Goal: Information Seeking & Learning: Learn about a topic

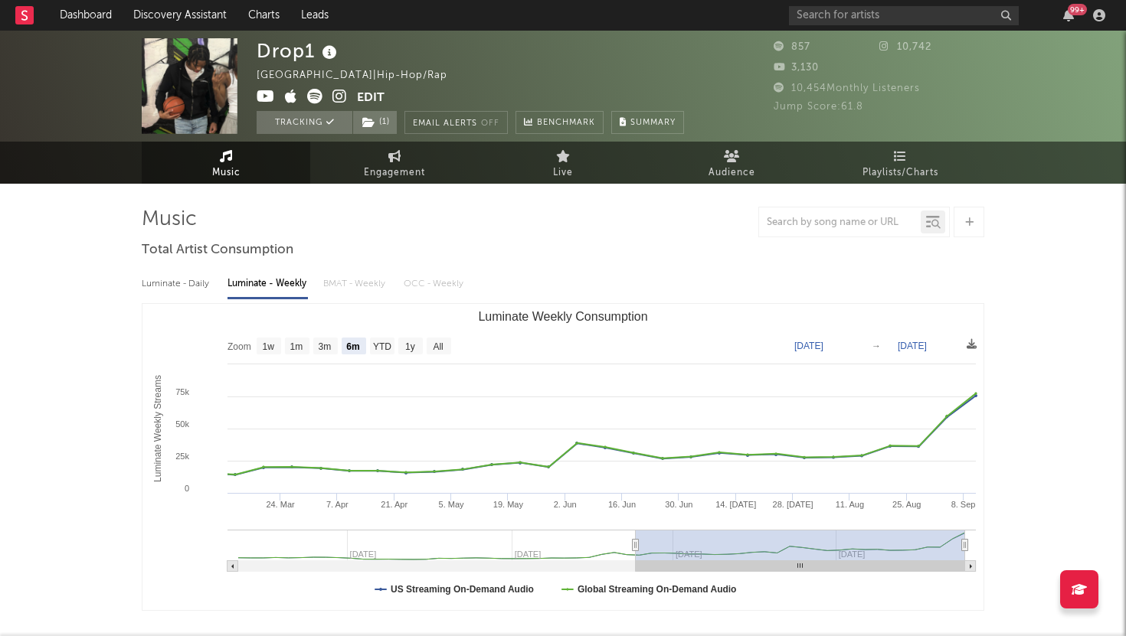
select select "6m"
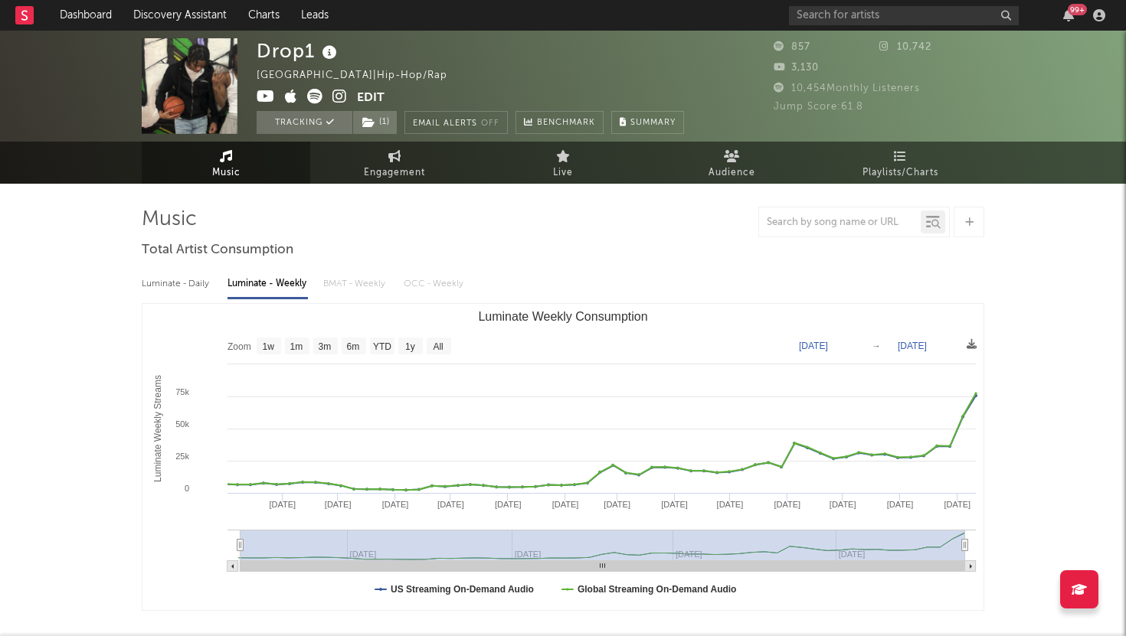
type input "[DATE]"
select select "All"
drag, startPoint x: 633, startPoint y: 548, endPoint x: 225, endPoint y: 571, distance: 408.9
click at [225, 570] on icon "Created with Highcharts 10.3.3 Luminate Weekly Streams Luminate Weekly Consumpt…" at bounding box center [562, 457] width 841 height 306
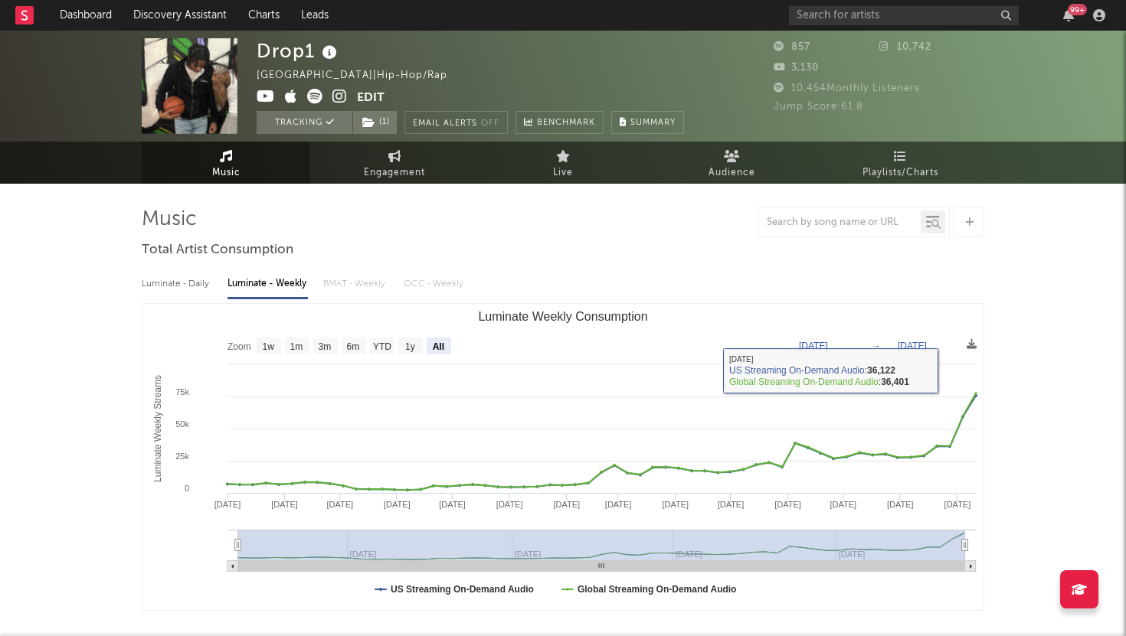
click at [159, 286] on div "Luminate - Daily" at bounding box center [177, 284] width 70 height 26
select select "1w"
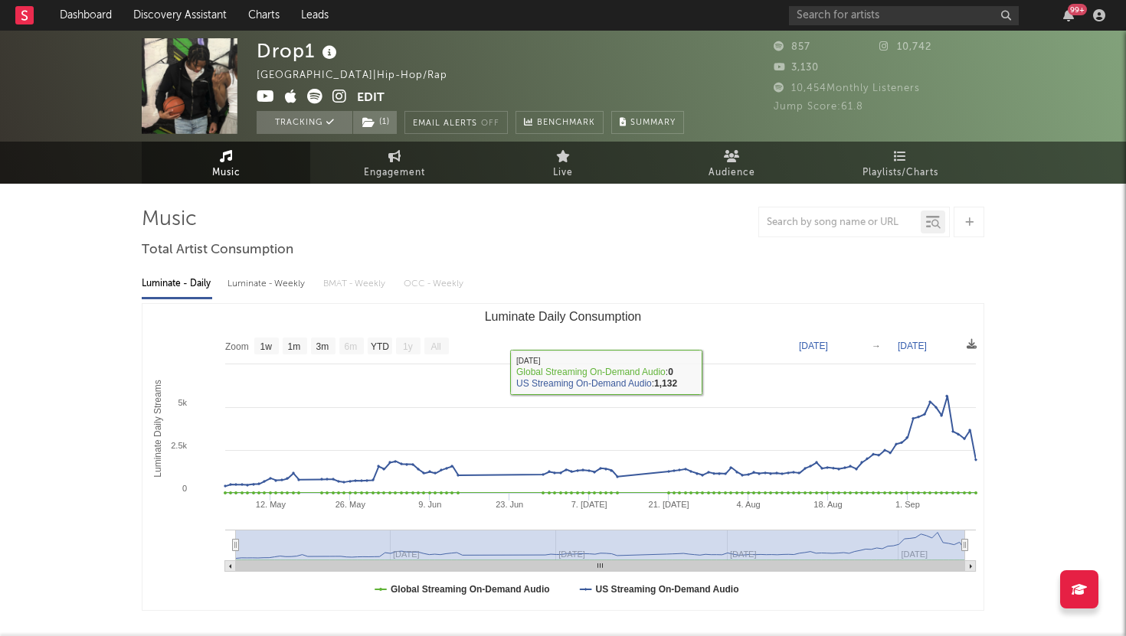
click at [288, 286] on div "Luminate - Weekly" at bounding box center [267, 284] width 80 height 26
select select "6m"
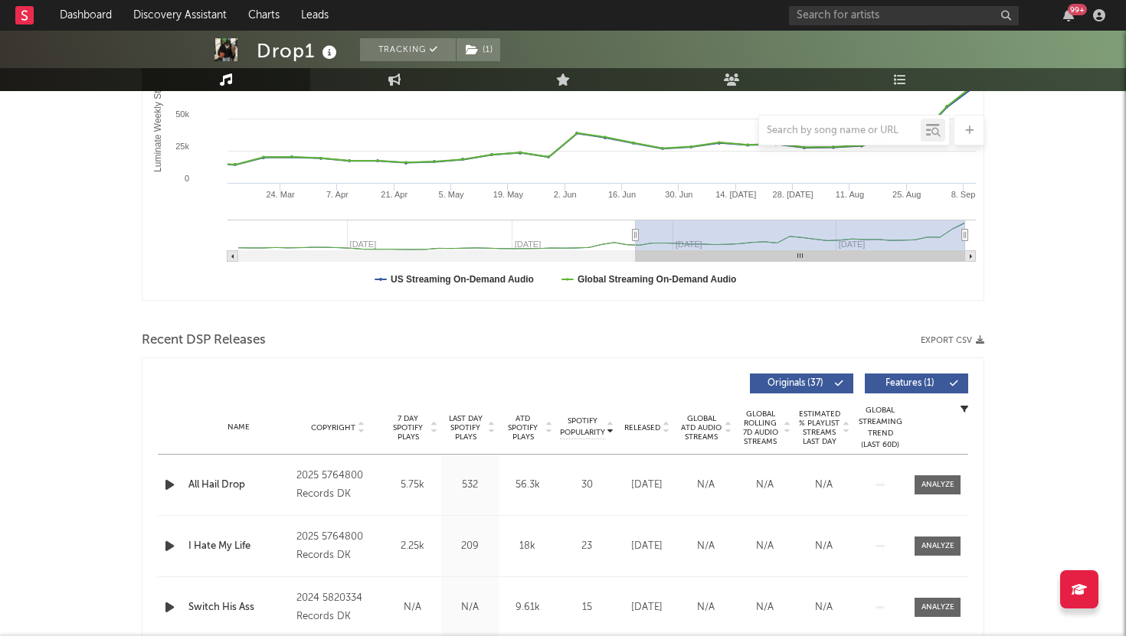
scroll to position [327, 0]
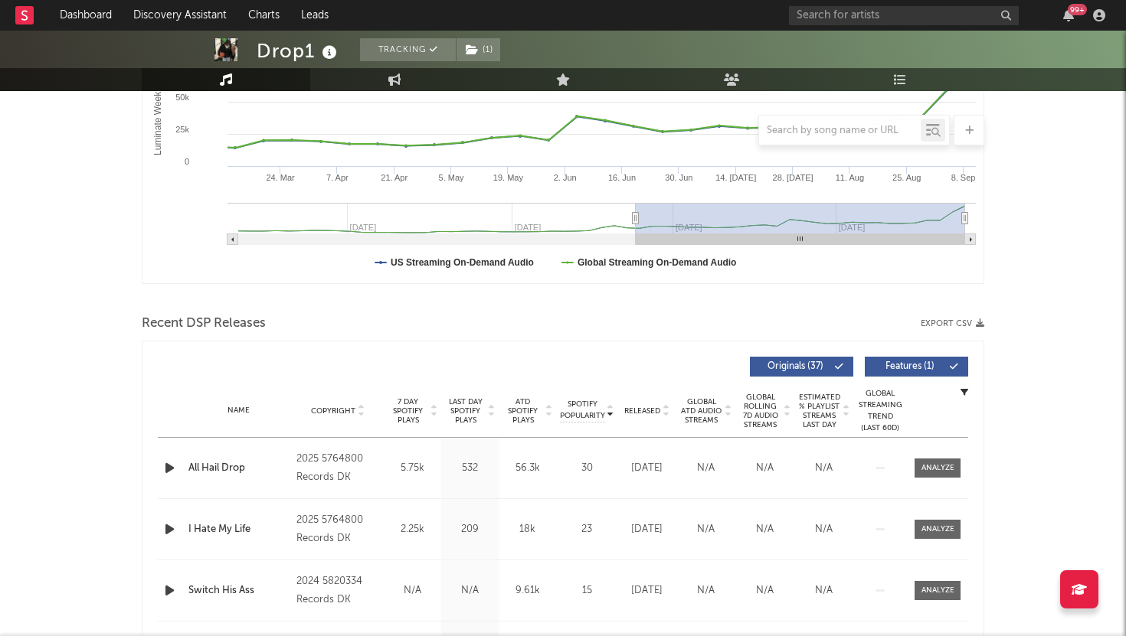
click at [641, 408] on span "Released" at bounding box center [642, 411] width 36 height 9
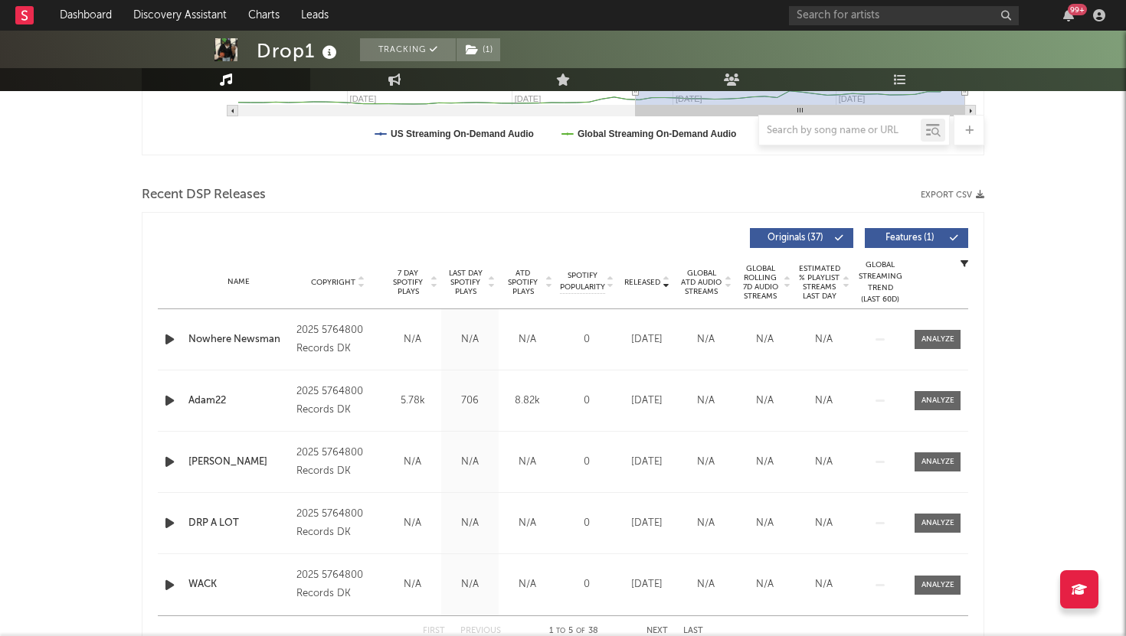
scroll to position [509, 0]
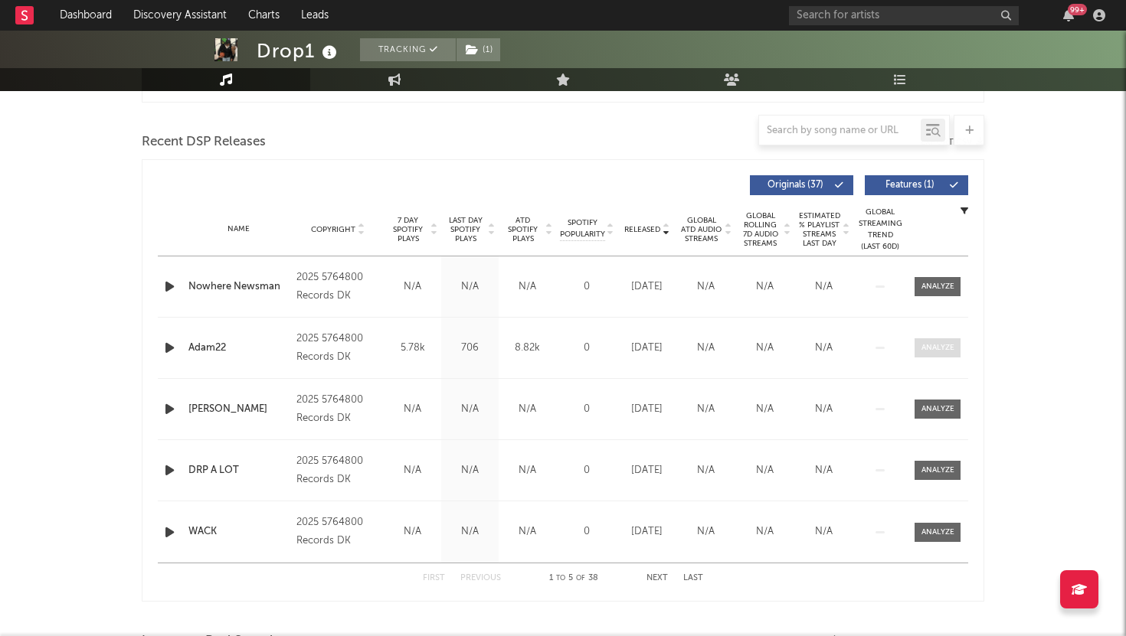
click at [931, 352] on div at bounding box center [937, 347] width 33 height 11
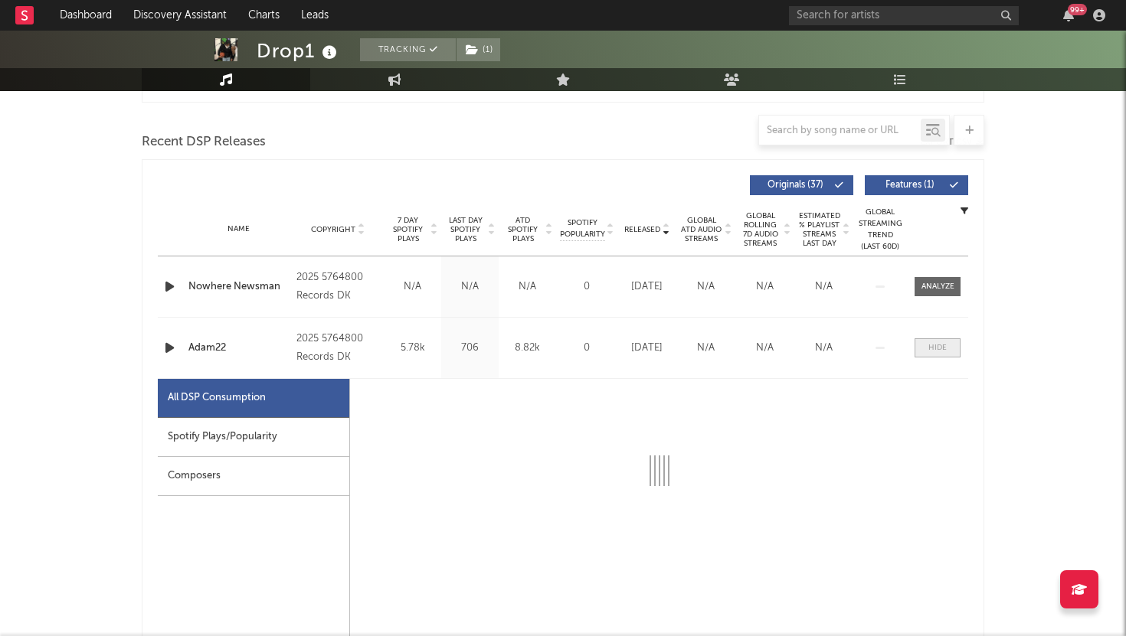
select select "1w"
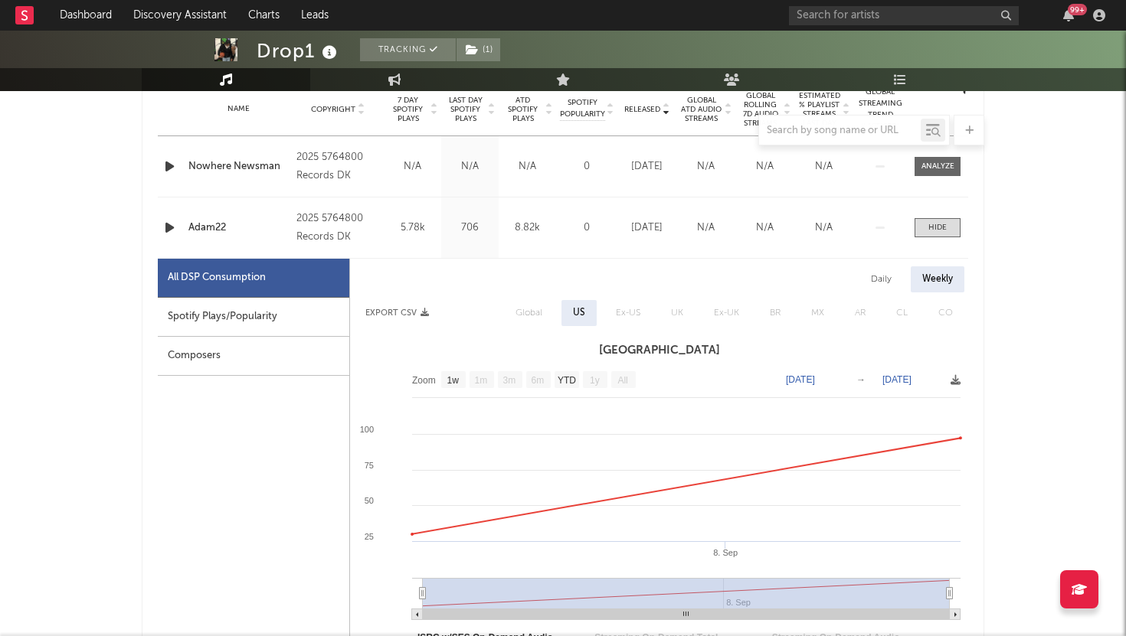
scroll to position [692, 0]
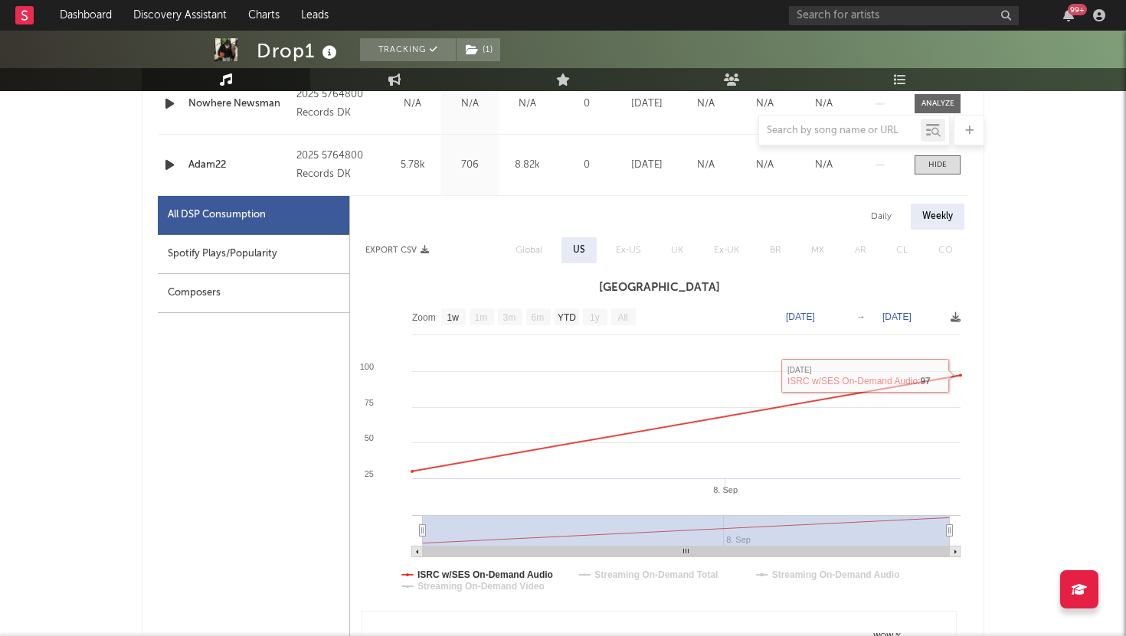
click at [892, 211] on div "Daily" at bounding box center [881, 217] width 44 height 26
select select "1w"
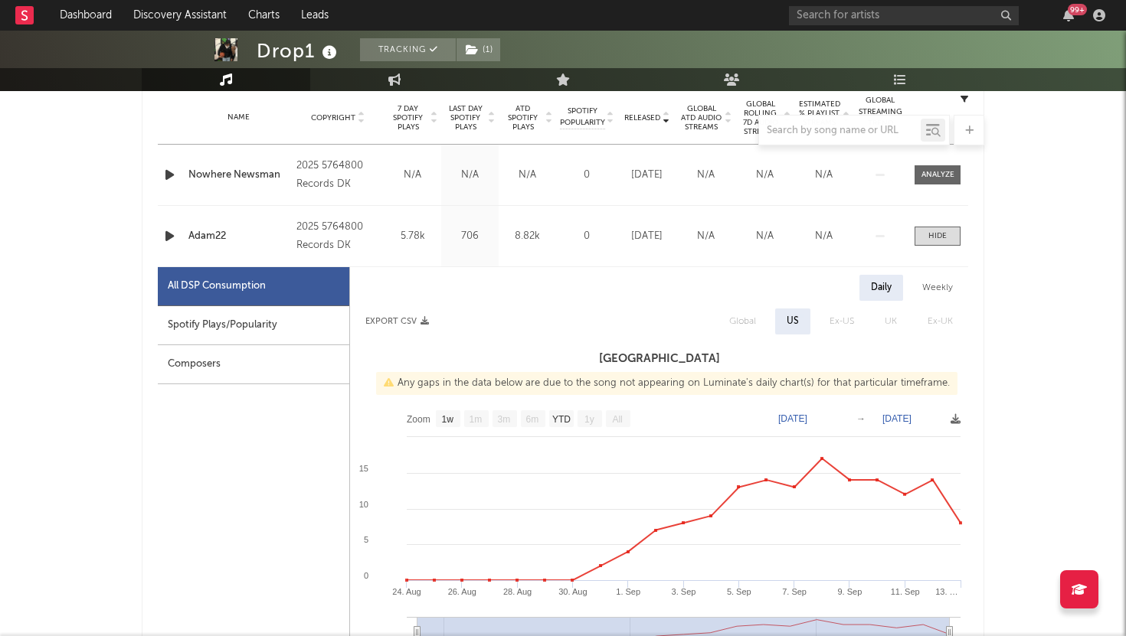
scroll to position [594, 0]
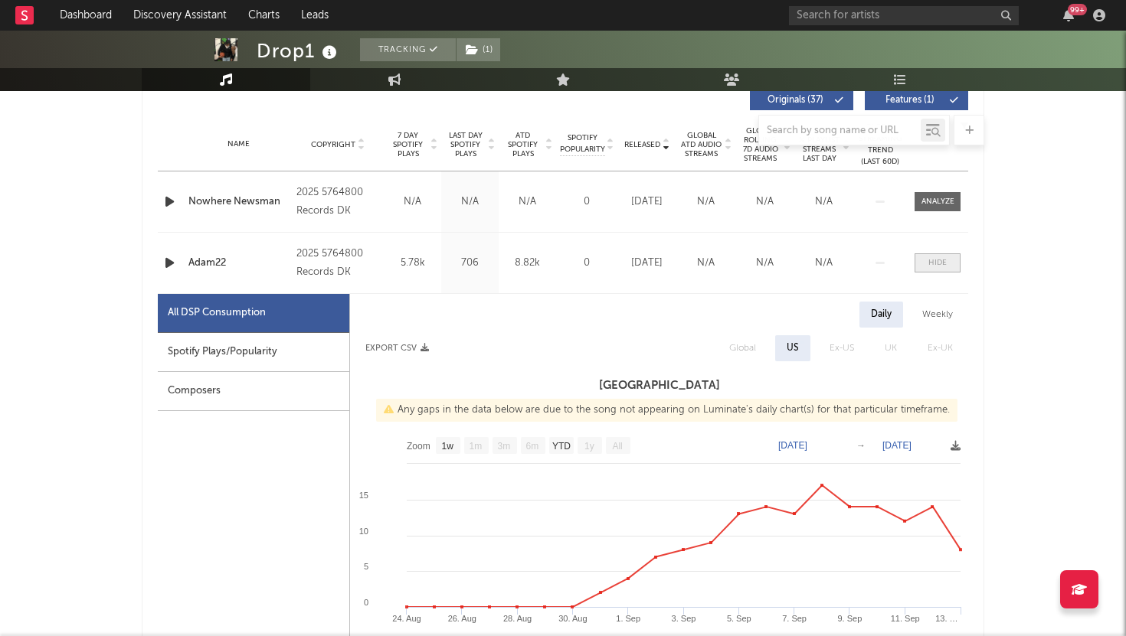
click at [925, 258] on span at bounding box center [937, 263] width 46 height 19
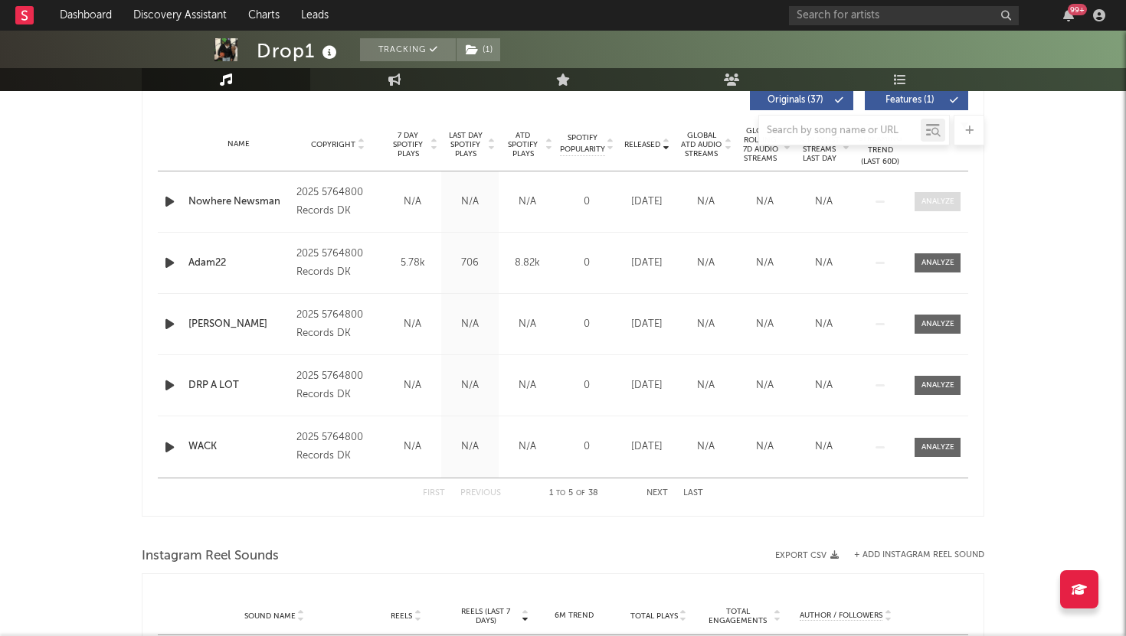
click at [926, 203] on div at bounding box center [937, 201] width 33 height 11
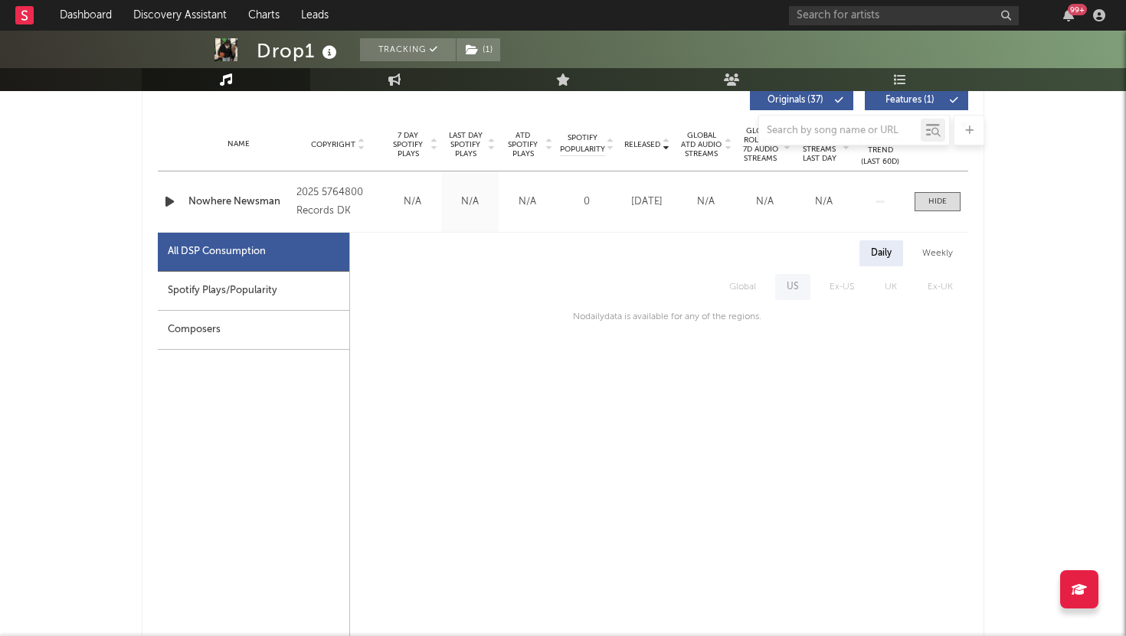
click at [929, 254] on div "Weekly" at bounding box center [938, 253] width 54 height 26
click at [930, 205] on div at bounding box center [937, 201] width 18 height 11
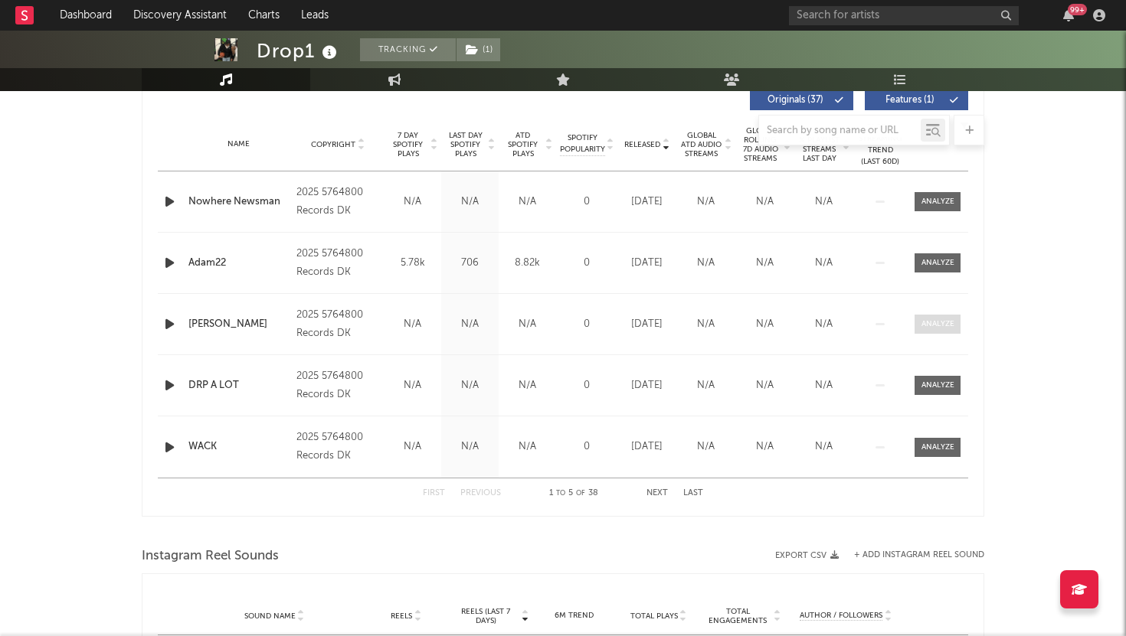
click at [928, 315] on span at bounding box center [937, 324] width 46 height 19
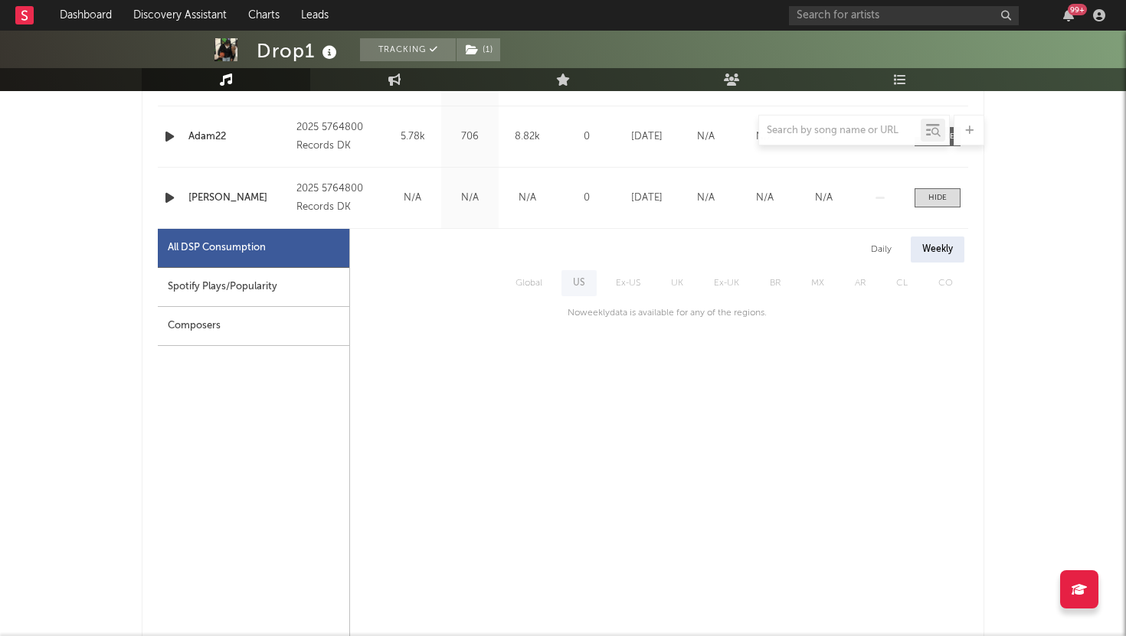
scroll to position [677, 0]
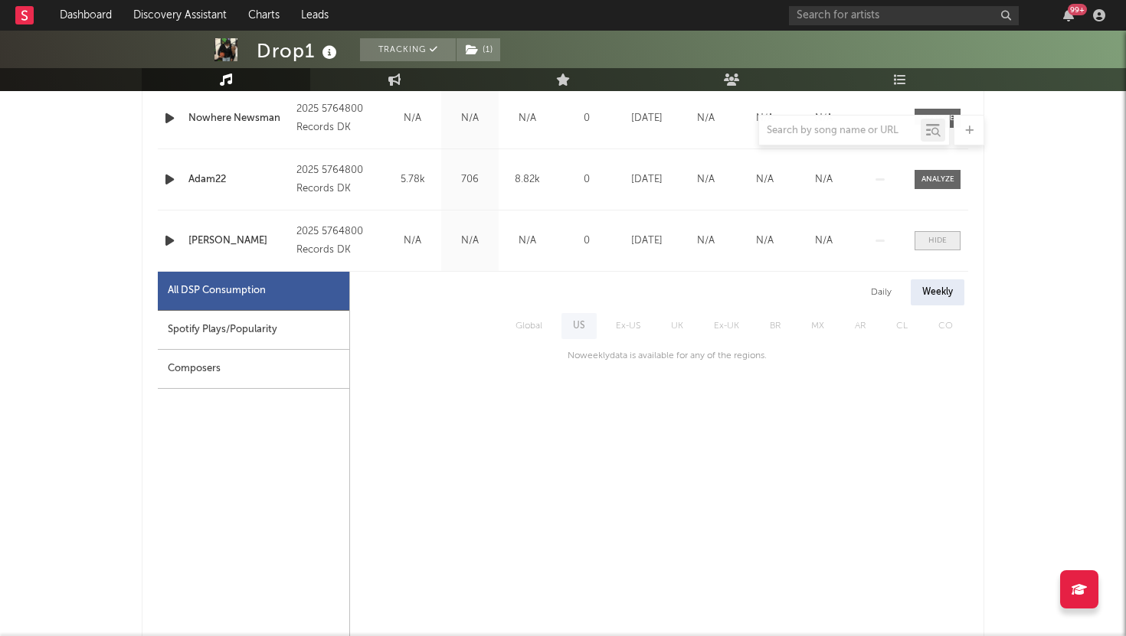
click at [928, 235] on div at bounding box center [937, 240] width 18 height 11
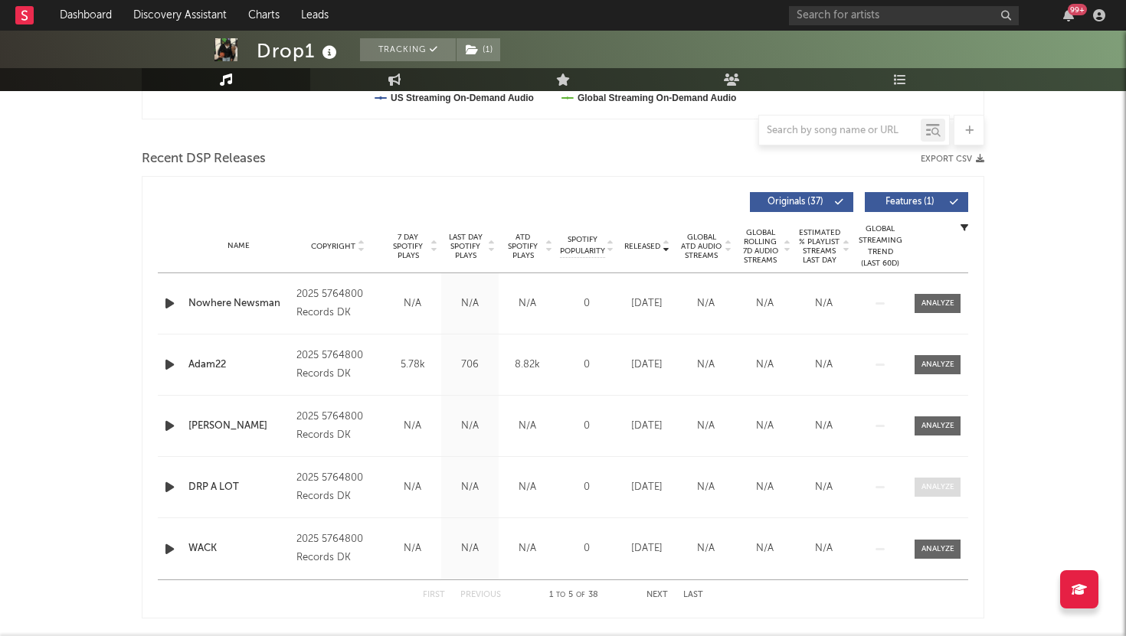
scroll to position [348, 0]
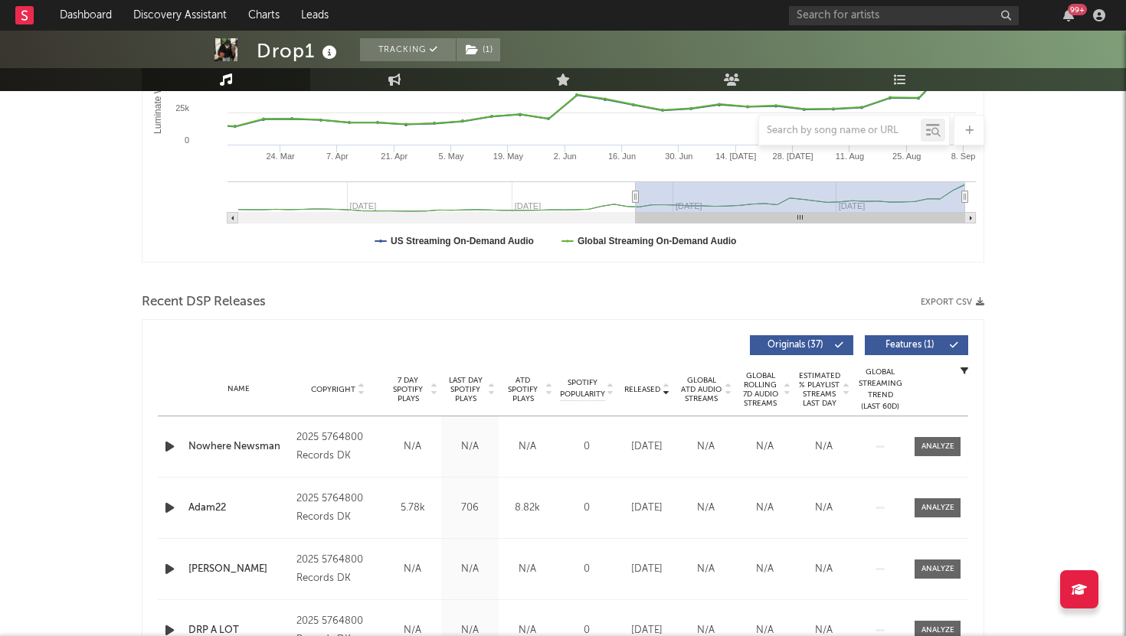
click at [914, 340] on button "Features ( 1 )" at bounding box center [916, 345] width 103 height 20
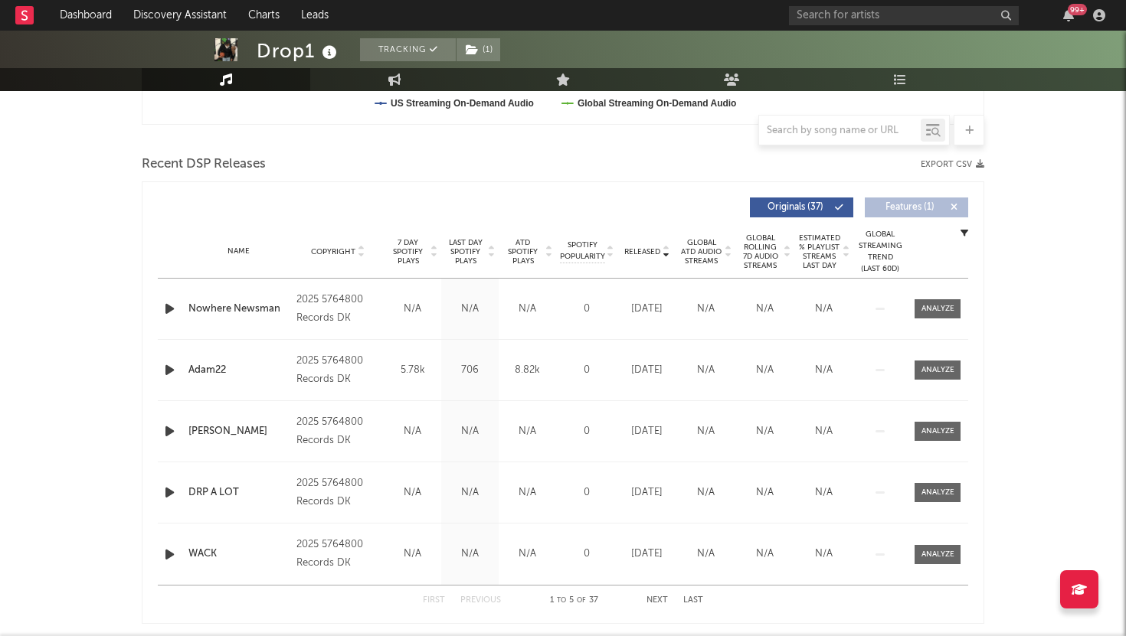
scroll to position [660, 0]
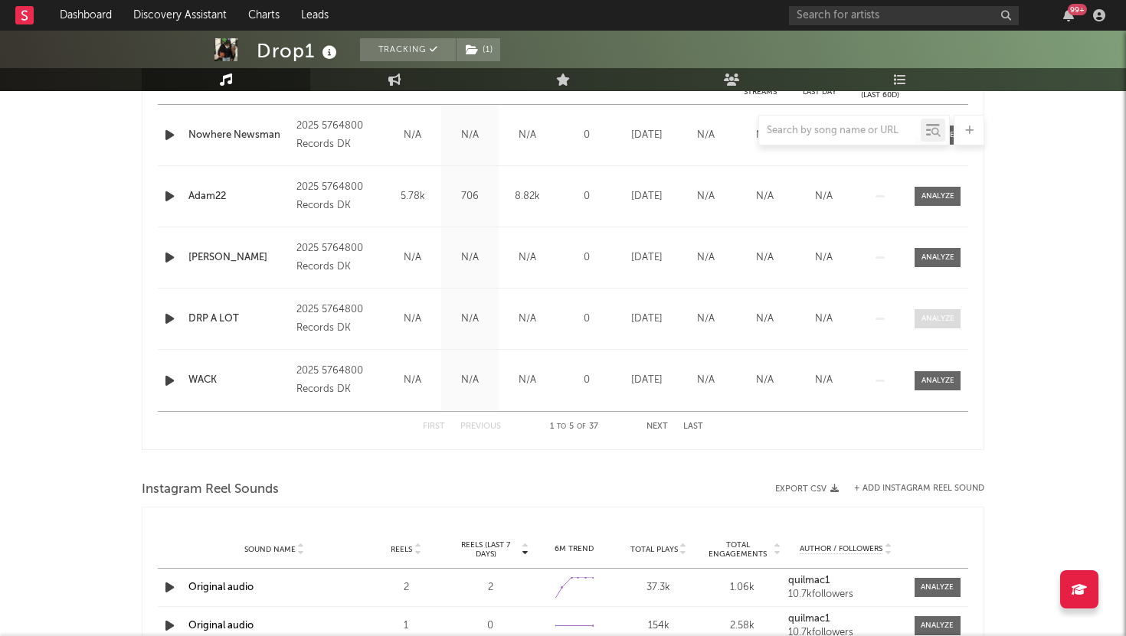
click at [921, 326] on span at bounding box center [937, 318] width 46 height 19
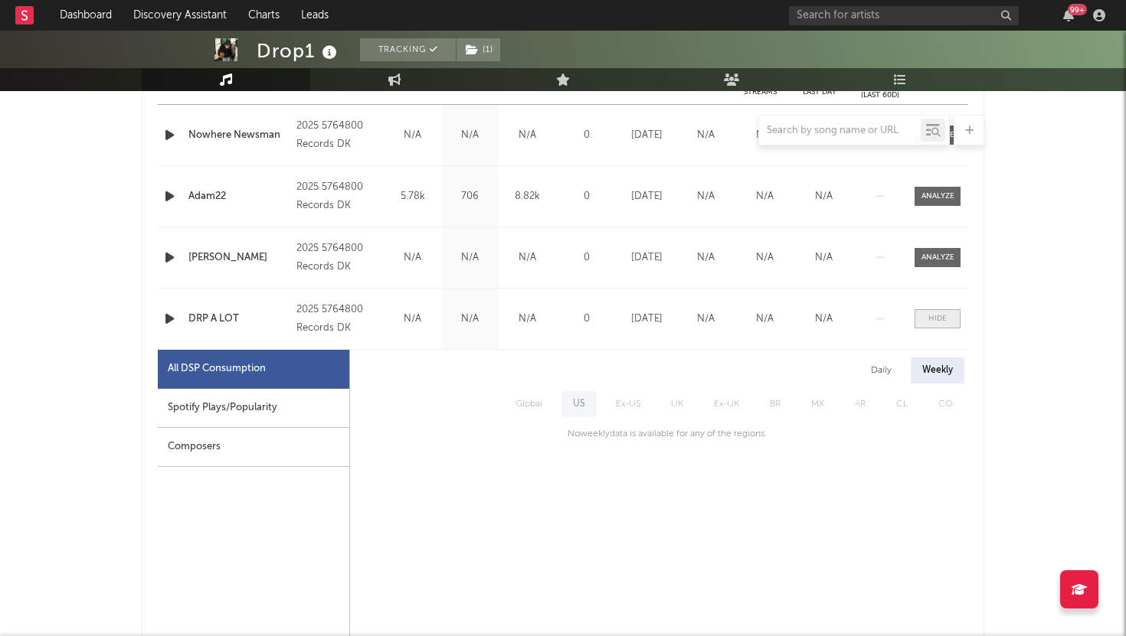
click at [921, 326] on span at bounding box center [937, 318] width 46 height 19
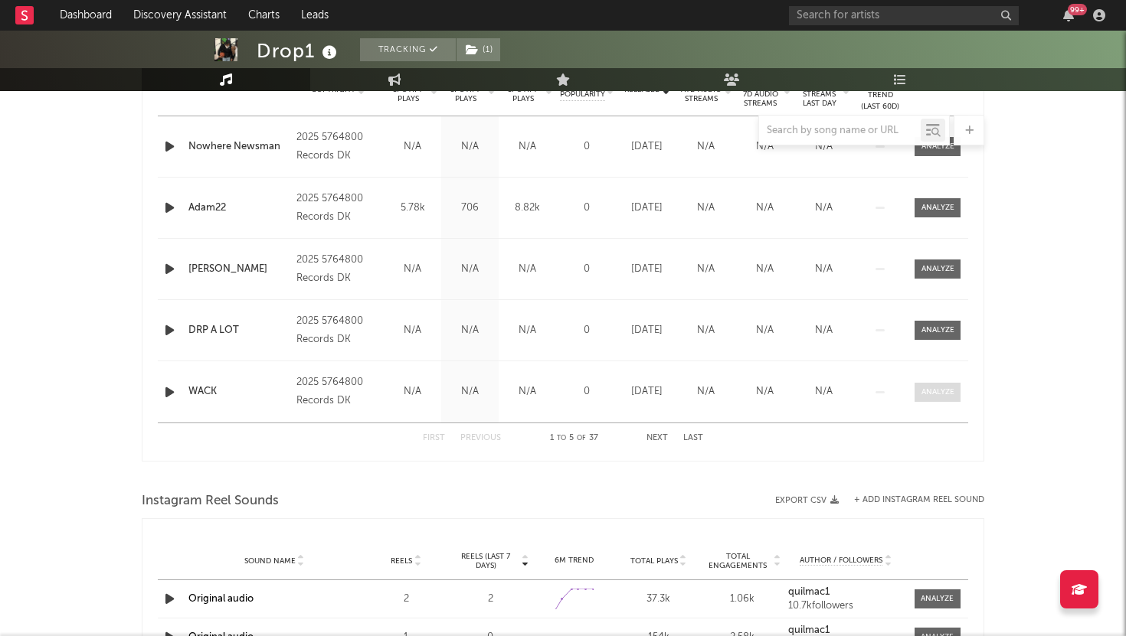
scroll to position [707, 0]
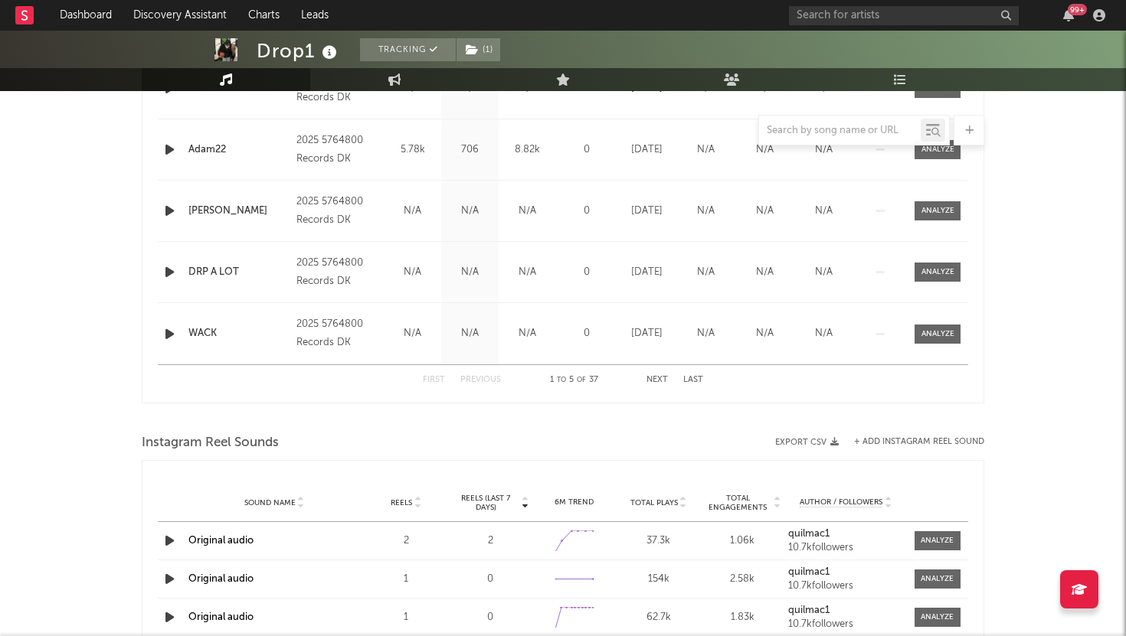
click at [657, 380] on button "Next" at bounding box center [656, 380] width 21 height 8
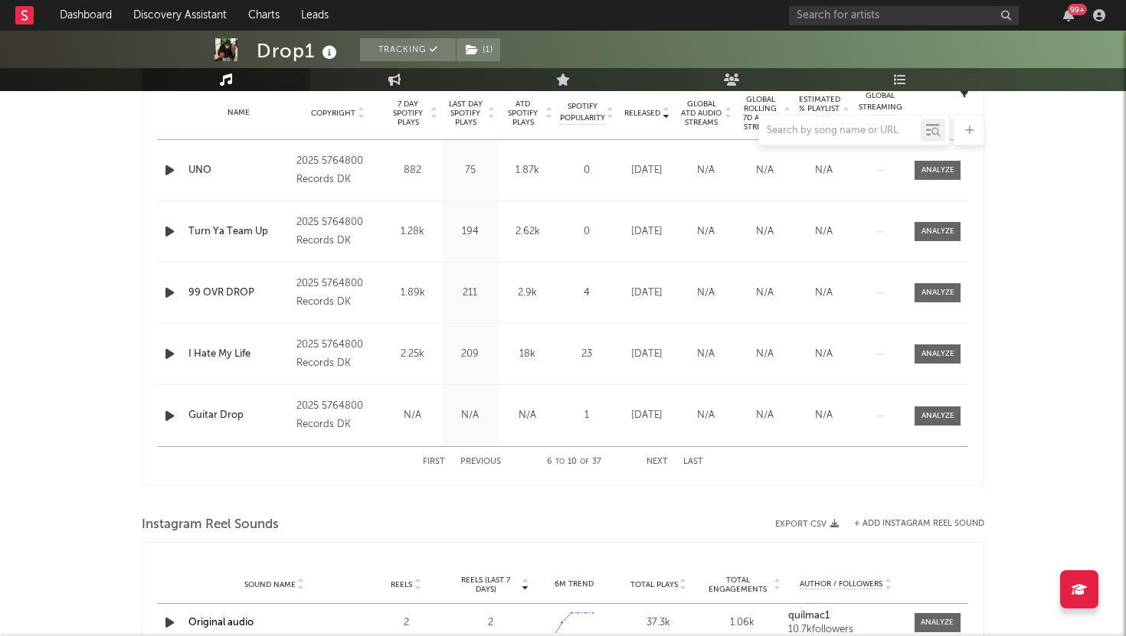
scroll to position [620, 0]
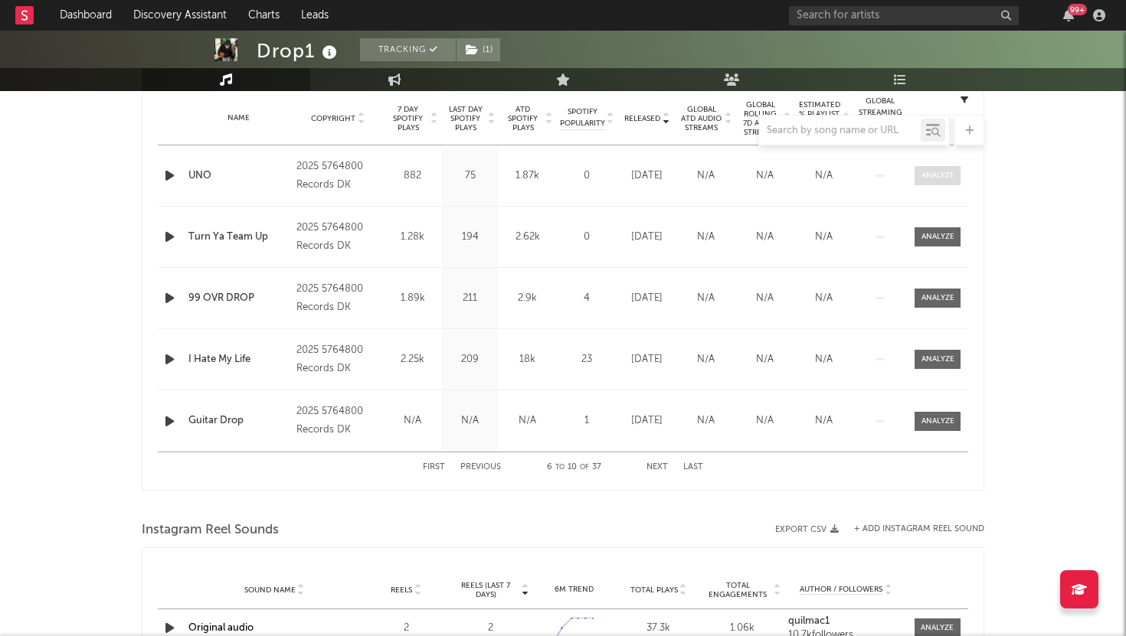
click at [937, 170] on div at bounding box center [937, 175] width 33 height 11
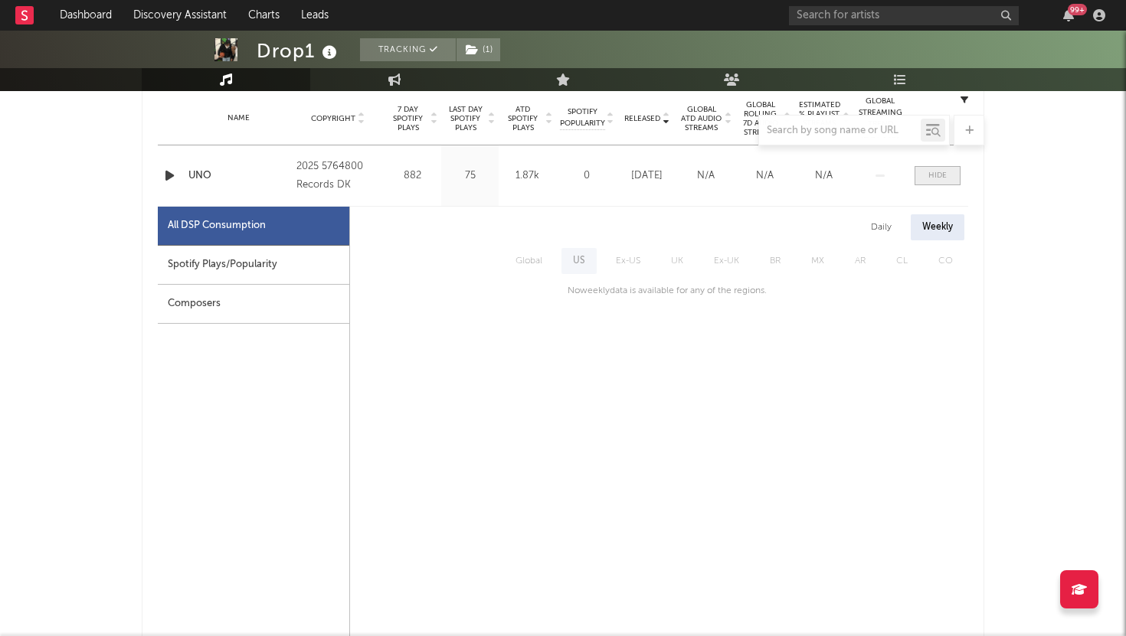
click at [937, 171] on div at bounding box center [937, 175] width 18 height 11
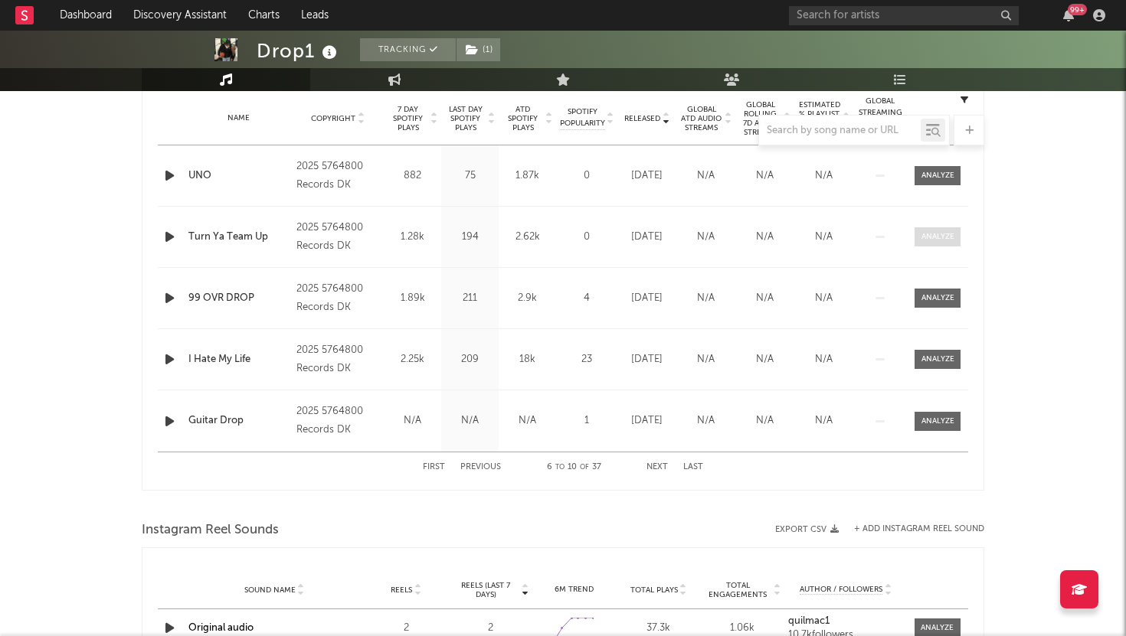
click at [928, 240] on div at bounding box center [937, 236] width 33 height 11
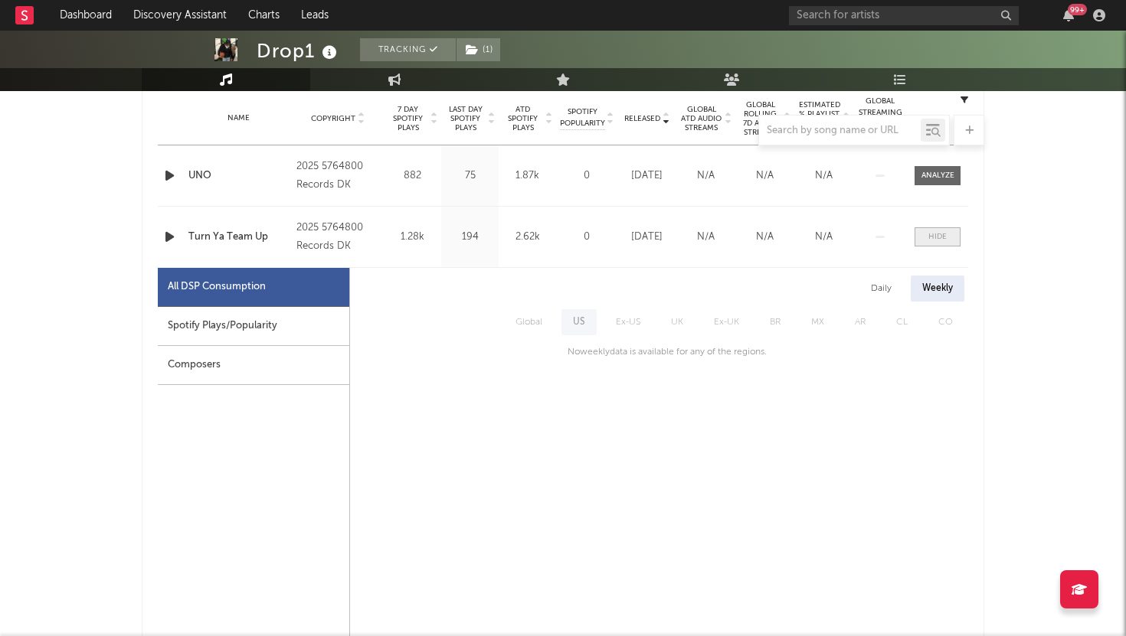
click at [928, 240] on span at bounding box center [937, 236] width 46 height 19
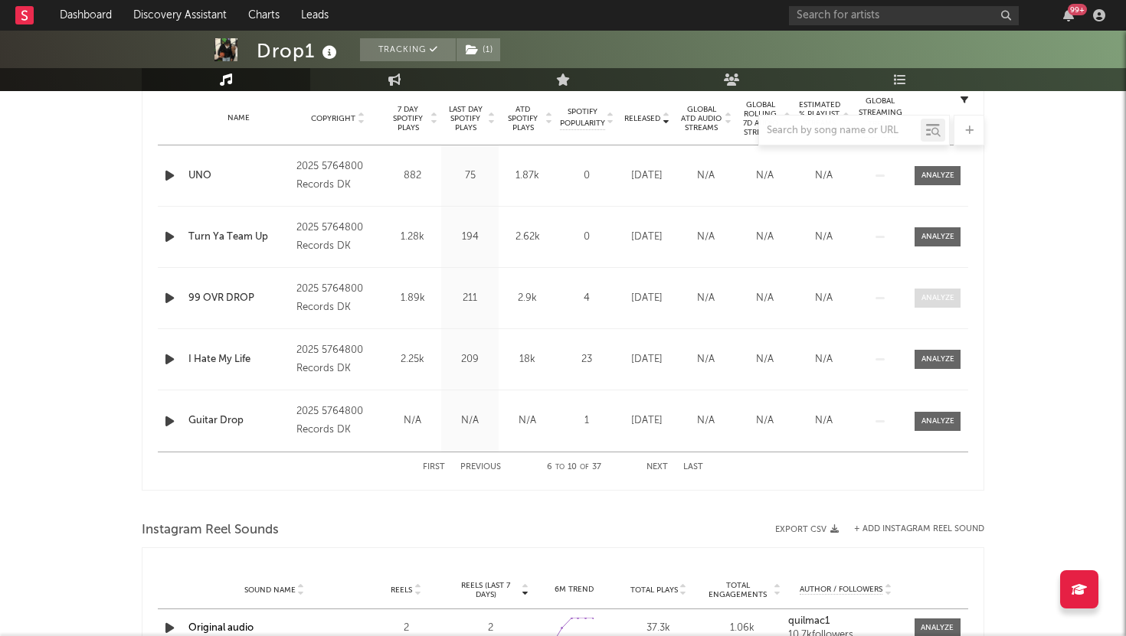
click at [926, 304] on span at bounding box center [937, 298] width 46 height 19
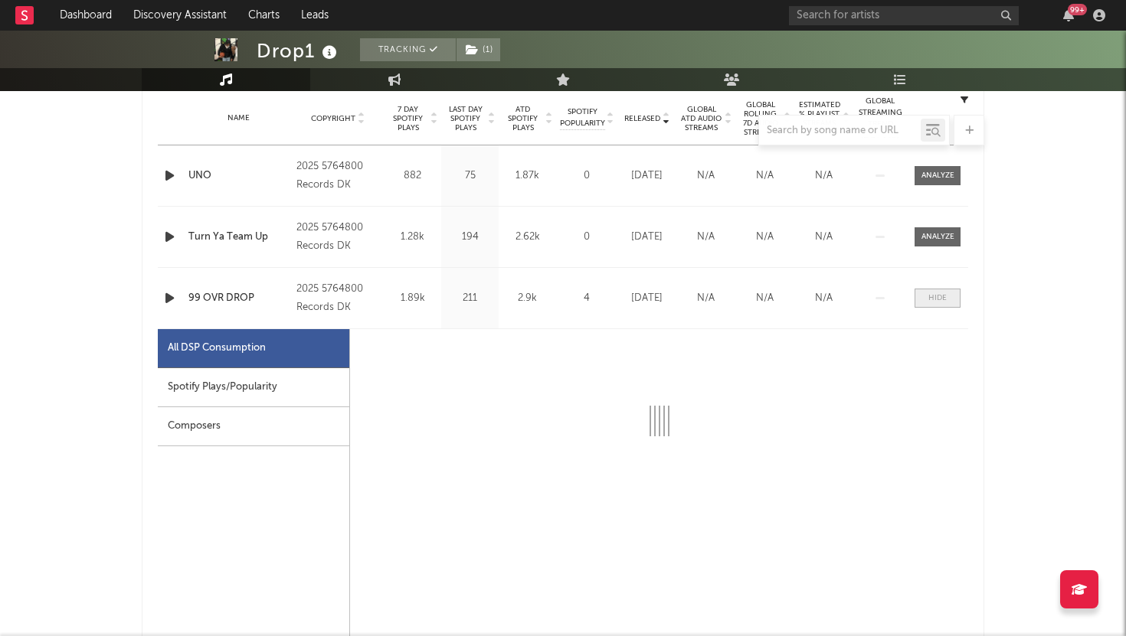
select select "1w"
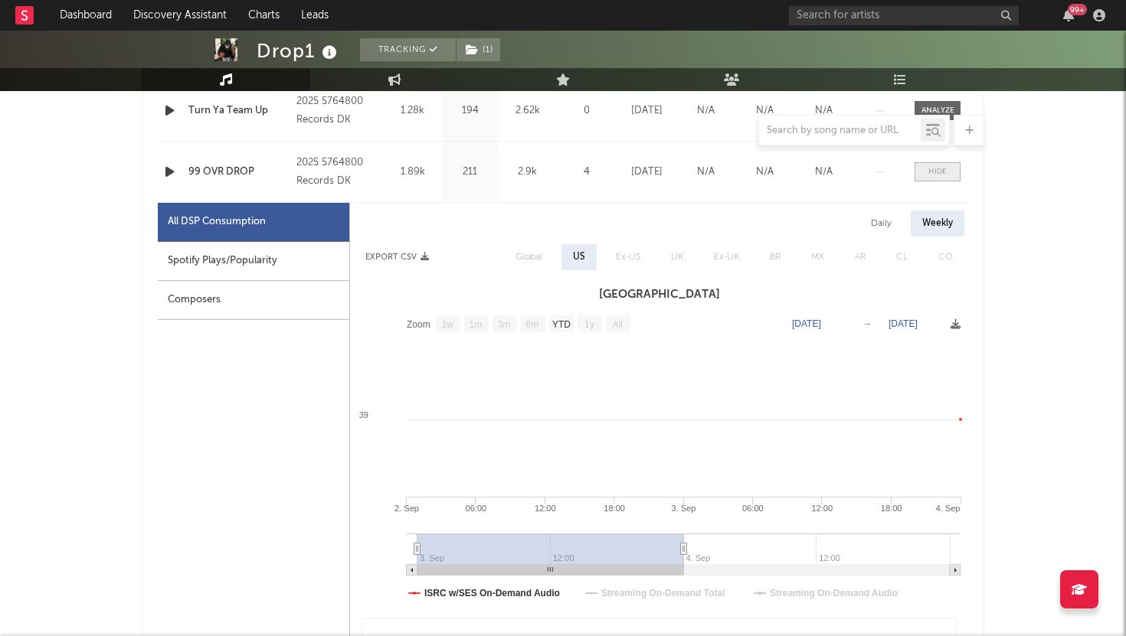
scroll to position [756, 0]
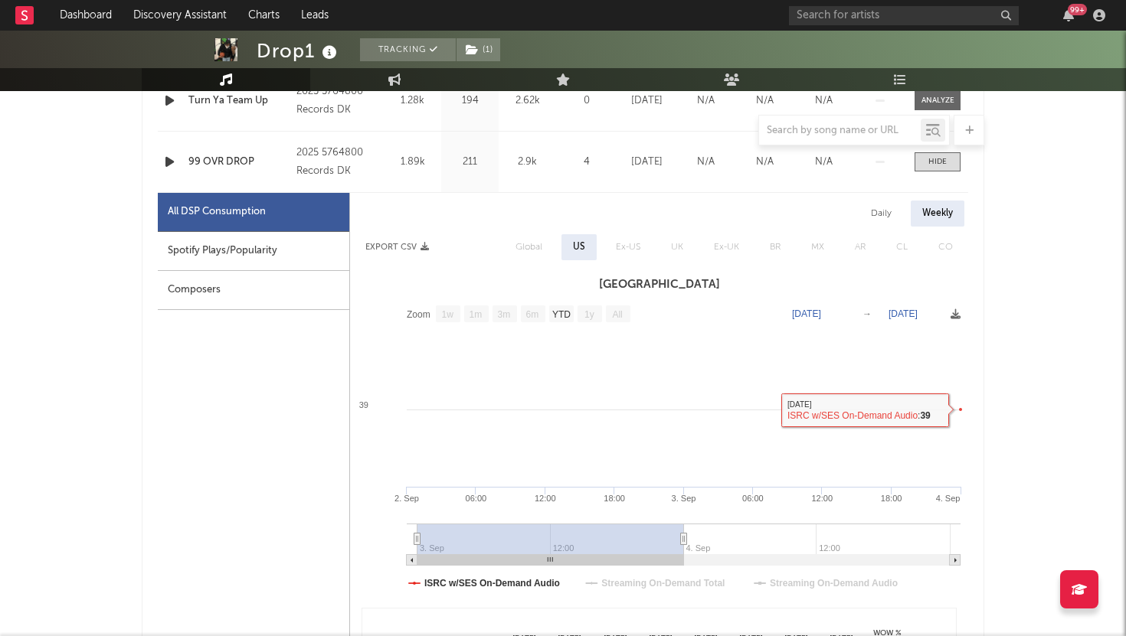
click at [878, 218] on div "Daily" at bounding box center [881, 214] width 44 height 26
select select "1w"
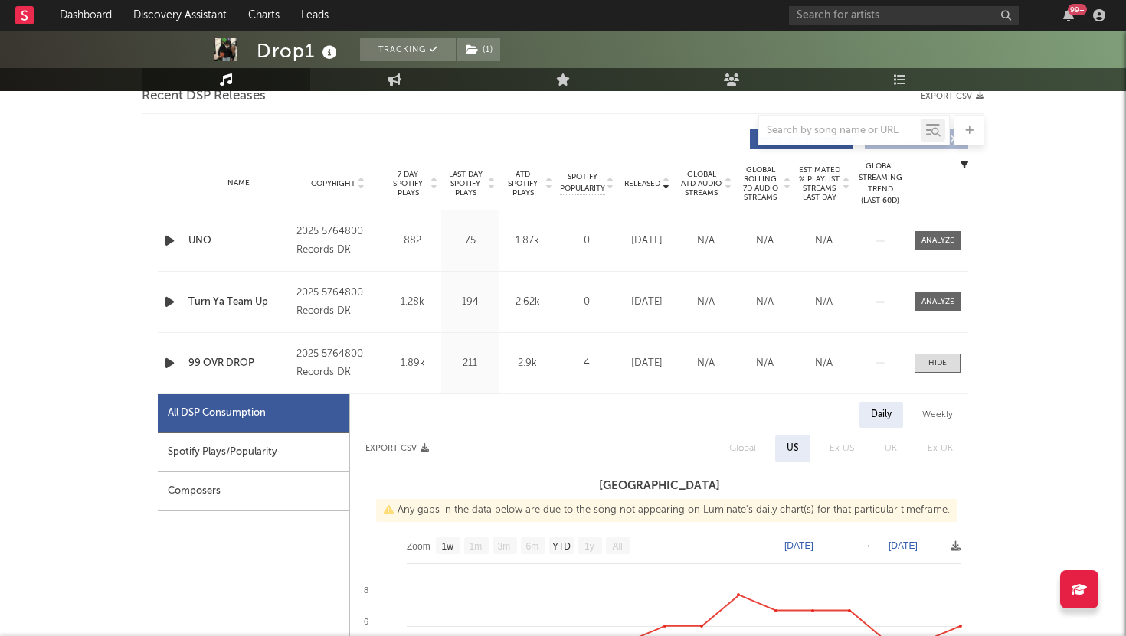
scroll to position [551, 0]
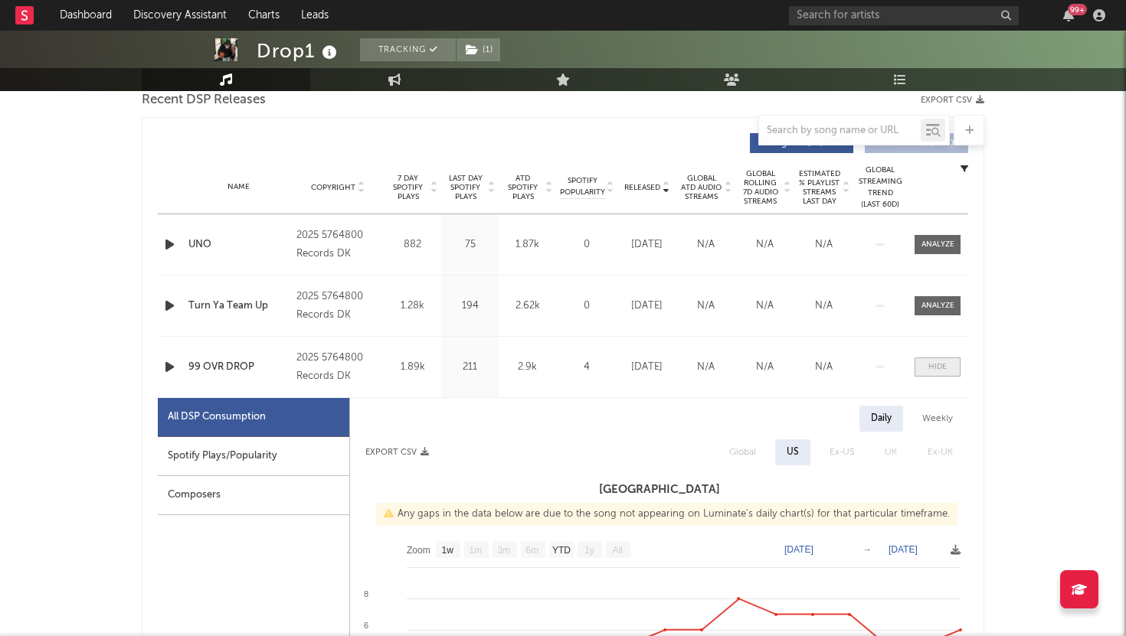
click at [937, 358] on span at bounding box center [937, 367] width 46 height 19
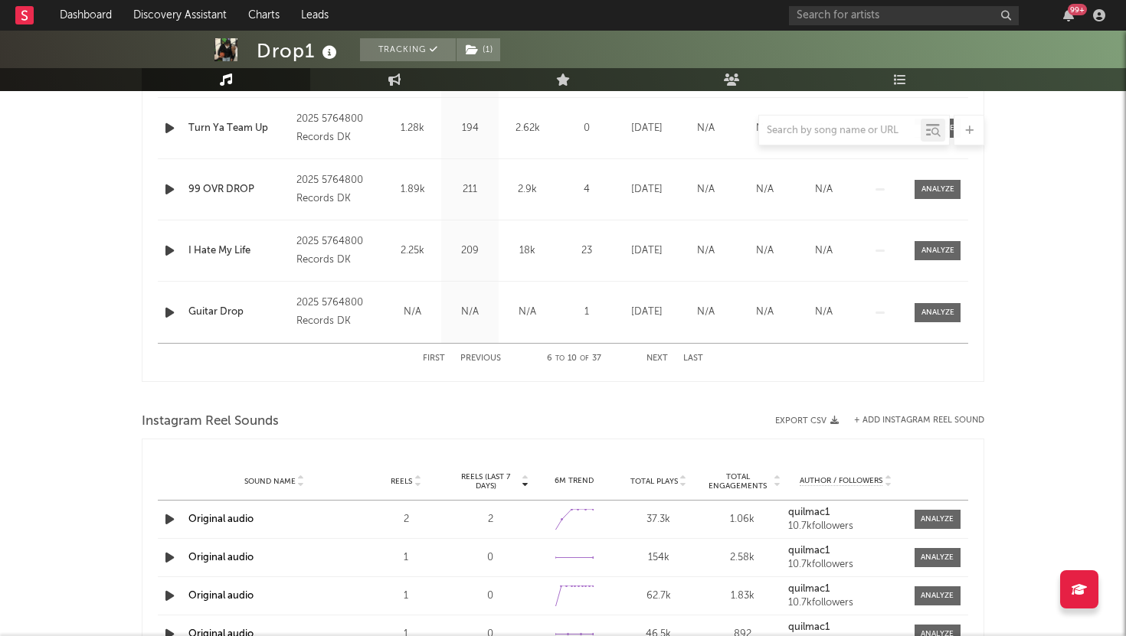
scroll to position [734, 0]
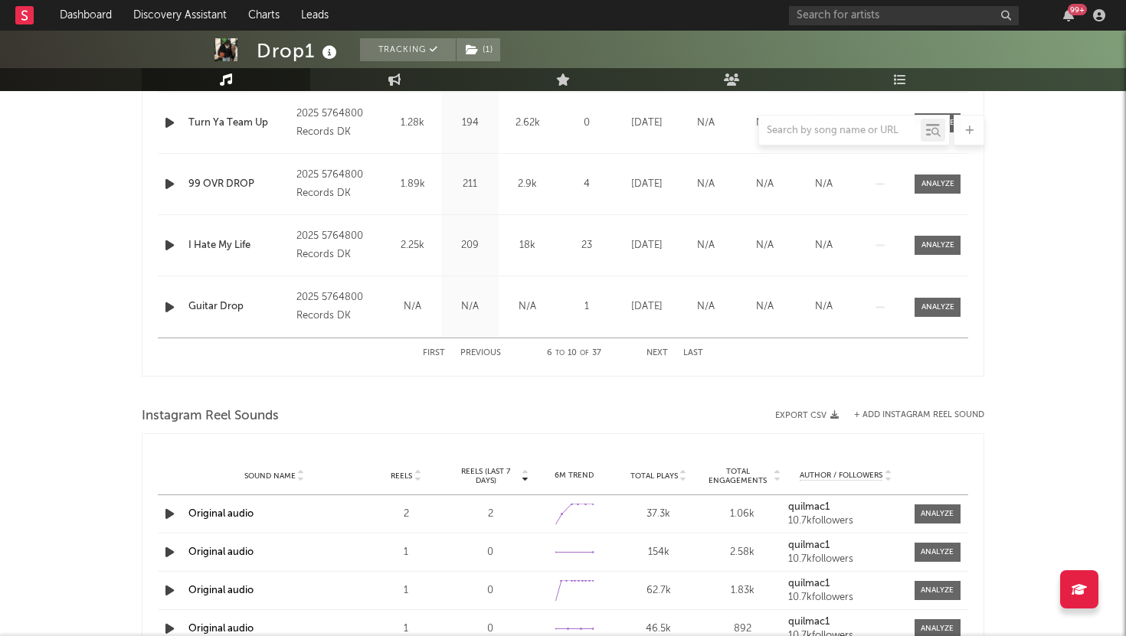
click at [438, 355] on button "First" at bounding box center [434, 353] width 22 height 8
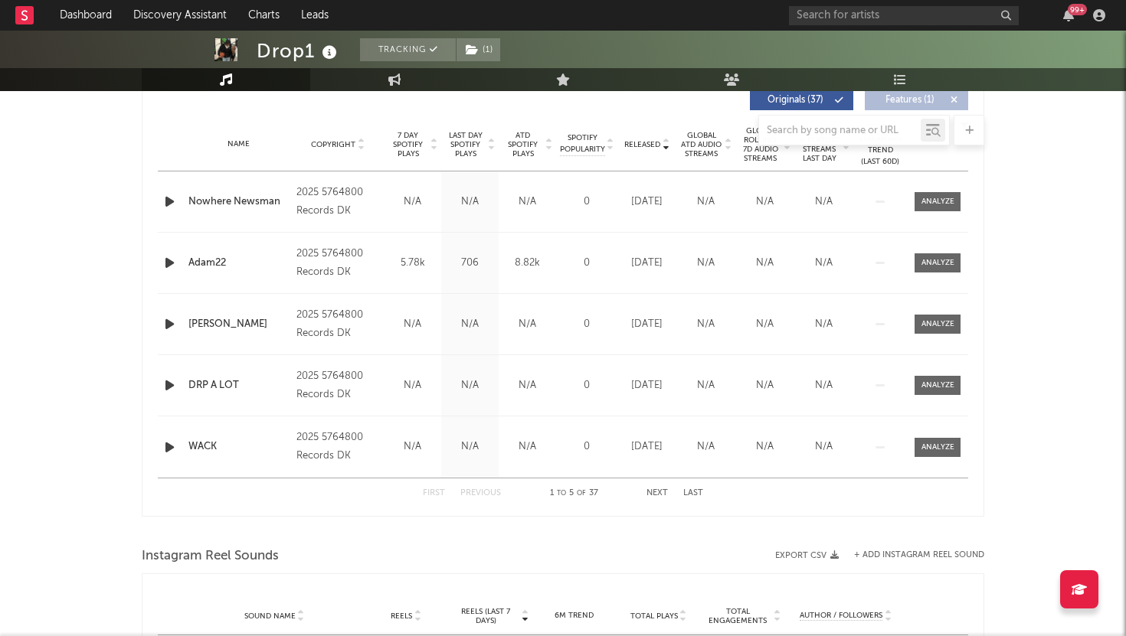
scroll to position [525, 0]
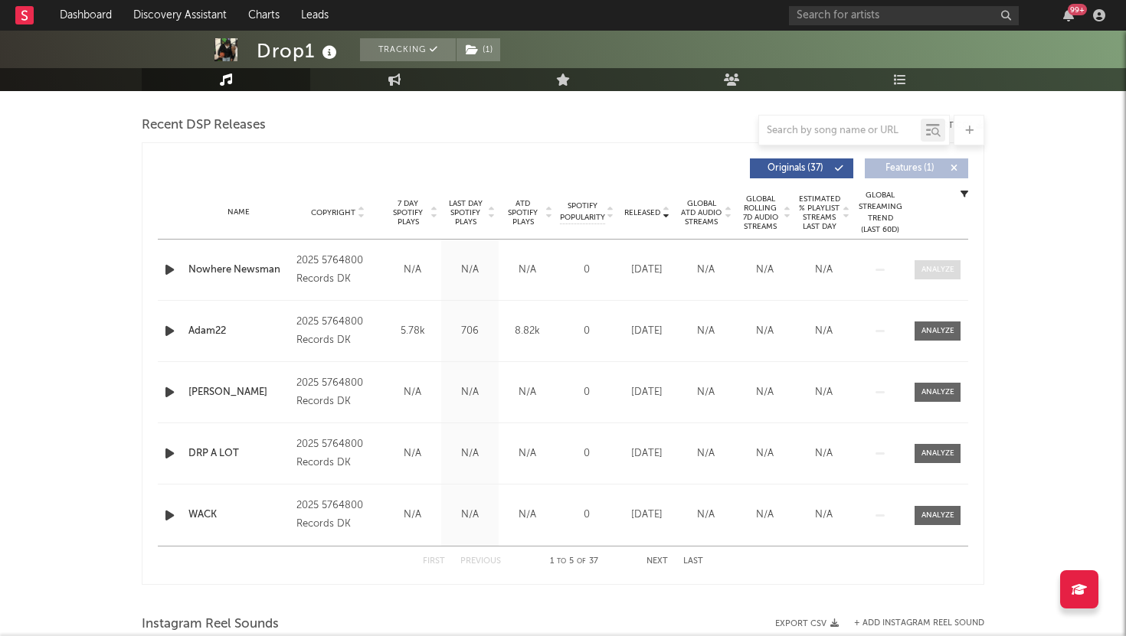
click at [918, 263] on span at bounding box center [937, 269] width 46 height 19
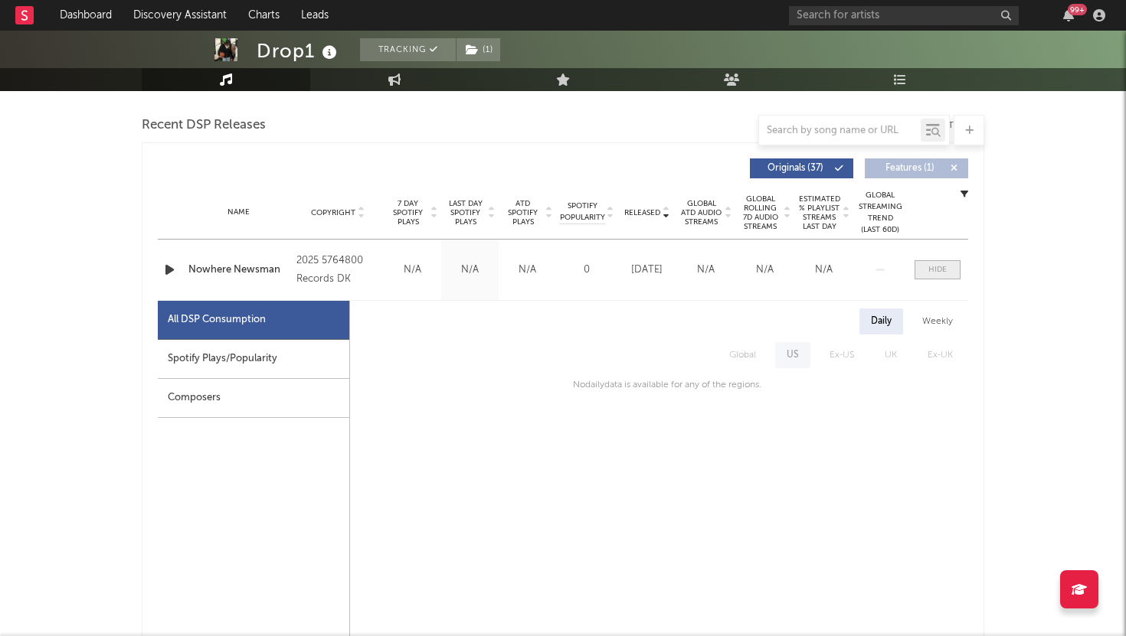
click at [918, 264] on span at bounding box center [937, 269] width 46 height 19
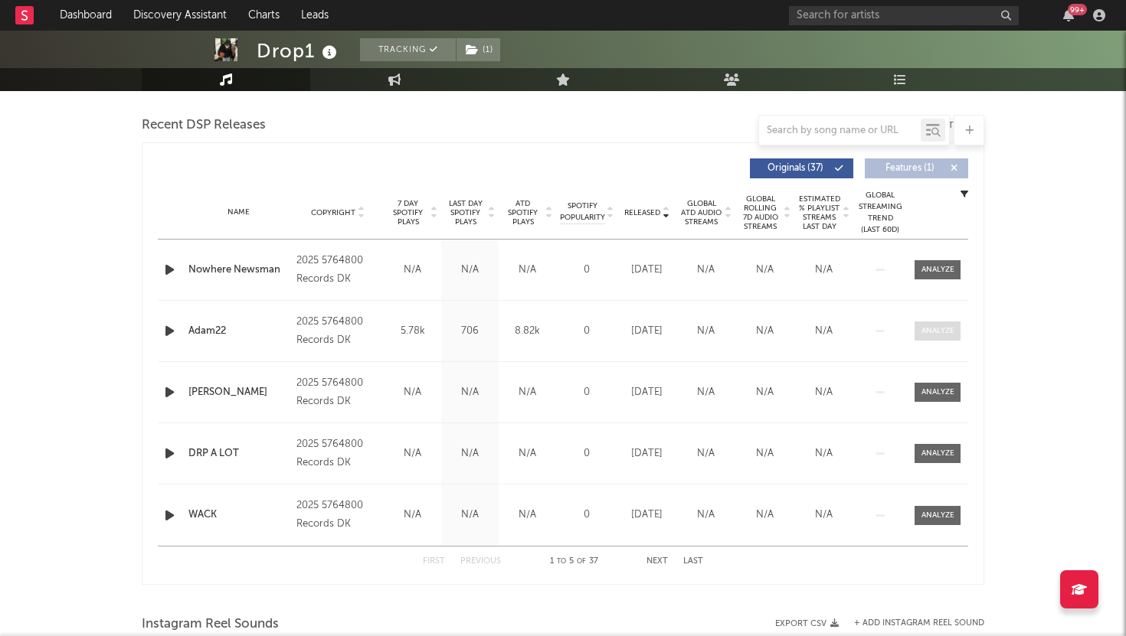
click at [927, 335] on div at bounding box center [937, 331] width 33 height 11
select select "1w"
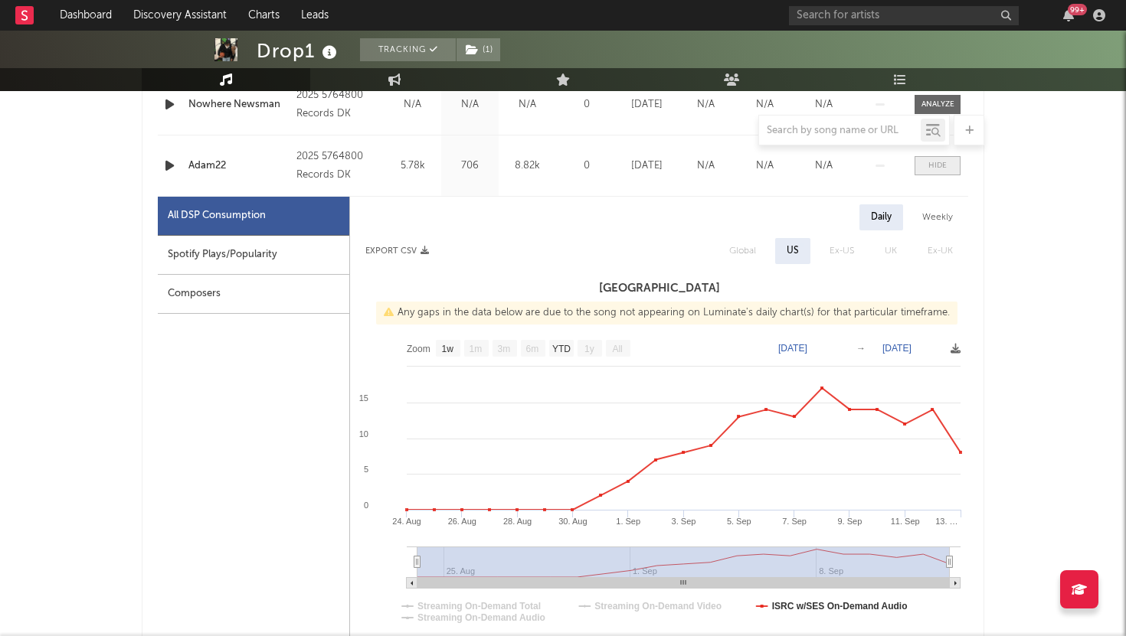
scroll to position [751, 0]
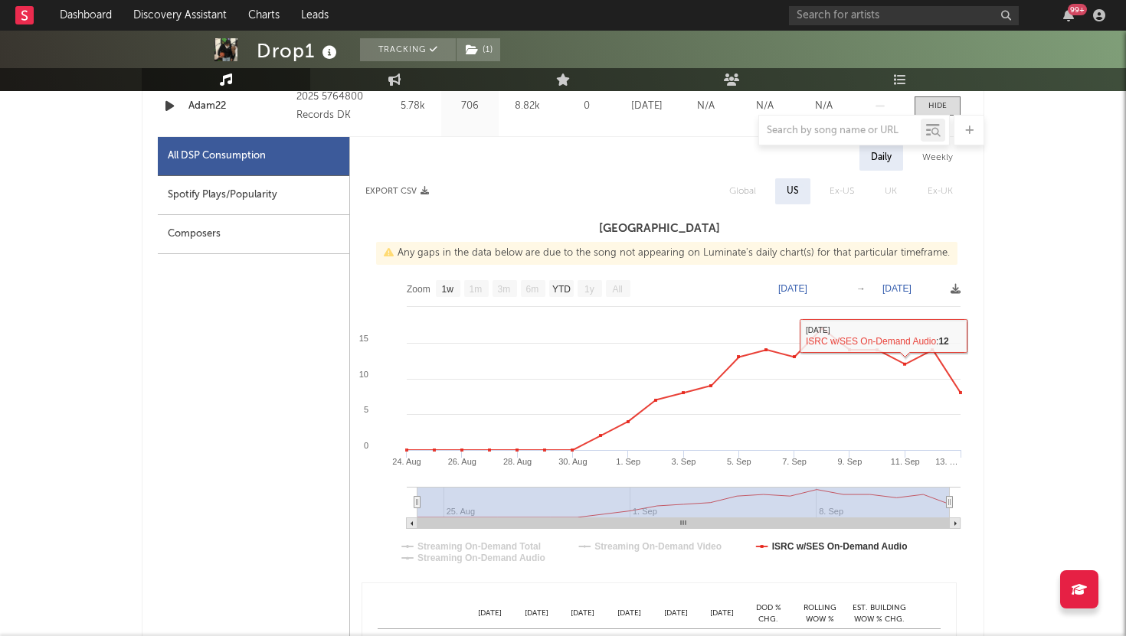
click at [949, 156] on div "Weekly" at bounding box center [938, 158] width 54 height 26
select select "1w"
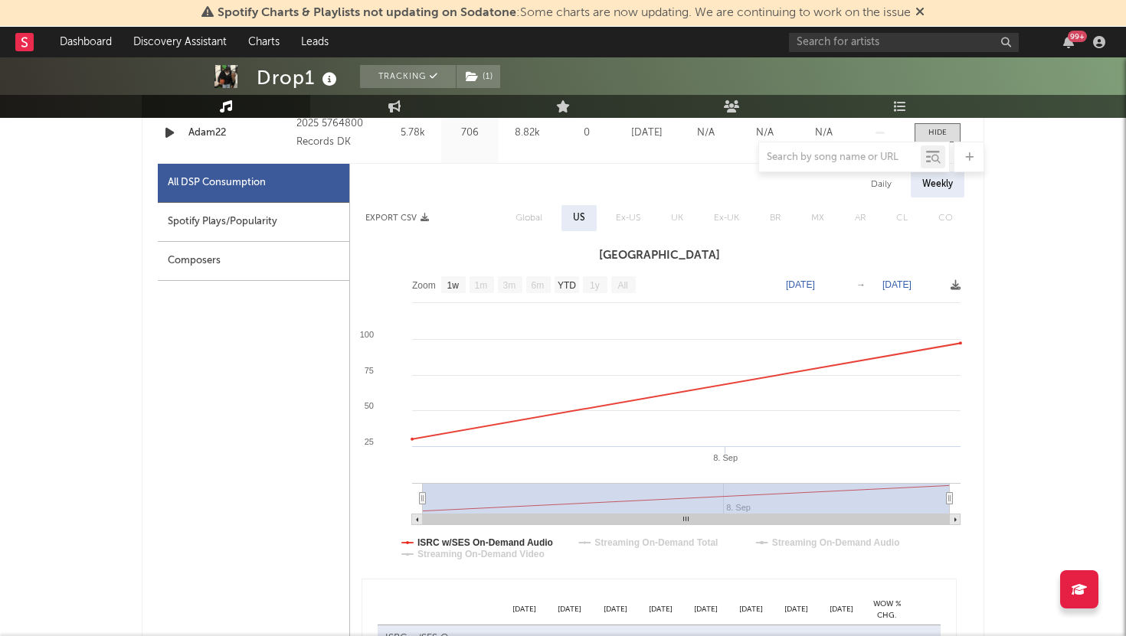
click at [923, 15] on icon at bounding box center [919, 11] width 9 height 12
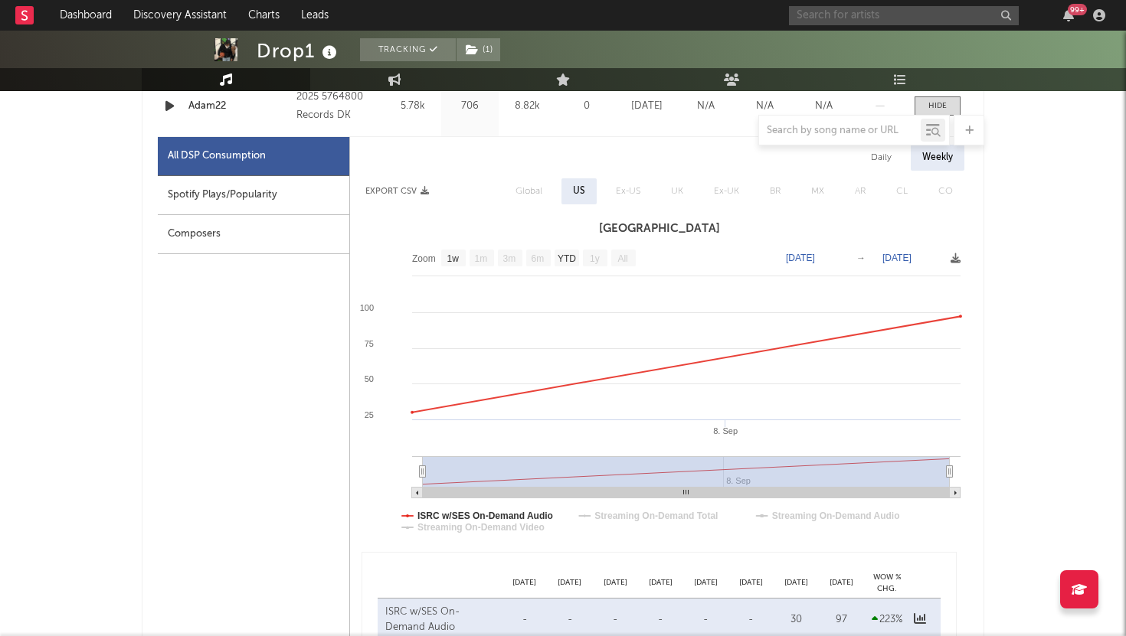
click at [904, 19] on input "text" at bounding box center [904, 15] width 230 height 19
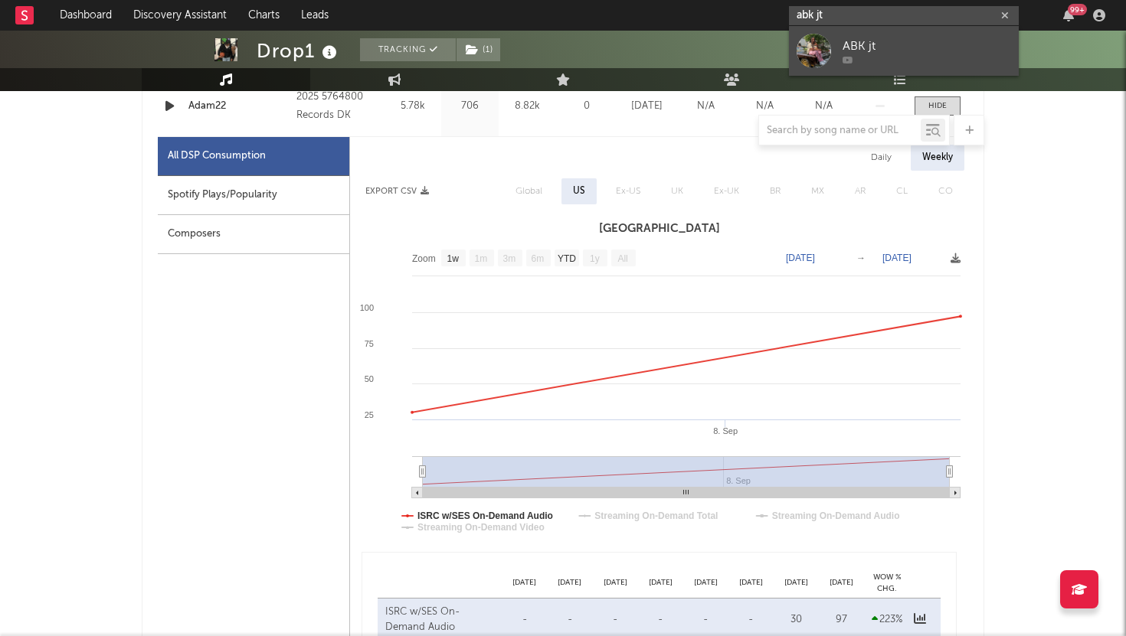
type input "abk jt"
click at [910, 51] on div "ABK jt" at bounding box center [927, 46] width 169 height 18
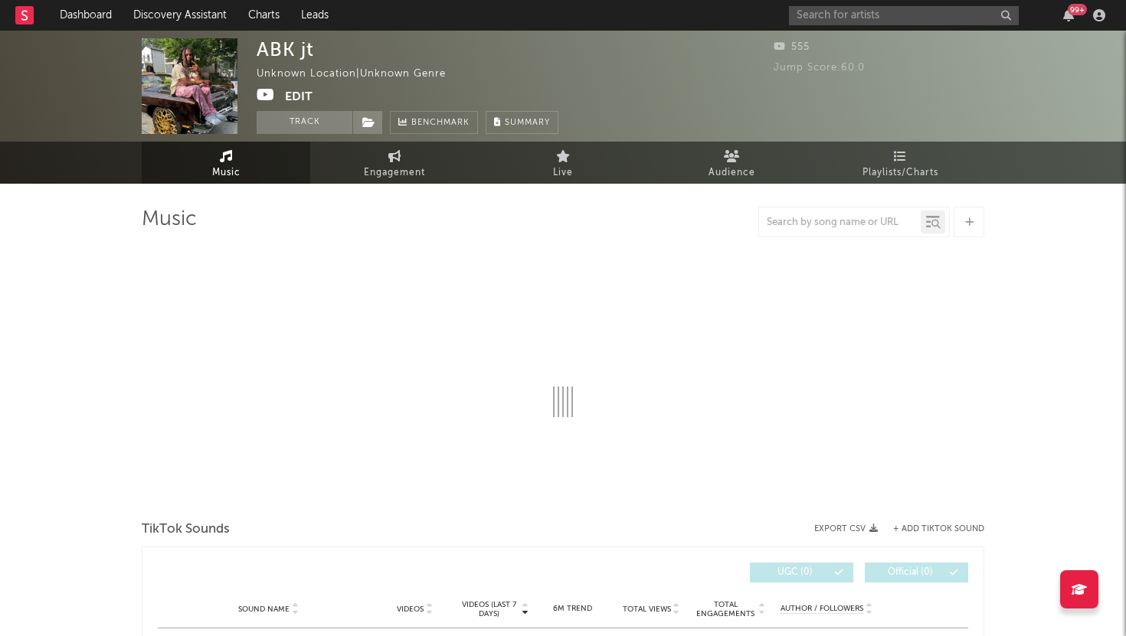
select select "1w"
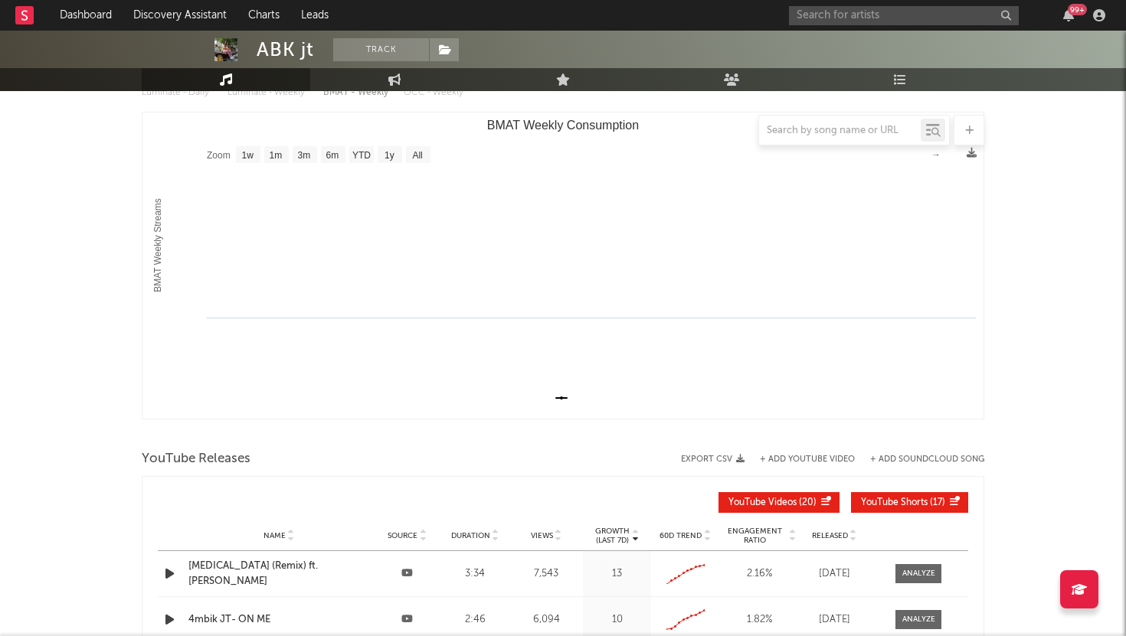
scroll to position [240, 0]
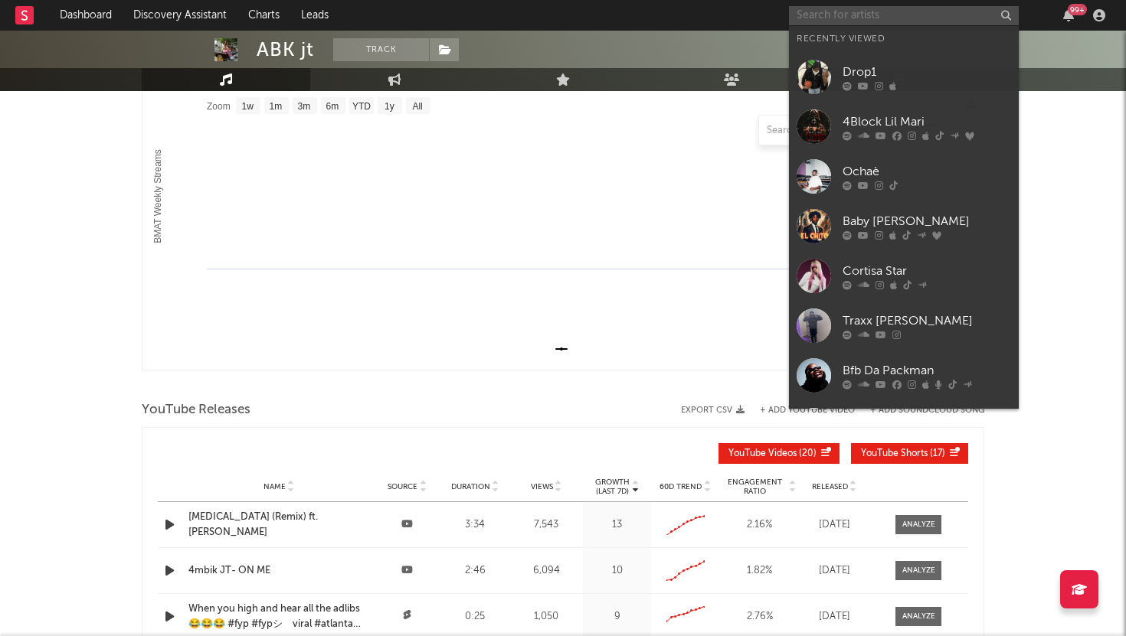
click at [836, 22] on input "text" at bounding box center [904, 15] width 230 height 19
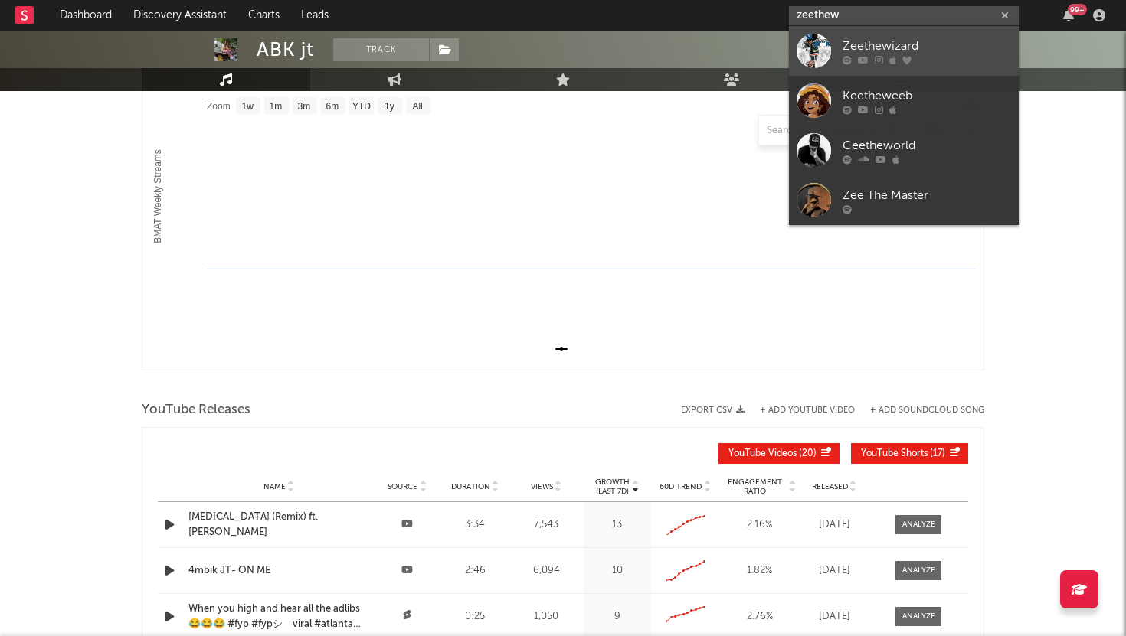
type input "zeethew"
click at [836, 43] on link "Zeethewizard" at bounding box center [904, 51] width 230 height 50
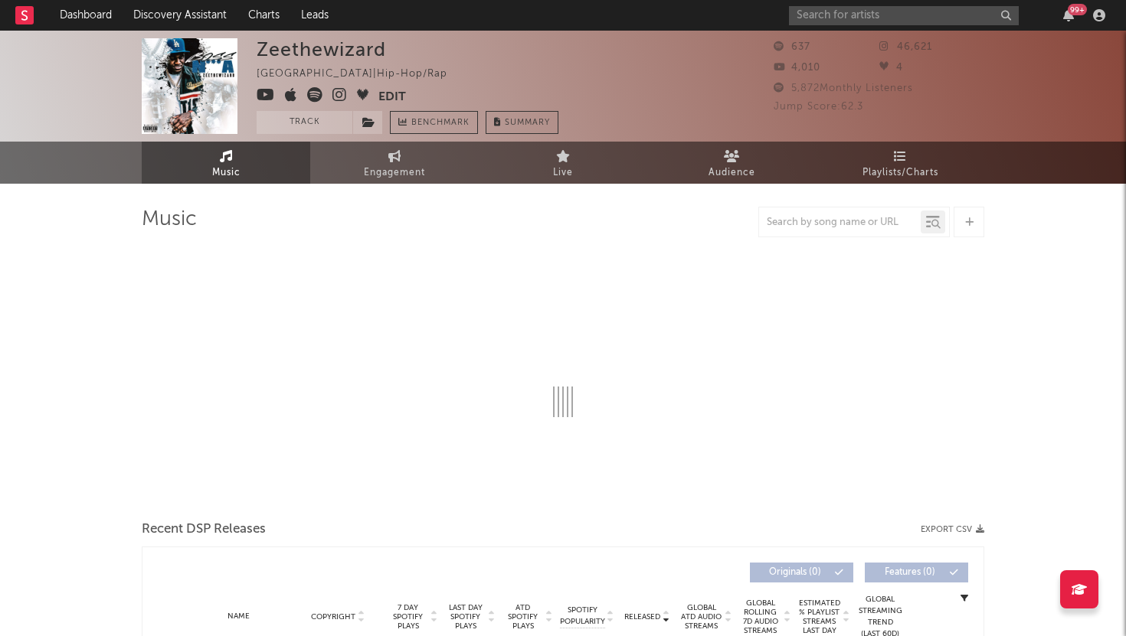
select select "1w"
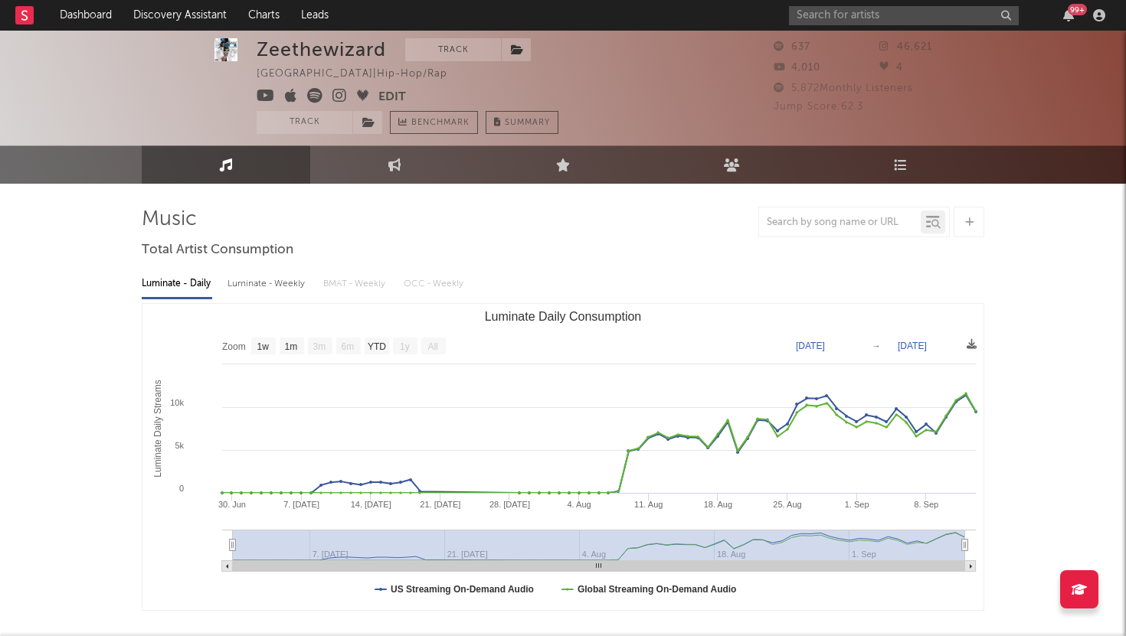
scroll to position [10, 0]
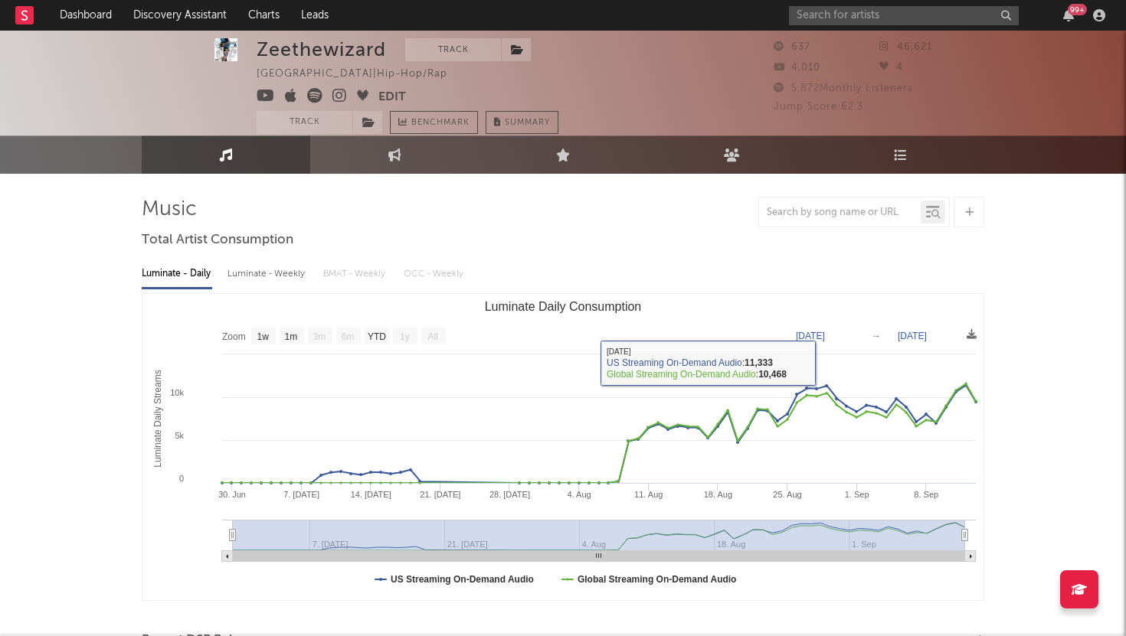
click at [294, 273] on div "Luminate - Weekly" at bounding box center [267, 274] width 80 height 26
select select "6m"
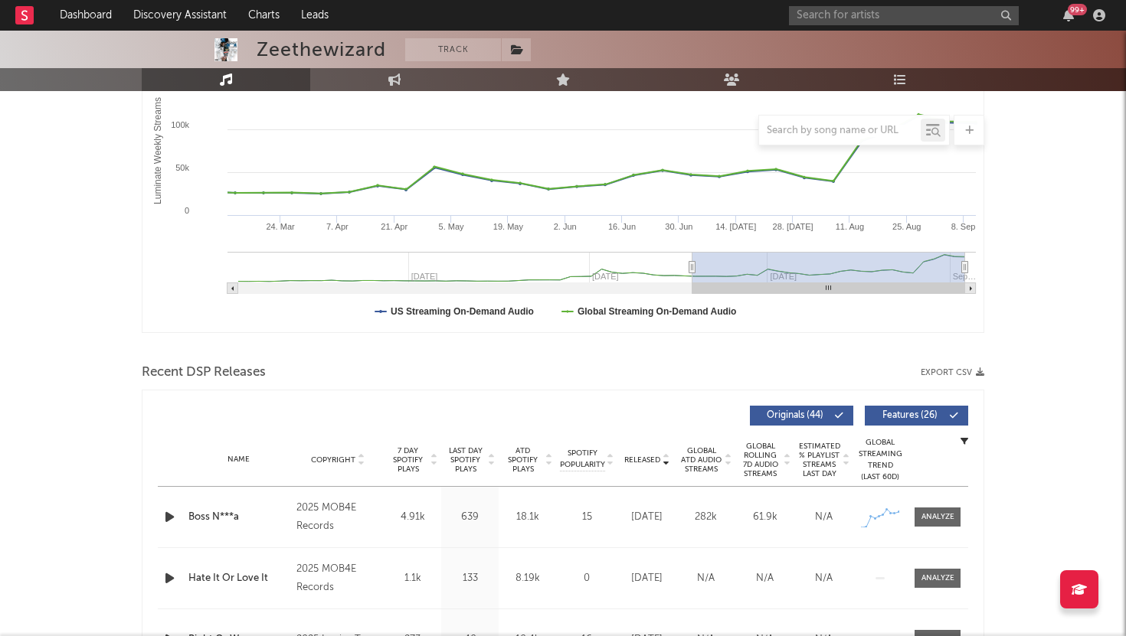
scroll to position [312, 0]
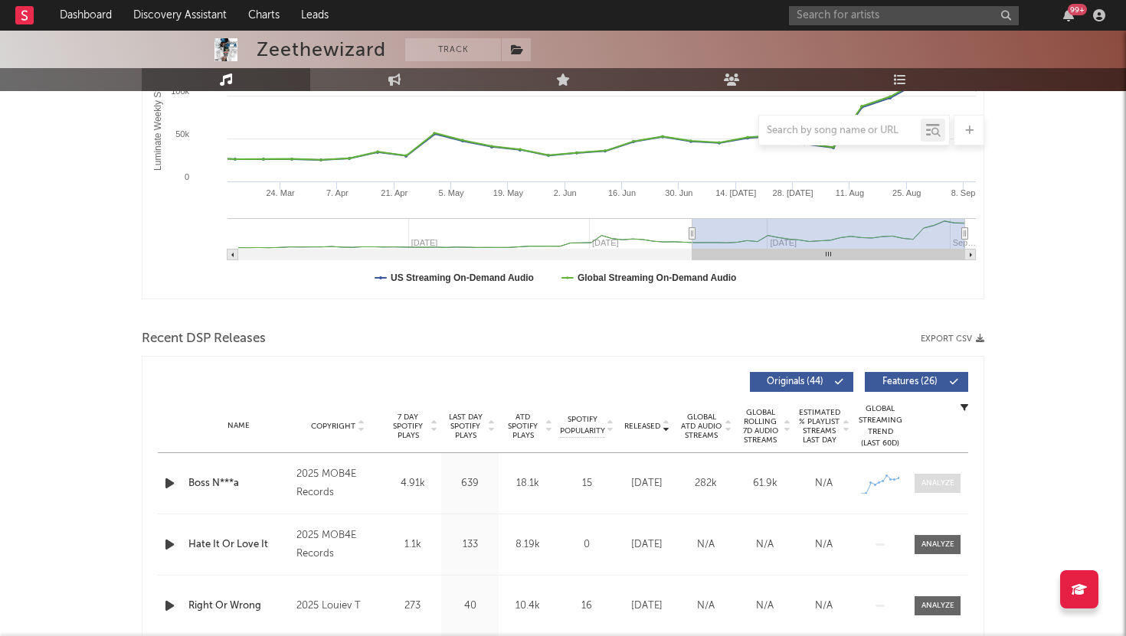
click at [950, 483] on div at bounding box center [937, 483] width 33 height 11
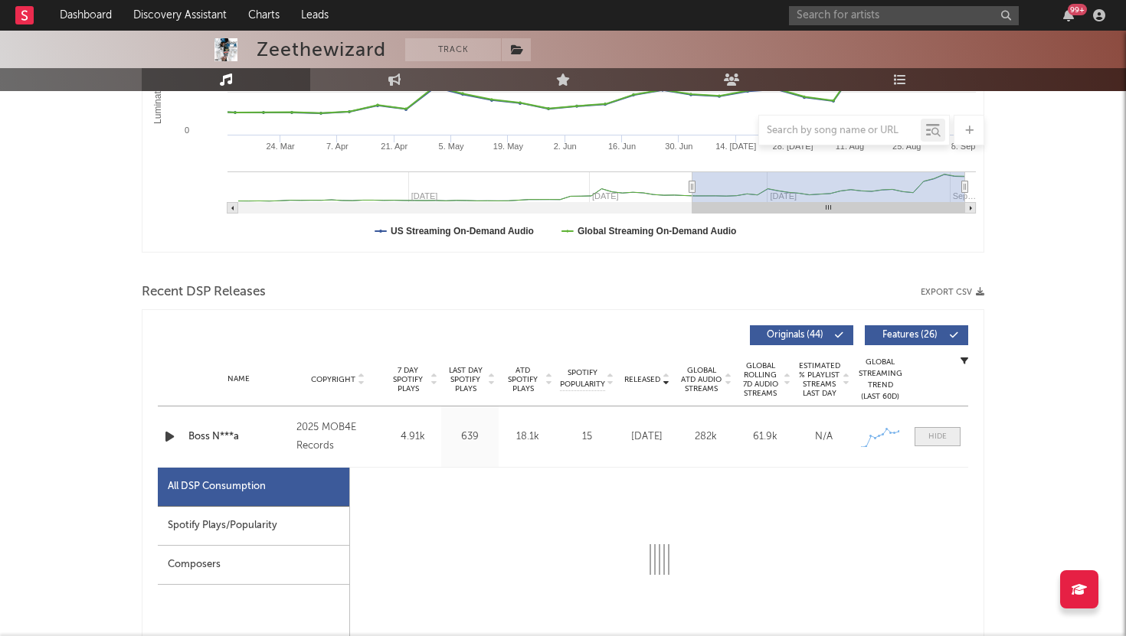
select select "1w"
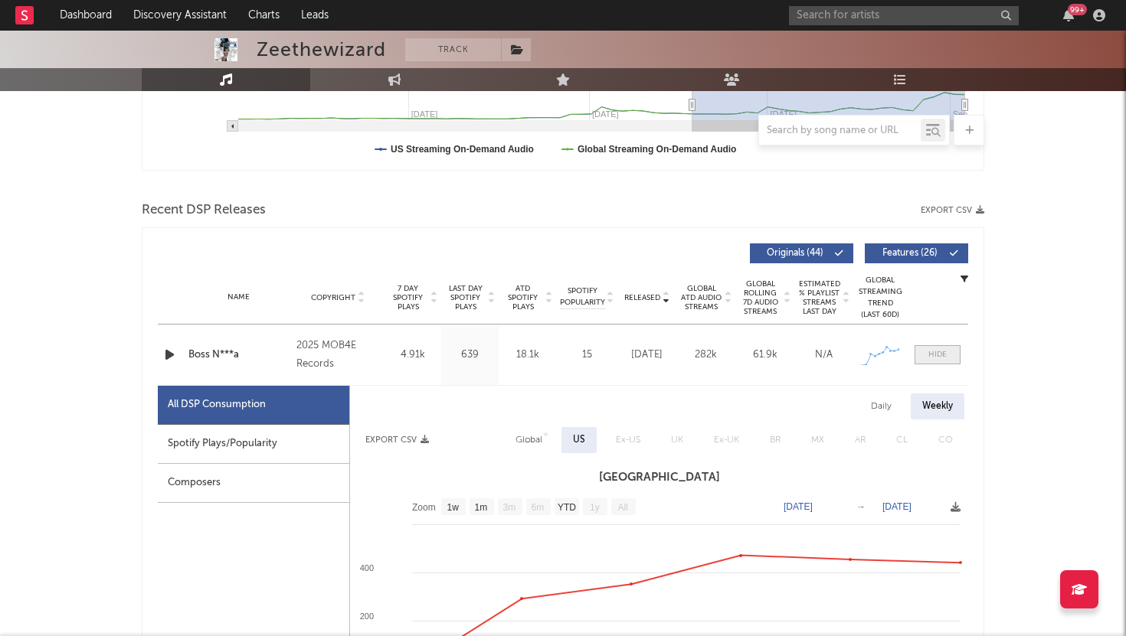
scroll to position [499, 0]
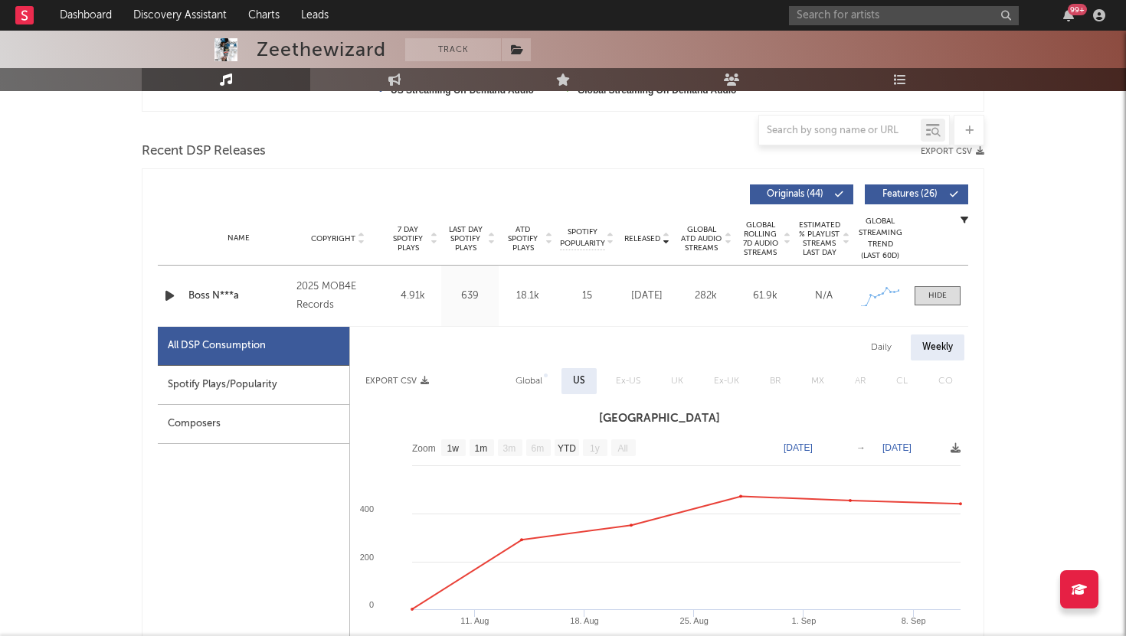
click at [882, 343] on div "Daily" at bounding box center [881, 348] width 44 height 26
select select "1w"
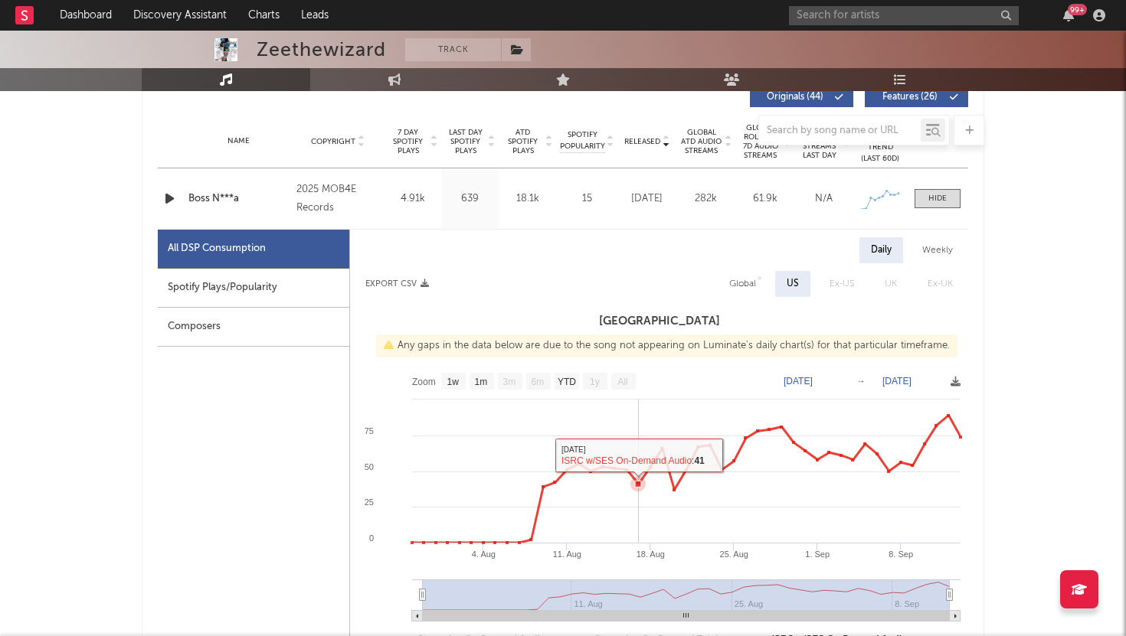
scroll to position [636, 0]
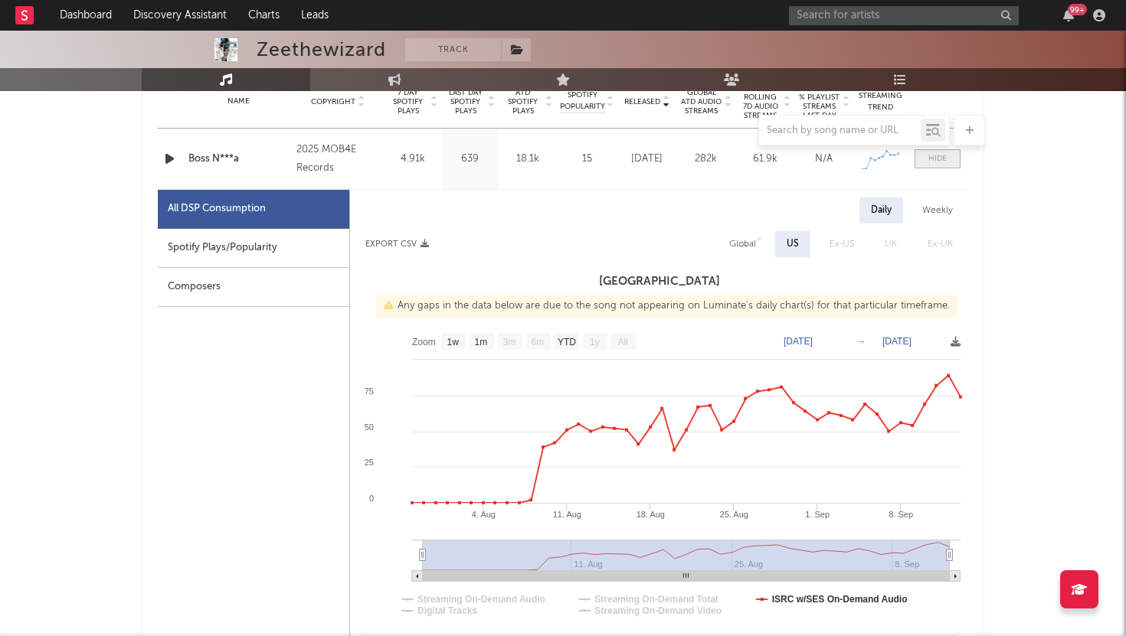
click at [939, 159] on div at bounding box center [937, 158] width 18 height 11
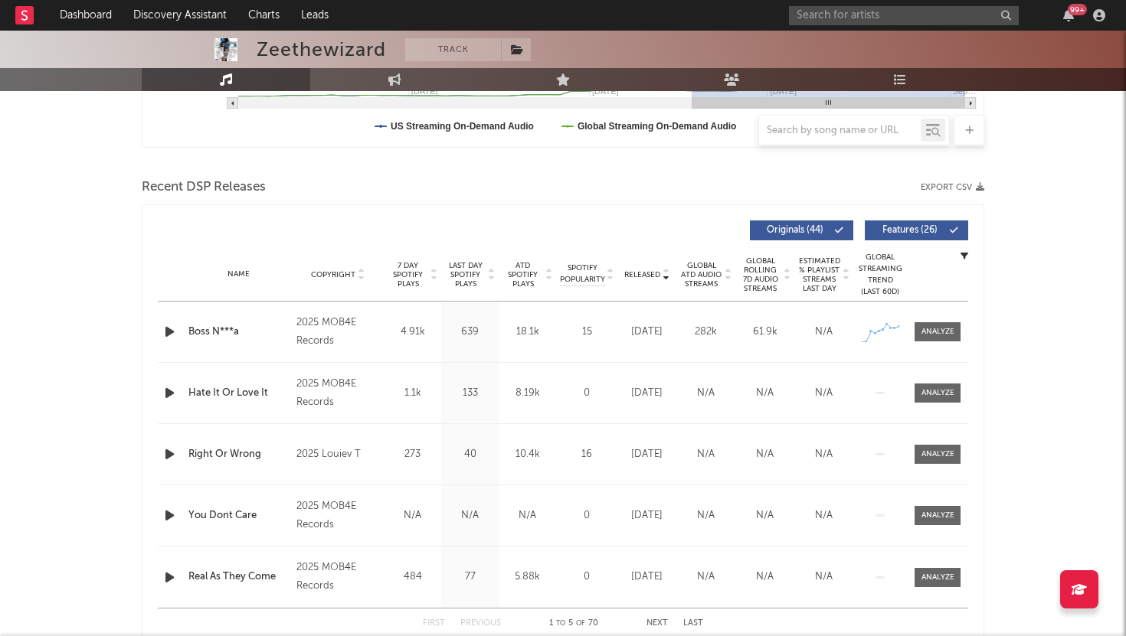
scroll to position [421, 0]
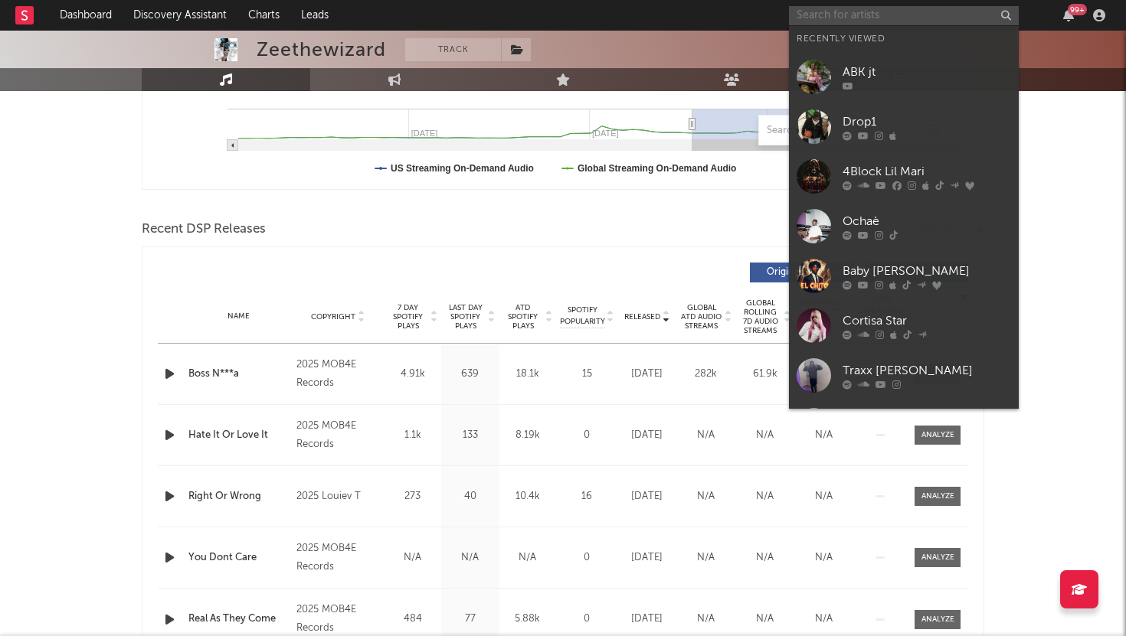
click at [849, 15] on input "text" at bounding box center [904, 15] width 230 height 19
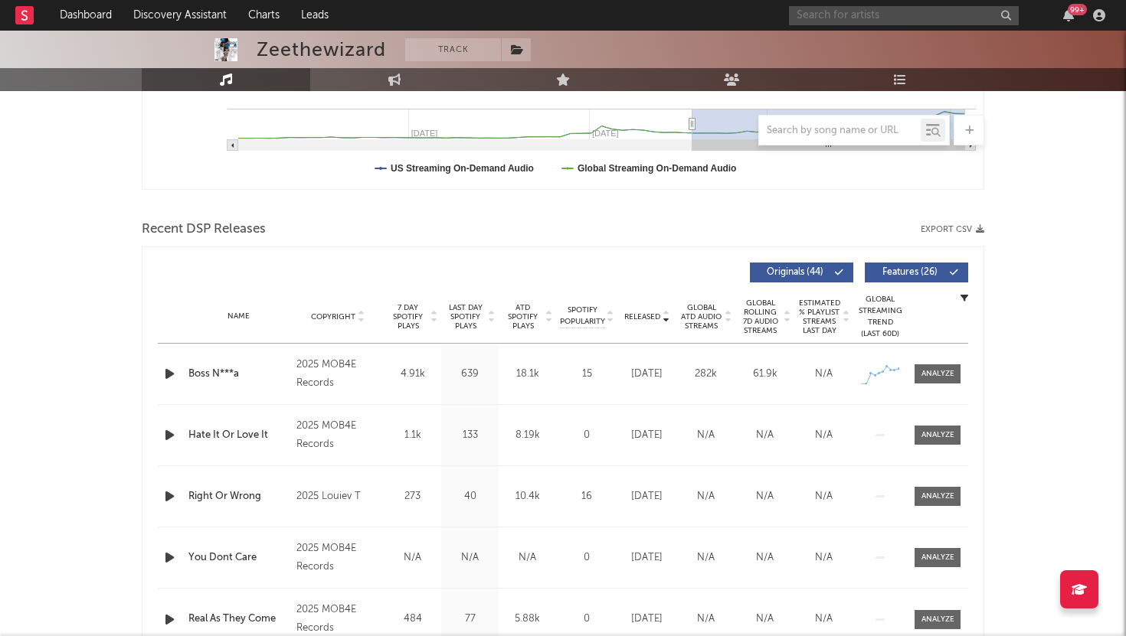
click at [826, 23] on input "text" at bounding box center [904, 15] width 230 height 19
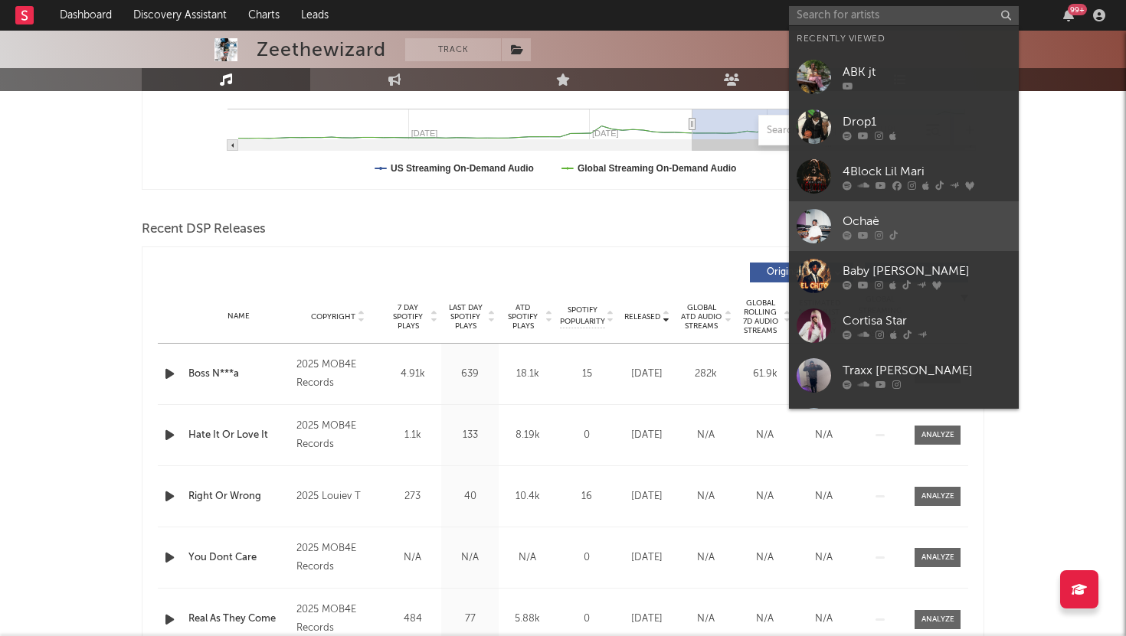
click at [819, 243] on div at bounding box center [814, 226] width 34 height 34
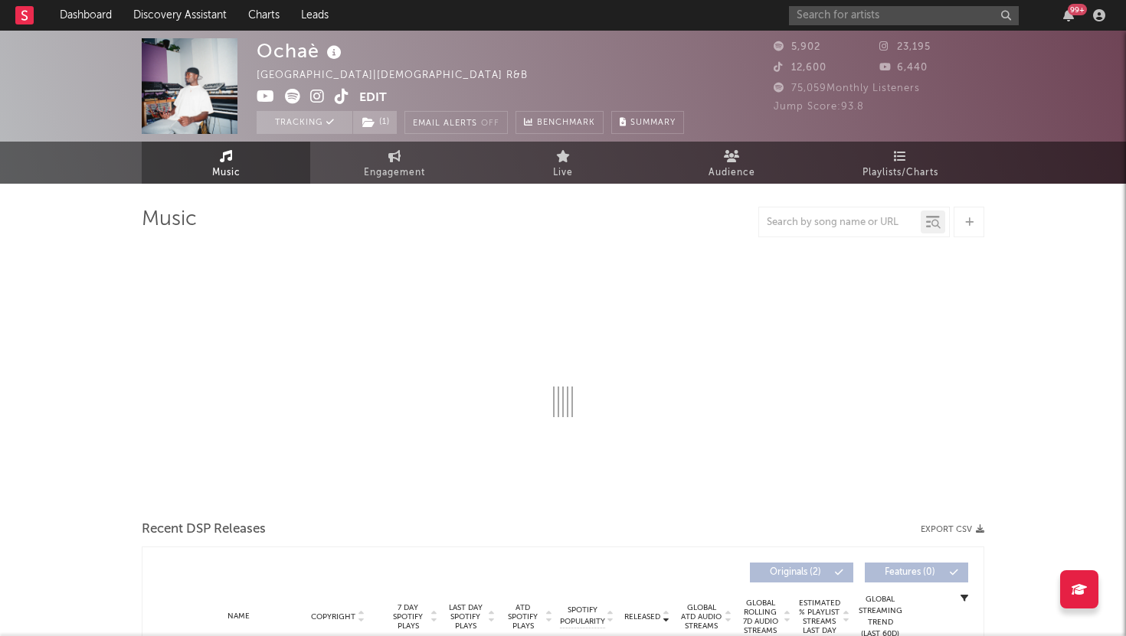
select select "1w"
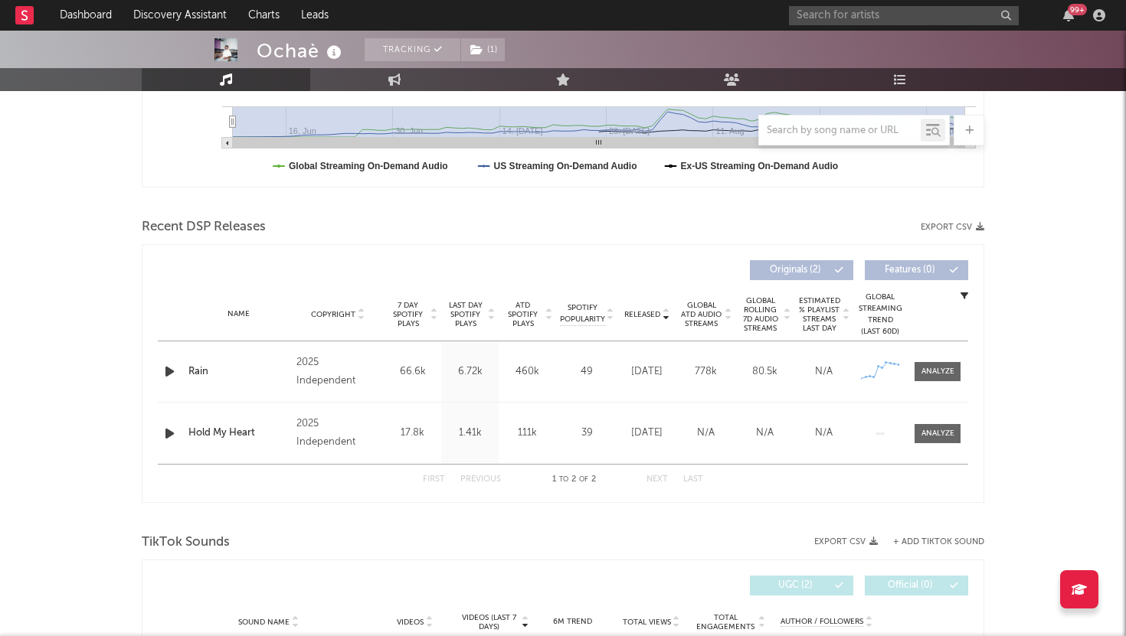
scroll to position [437, 0]
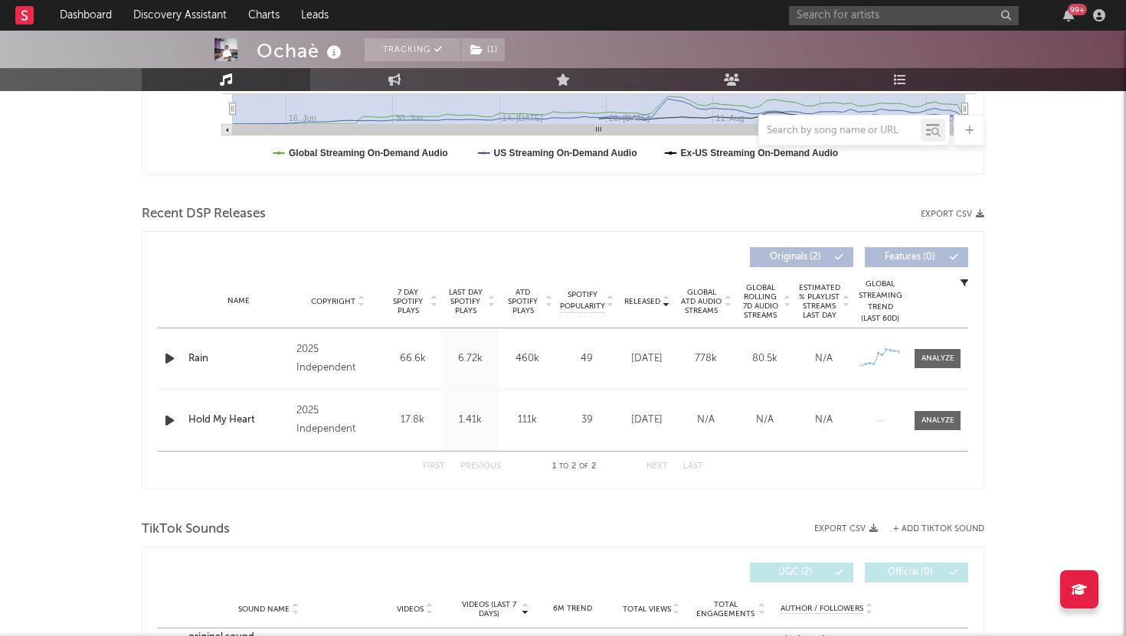
click at [945, 370] on div "Name Rain Copyright 2025 Independent Label Independent Album Names Rain Compose…" at bounding box center [563, 359] width 810 height 61
click at [944, 361] on div at bounding box center [937, 358] width 33 height 11
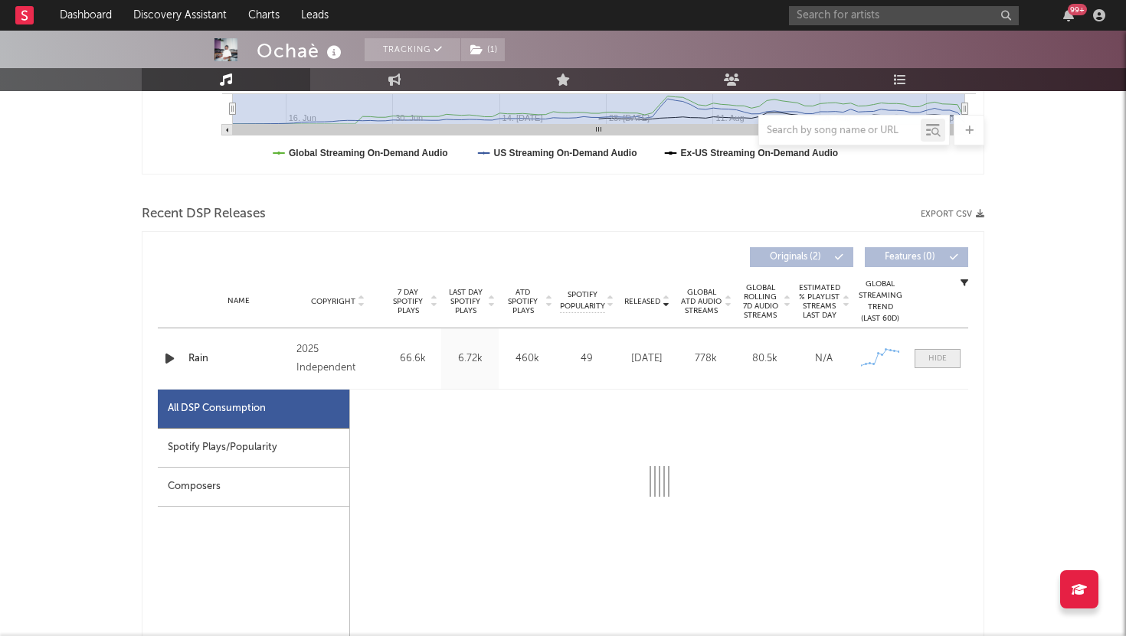
select select "1w"
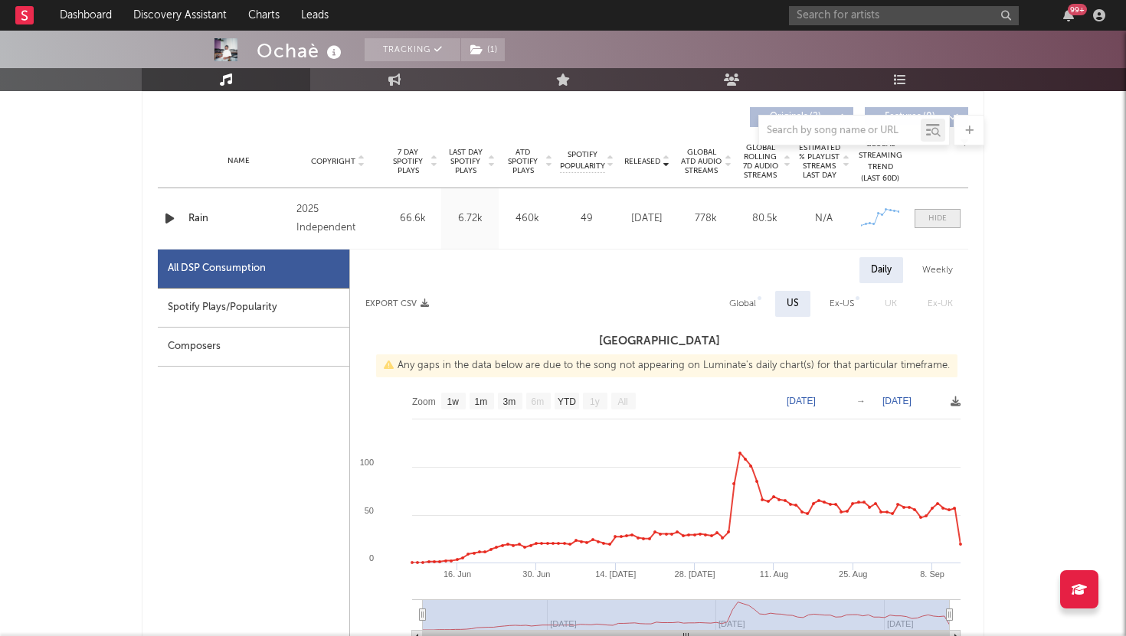
scroll to position [649, 0]
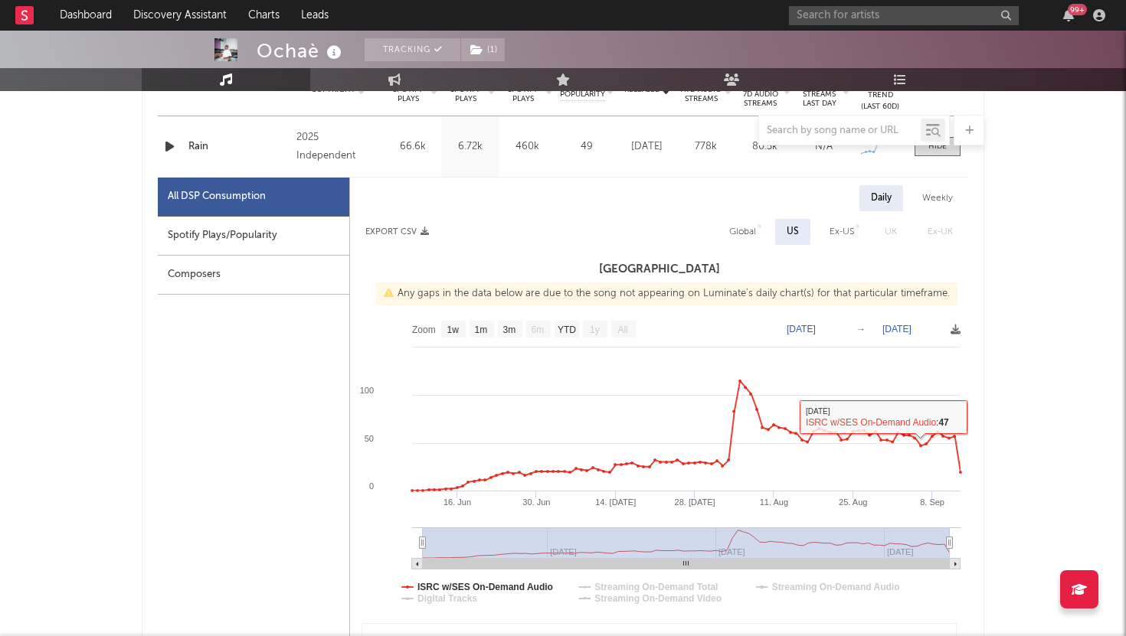
click at [931, 203] on div "Weekly" at bounding box center [938, 198] width 54 height 26
select select "1w"
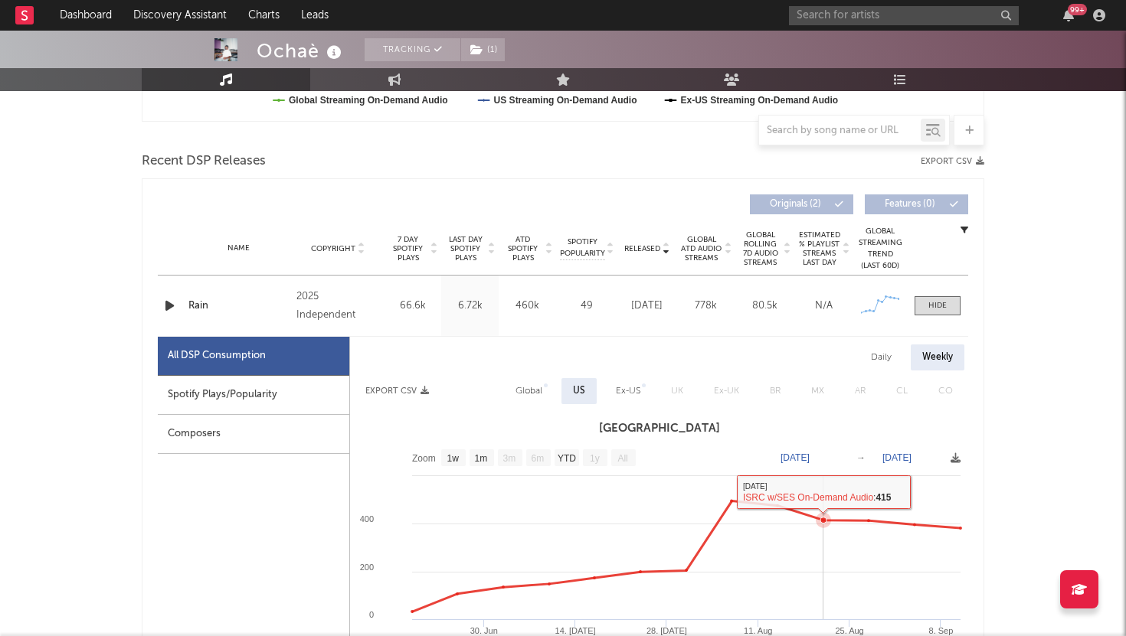
scroll to position [473, 0]
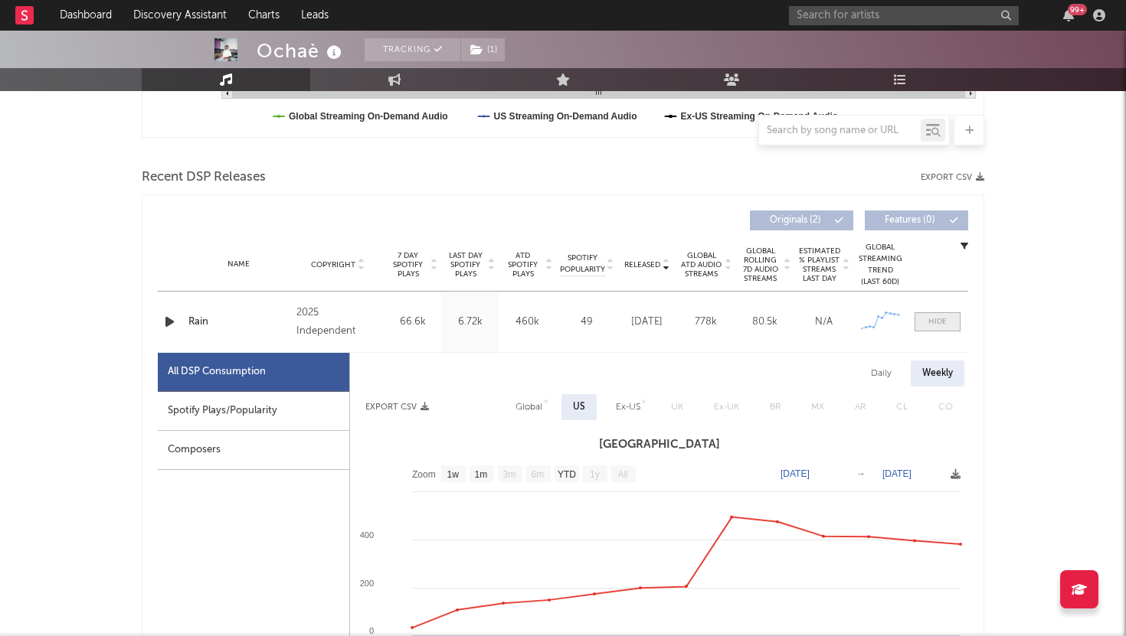
click at [924, 319] on span at bounding box center [937, 321] width 46 height 19
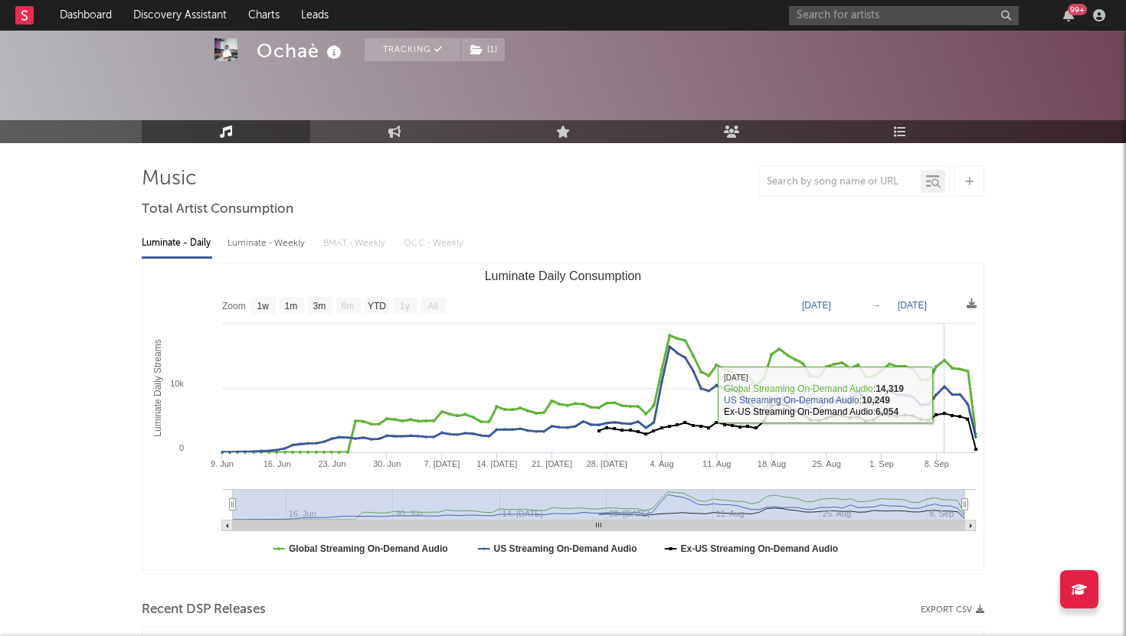
scroll to position [0, 0]
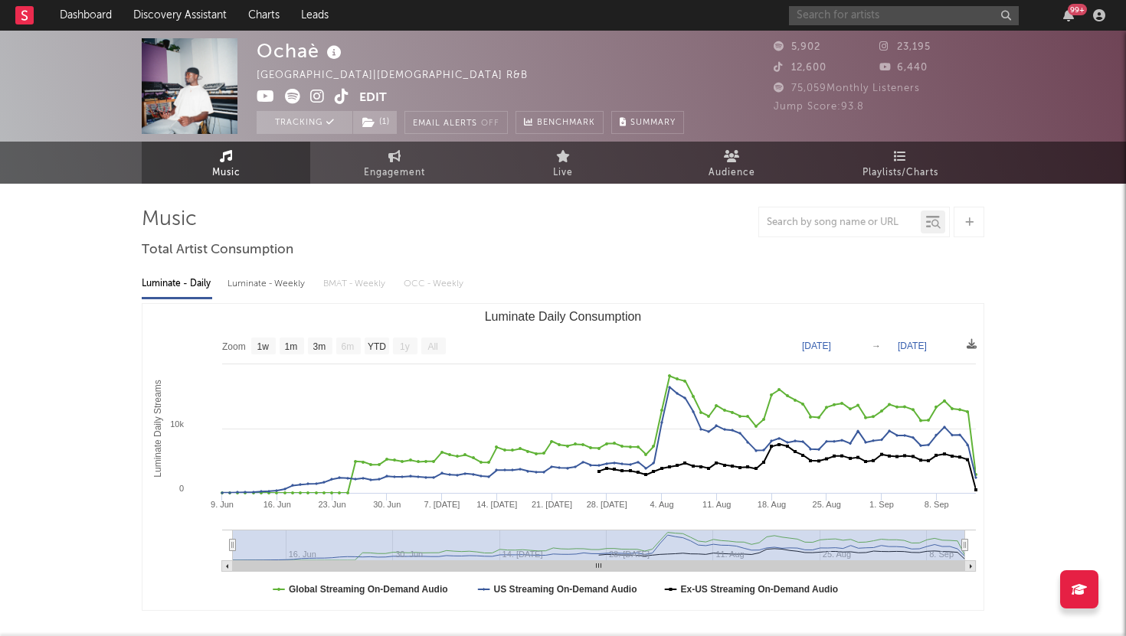
click at [891, 15] on input "text" at bounding box center [904, 15] width 230 height 19
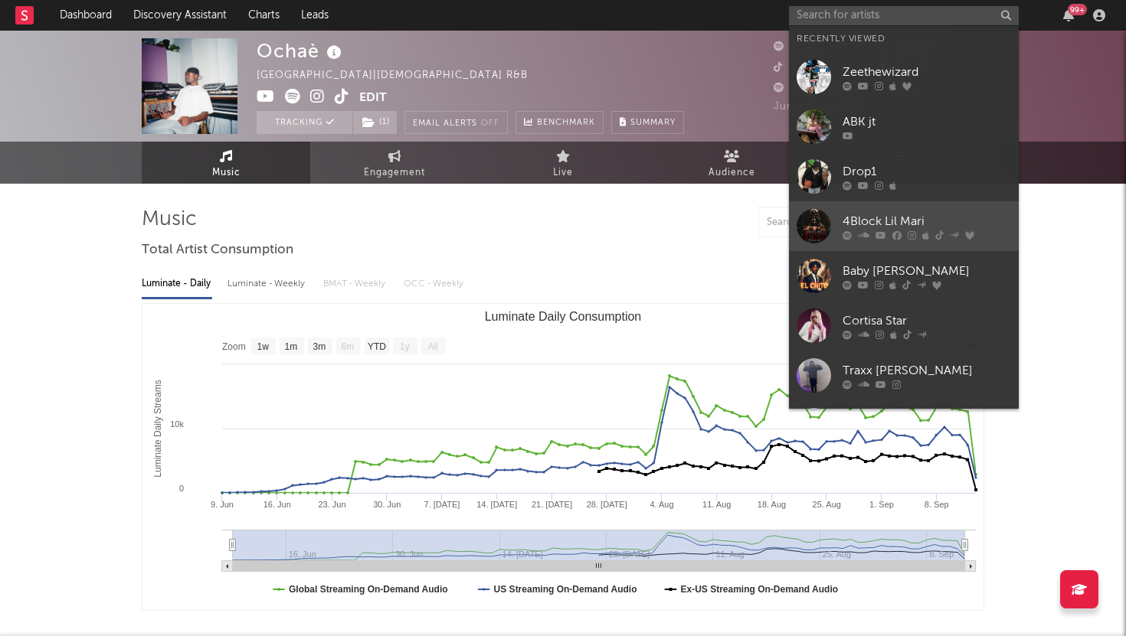
click at [856, 218] on div "4Block Lil Mari" at bounding box center [927, 221] width 169 height 18
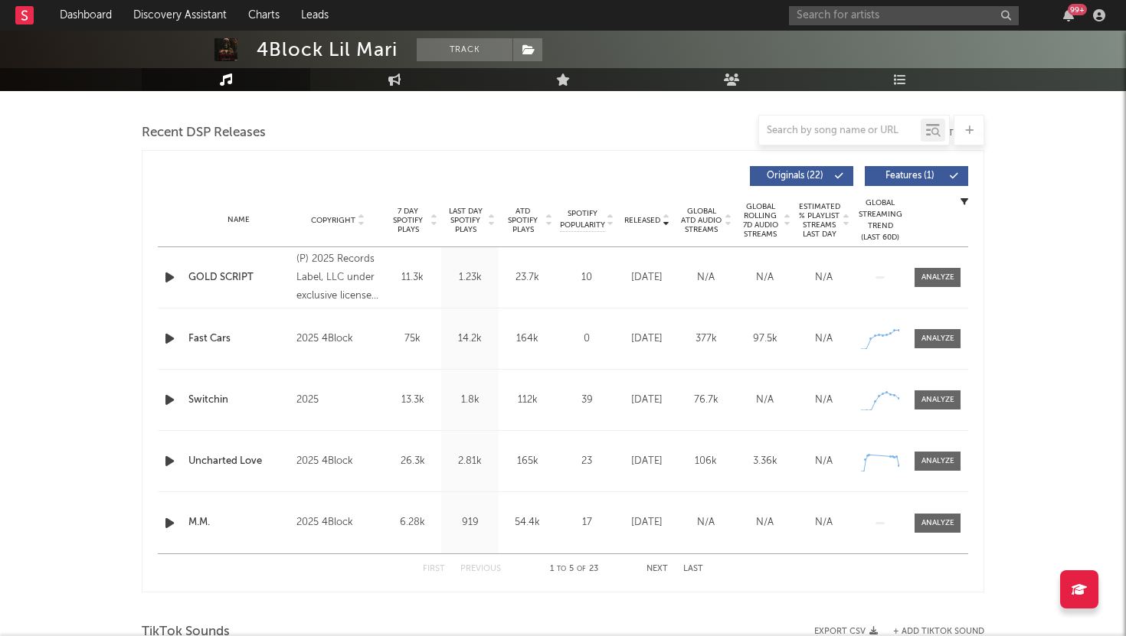
scroll to position [518, 0]
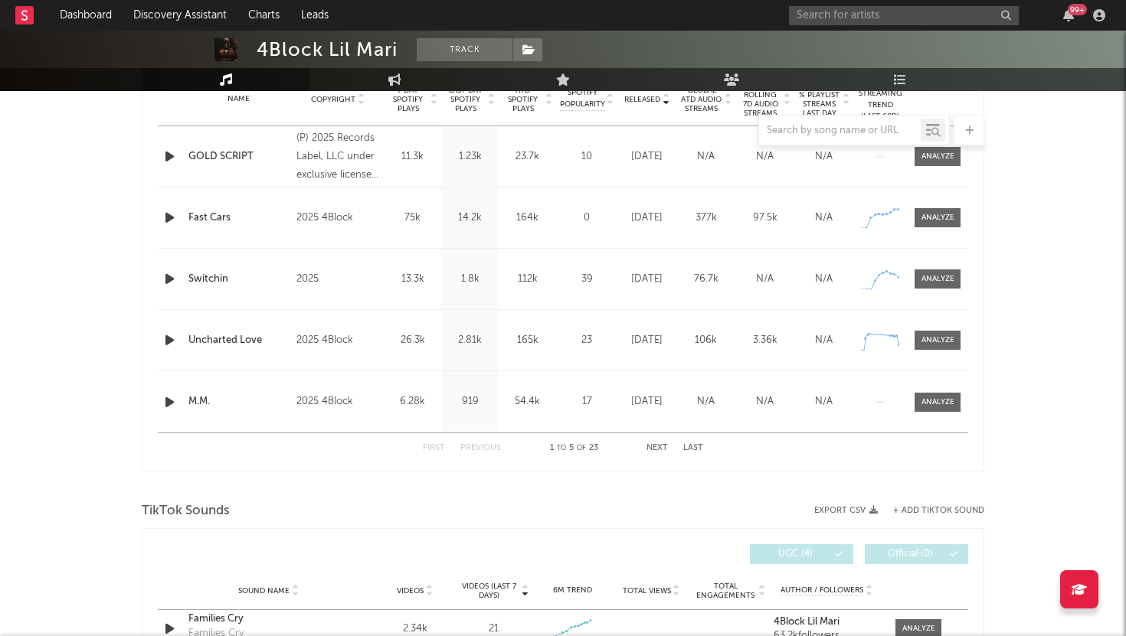
select select "6m"
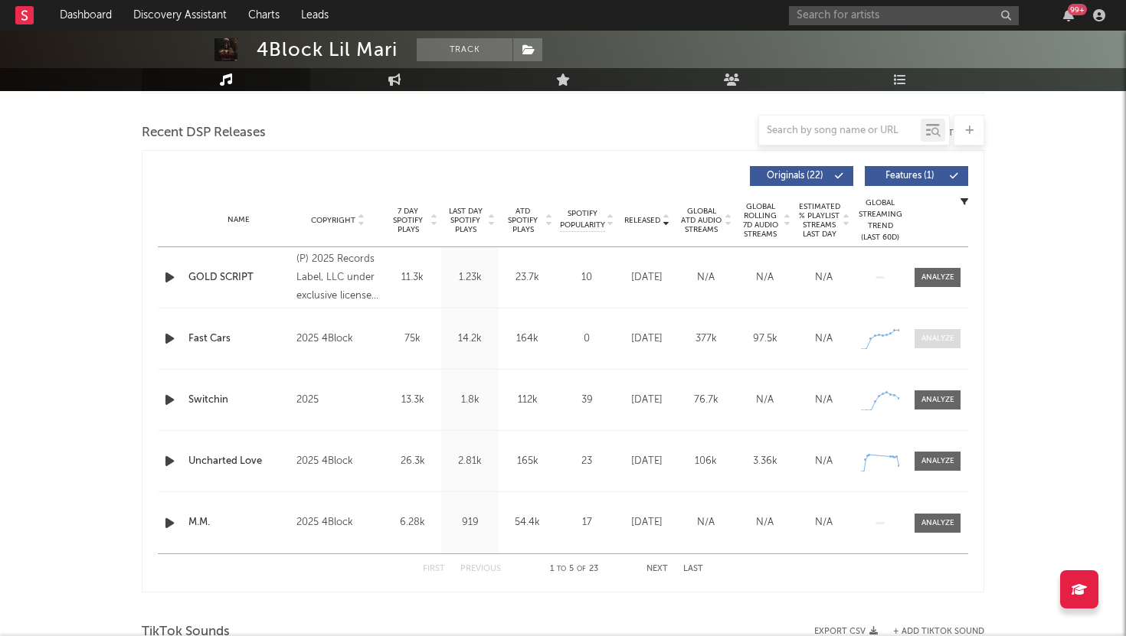
click at [928, 337] on div at bounding box center [937, 338] width 33 height 11
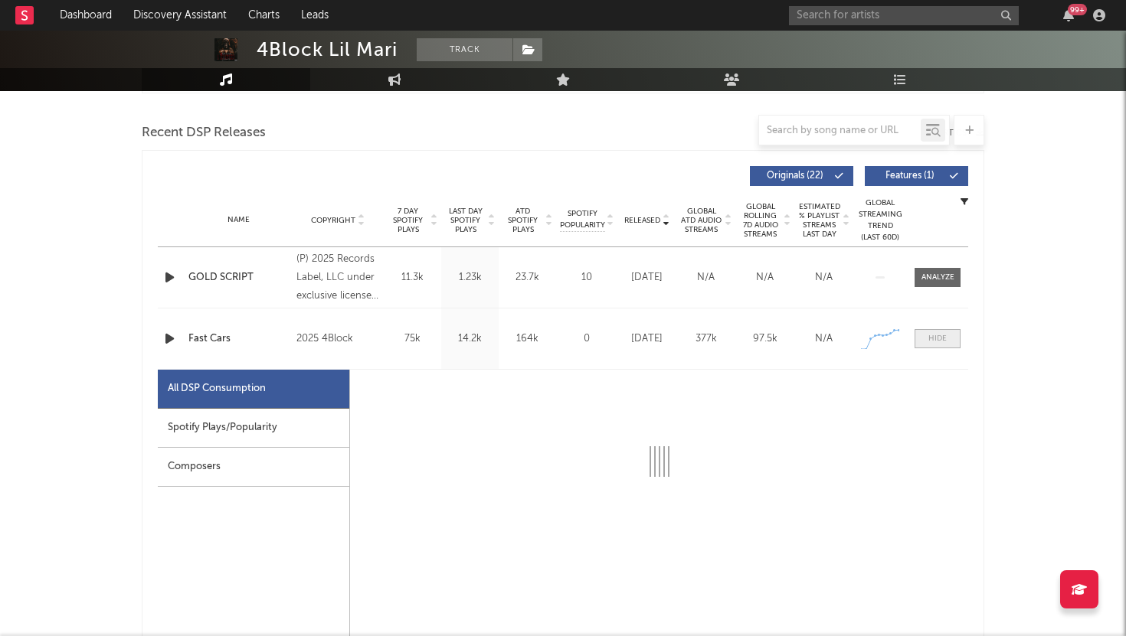
select select "1w"
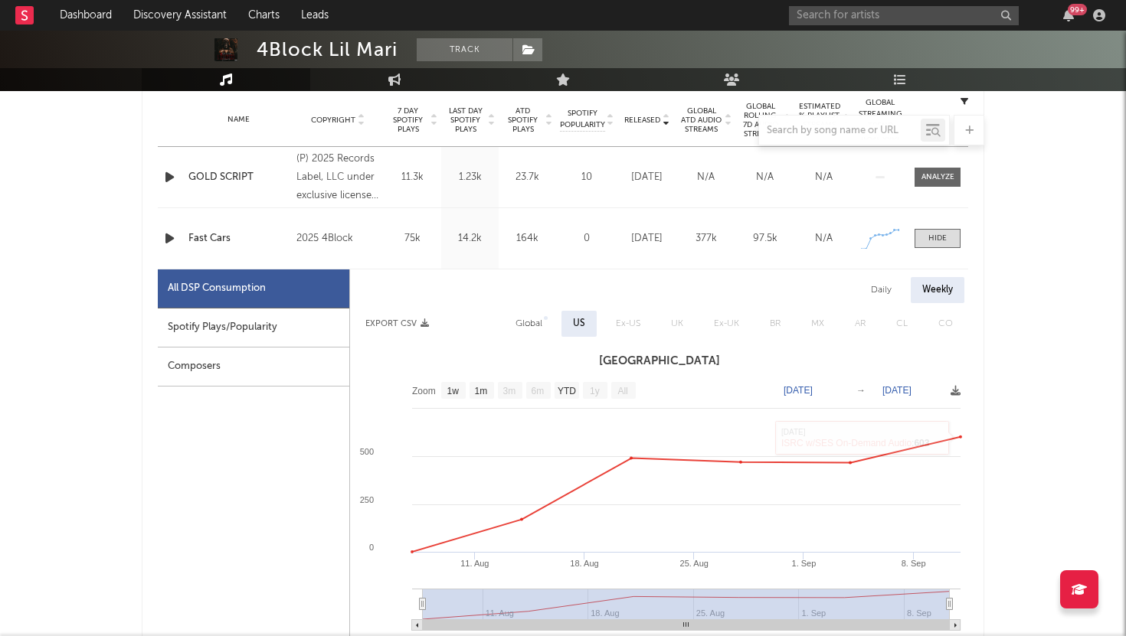
scroll to position [603, 0]
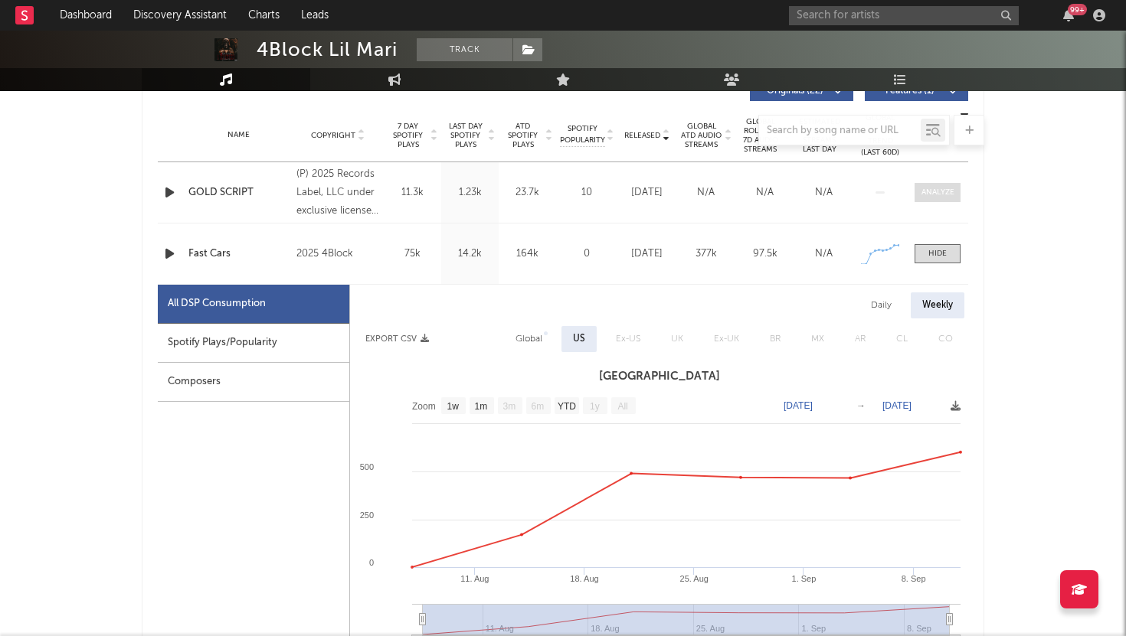
click at [928, 186] on span at bounding box center [937, 192] width 46 height 19
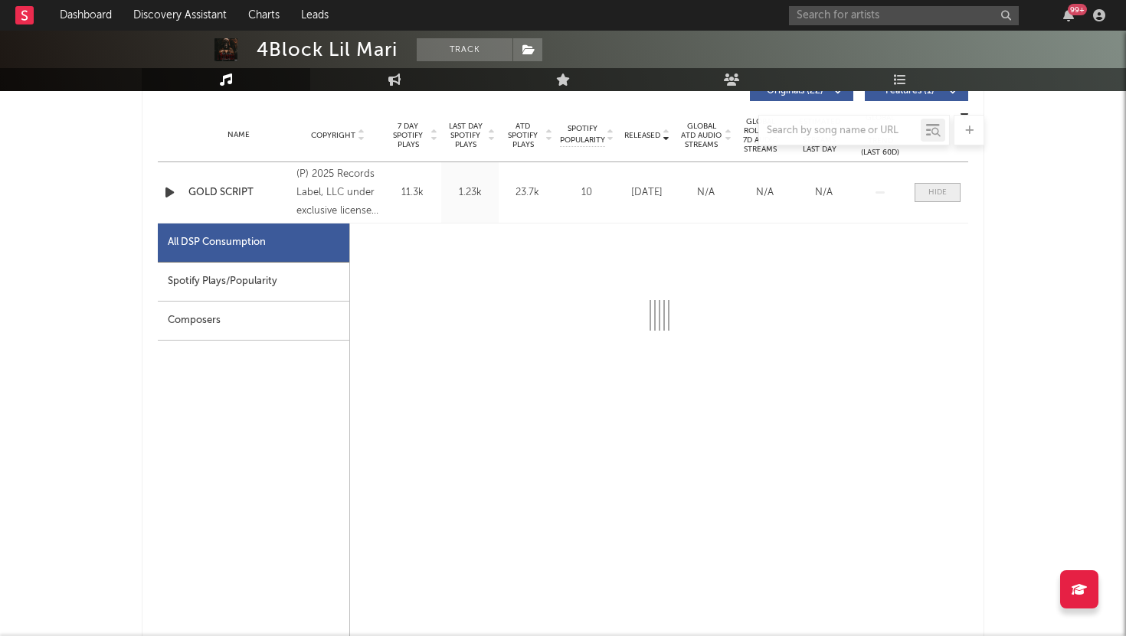
select select "1w"
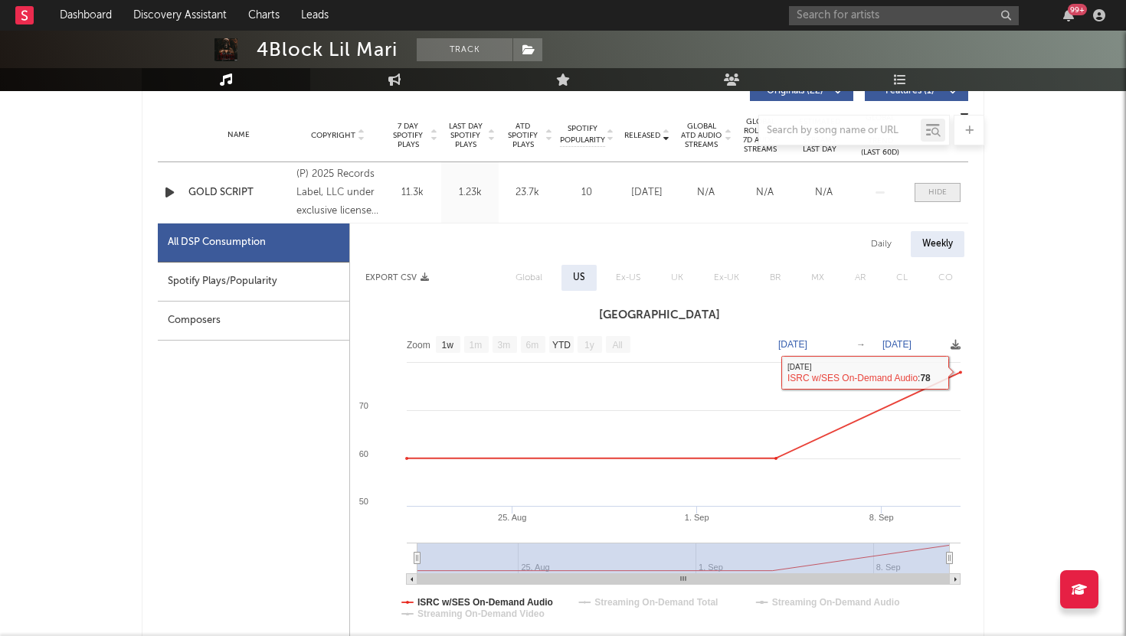
click at [936, 198] on div at bounding box center [937, 192] width 18 height 11
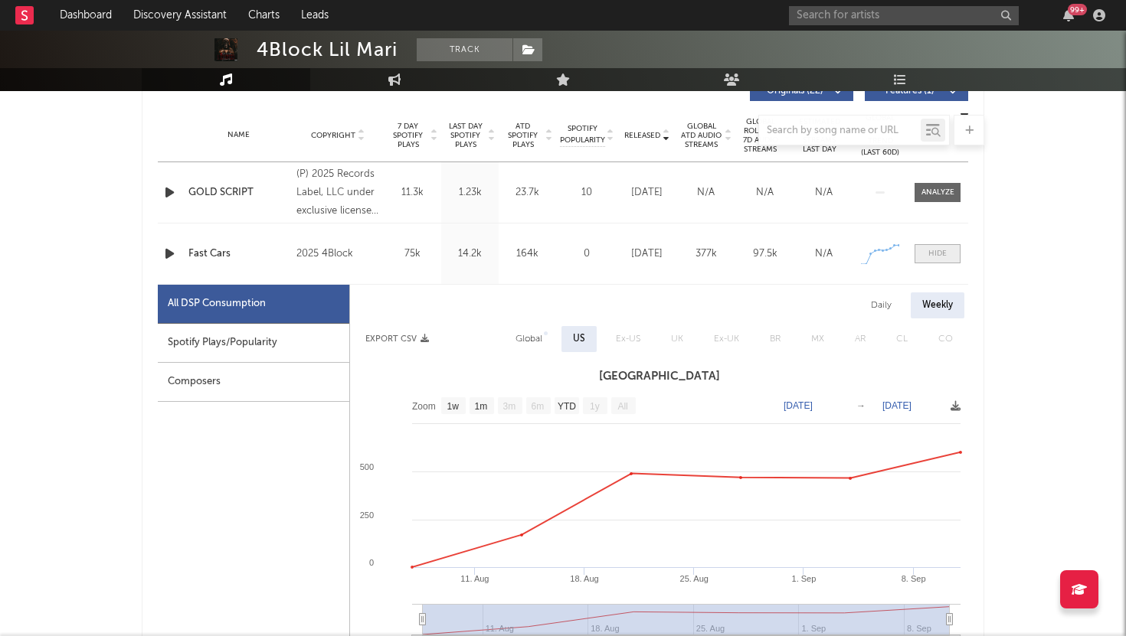
click at [932, 253] on div at bounding box center [937, 253] width 18 height 11
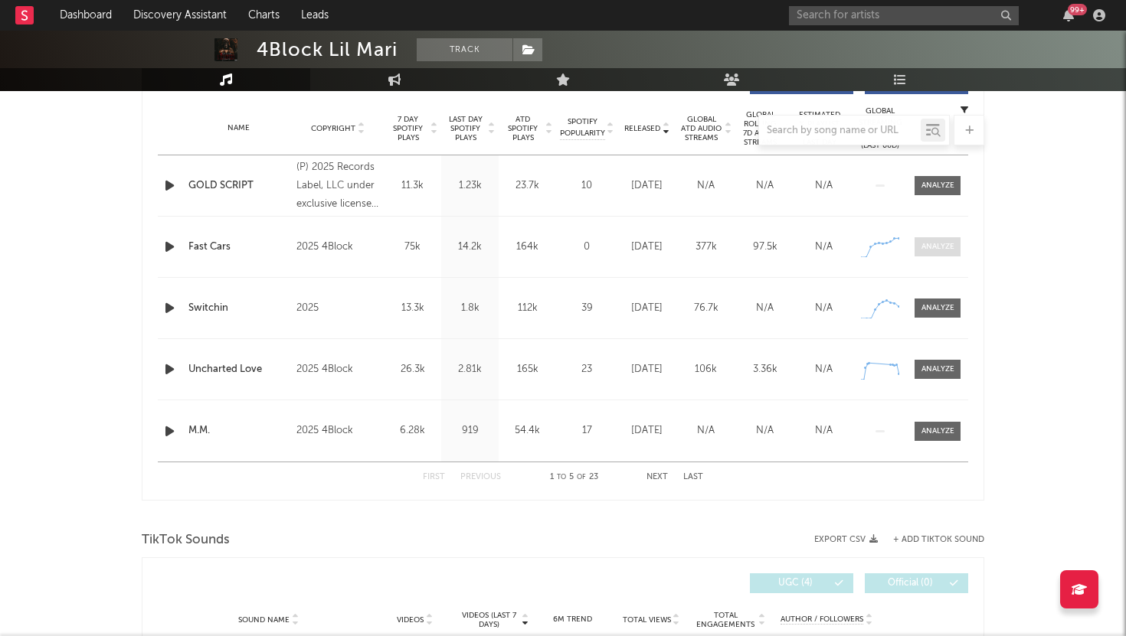
scroll to position [613, 0]
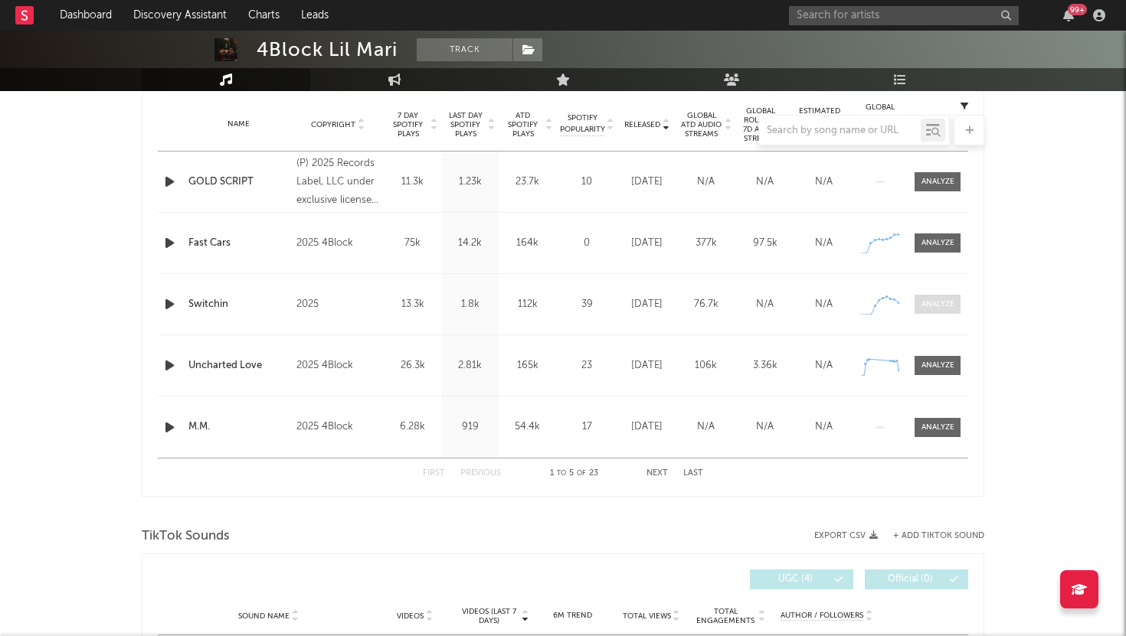
click at [926, 306] on div at bounding box center [937, 304] width 33 height 11
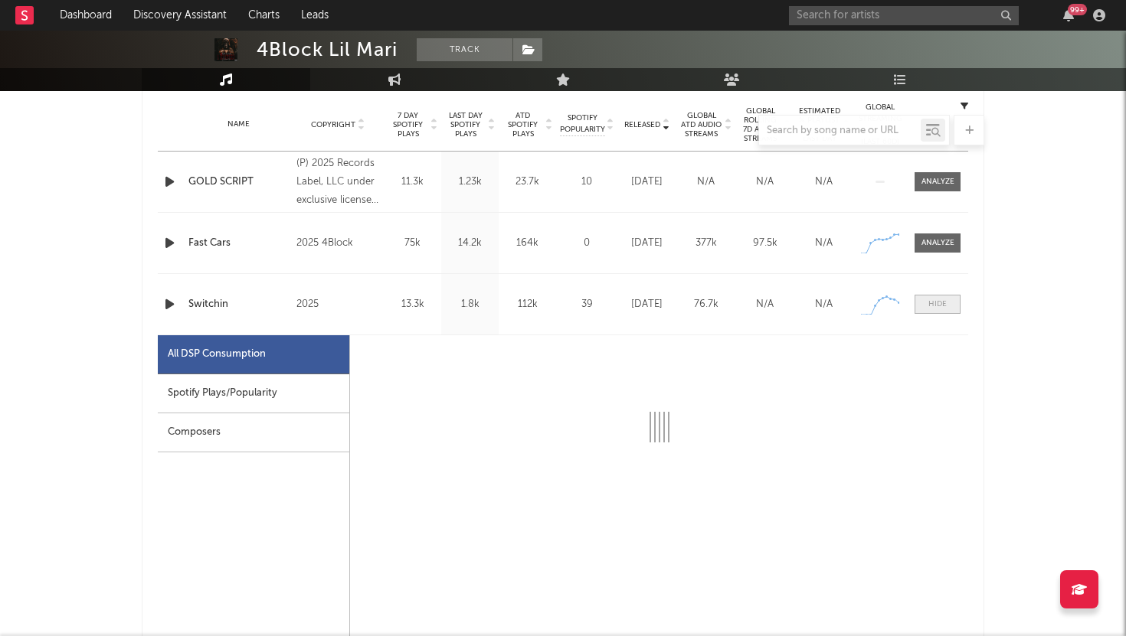
select select "1w"
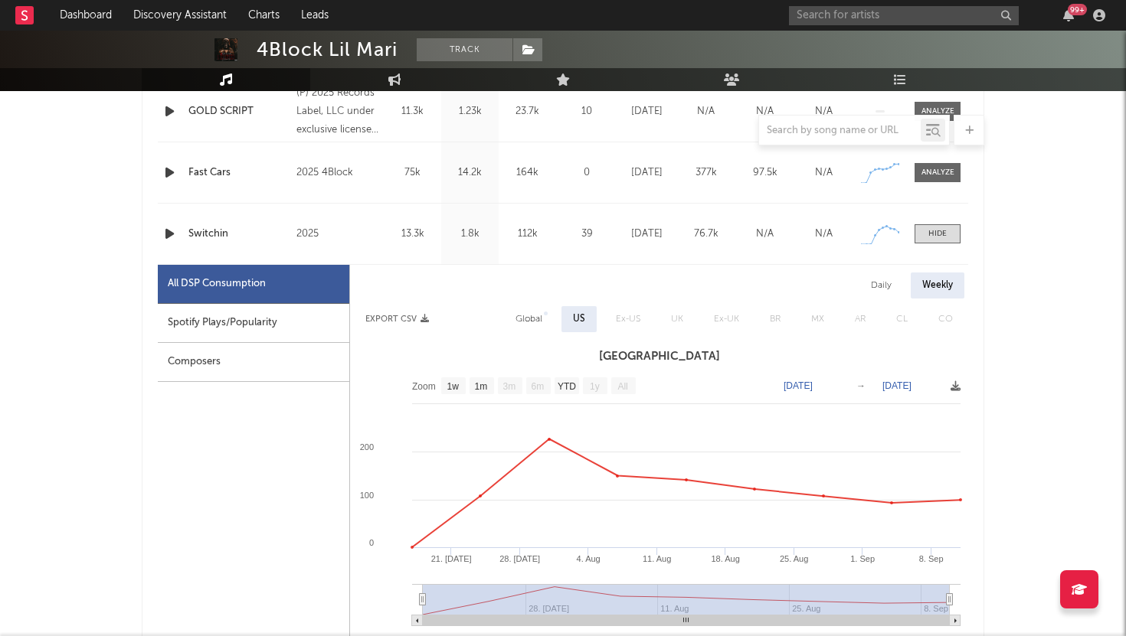
scroll to position [712, 0]
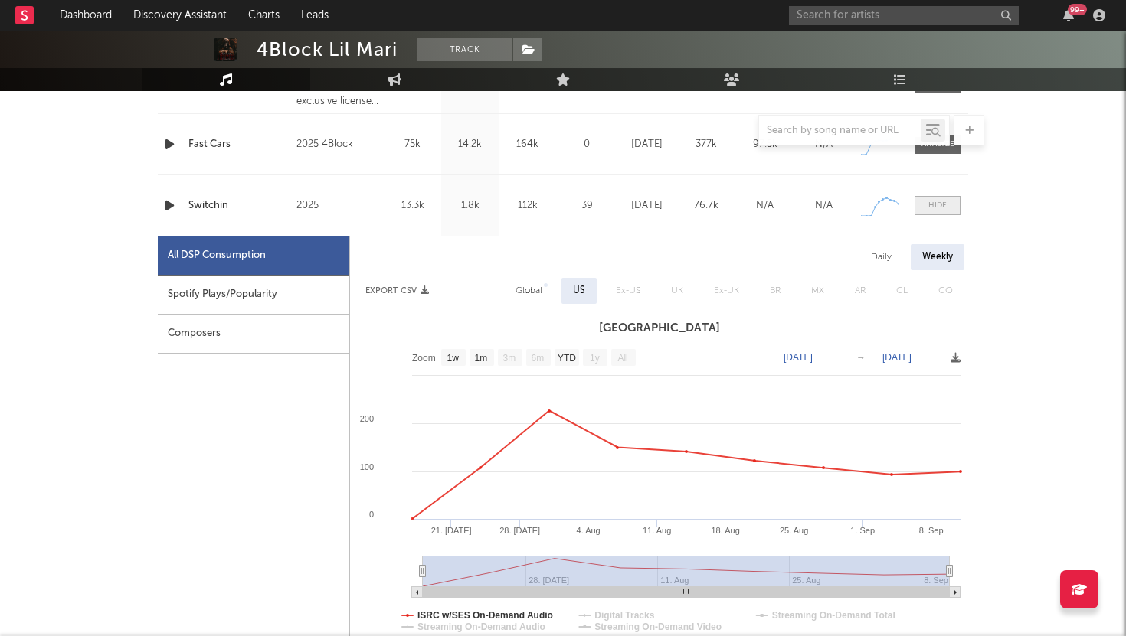
click at [928, 206] on span at bounding box center [937, 205] width 46 height 19
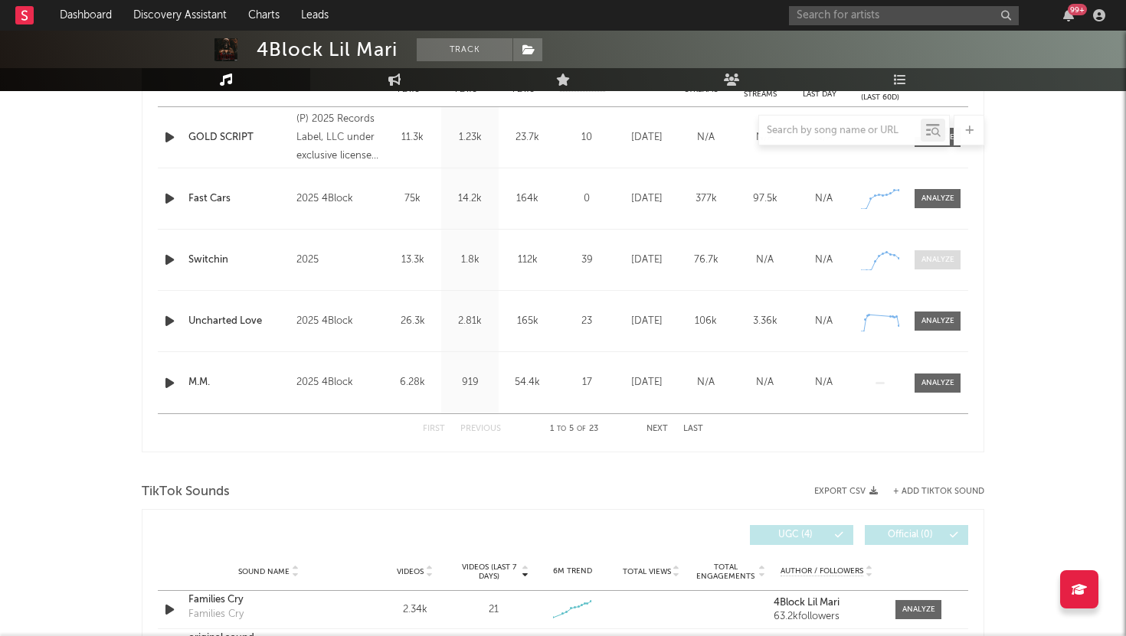
scroll to position [635, 0]
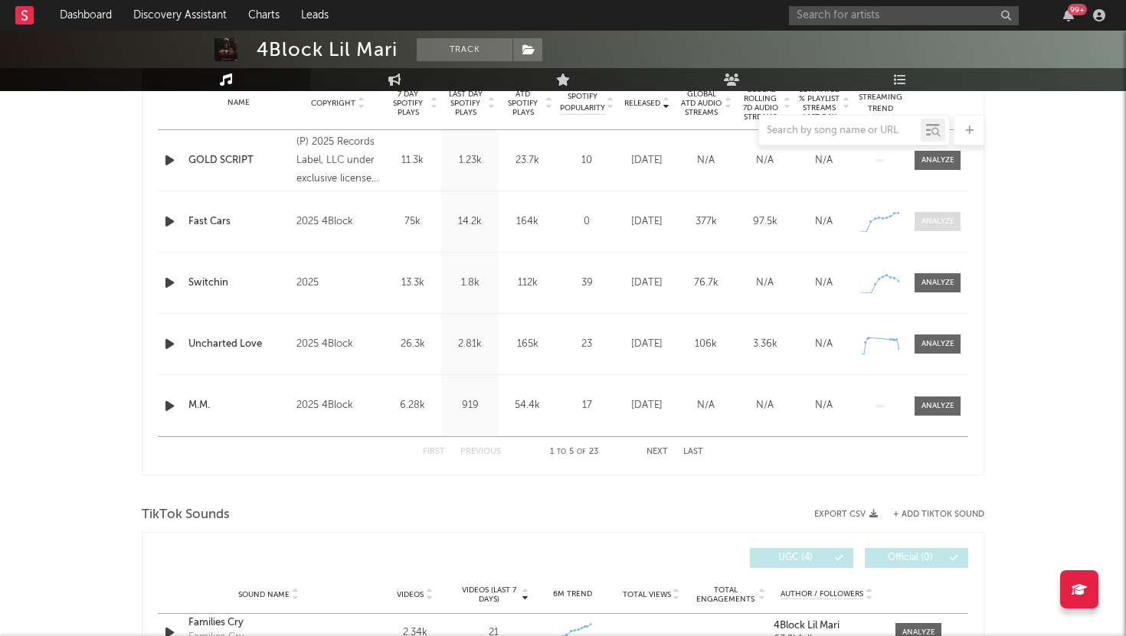
click at [926, 217] on div at bounding box center [937, 221] width 33 height 11
select select "1w"
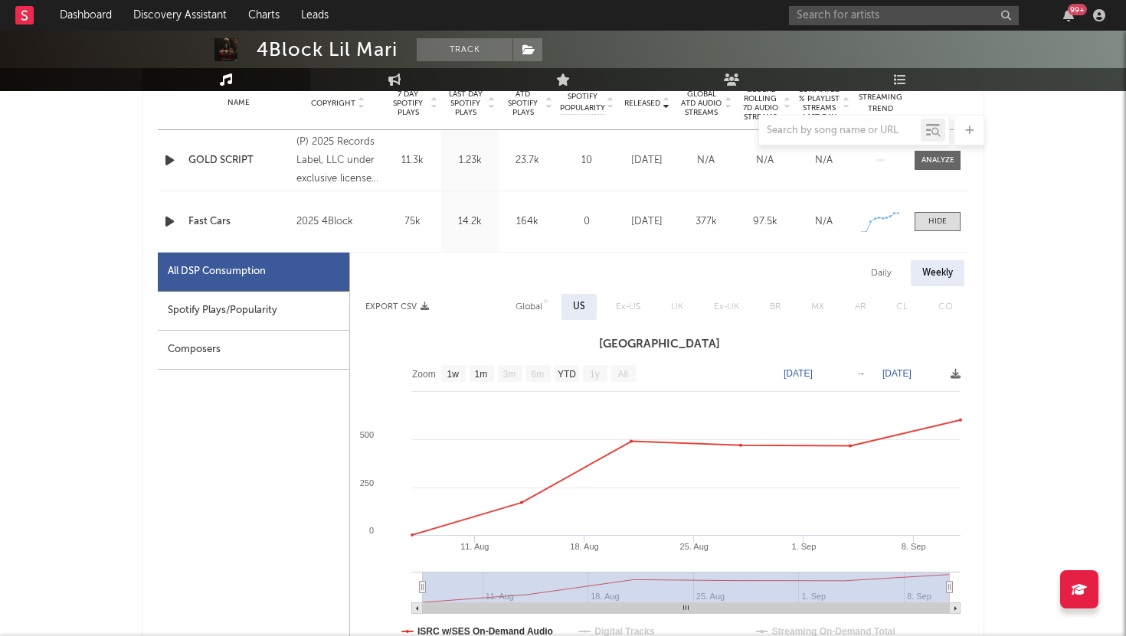
click at [962, 419] on rect at bounding box center [659, 511] width 618 height 306
drag, startPoint x: 423, startPoint y: 587, endPoint x: 398, endPoint y: 587, distance: 24.5
click at [398, 587] on icon "Created with Highcharts 10.3.3 [DATE]. Aug 25. [DATE]. [DATE]. Sep [DATE]. Aug …" at bounding box center [659, 511] width 618 height 306
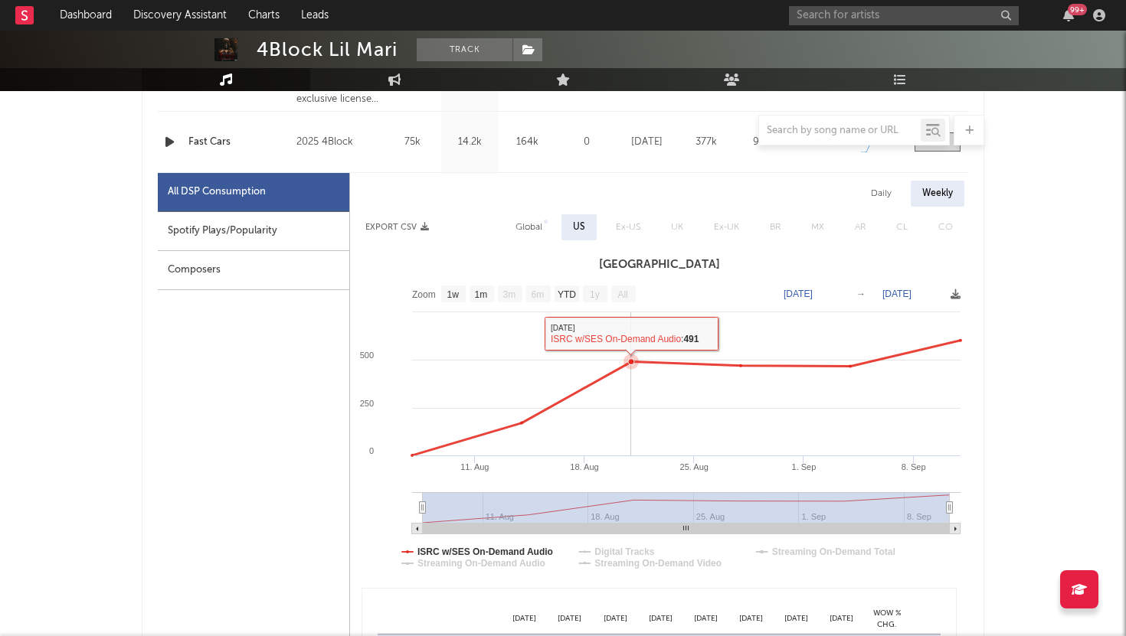
scroll to position [807, 0]
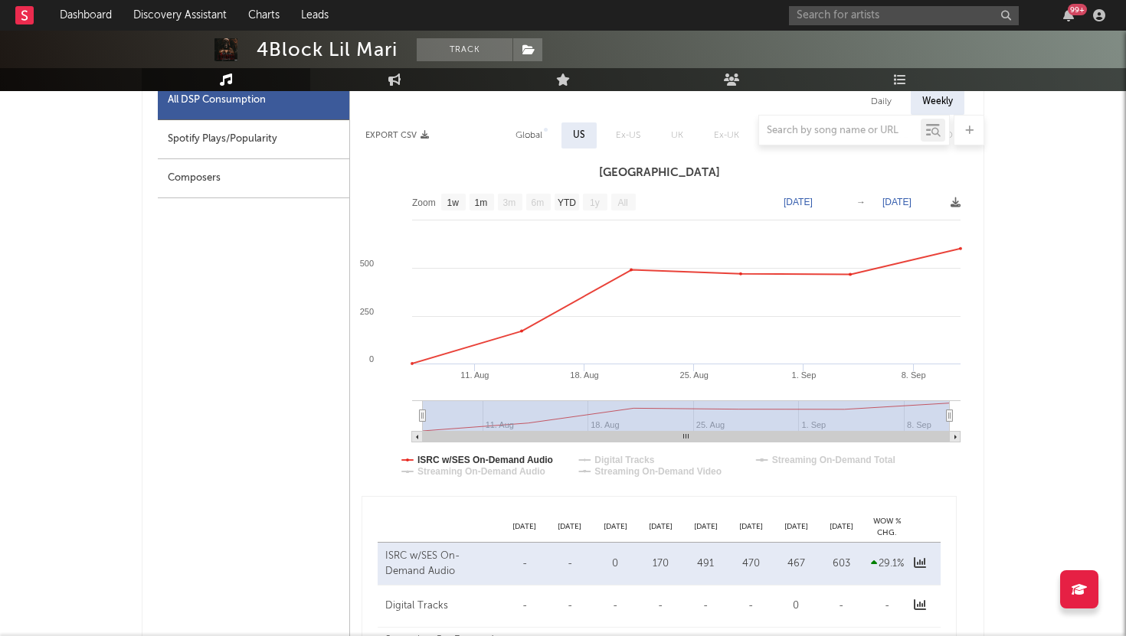
drag, startPoint x: 424, startPoint y: 414, endPoint x: 407, endPoint y: 414, distance: 16.1
click at [407, 414] on icon "Created with Highcharts 10.3.3 [DATE]. Aug 25. [DATE]. [DATE]. Sep [DATE]. Aug …" at bounding box center [659, 339] width 618 height 306
drag, startPoint x: 952, startPoint y: 414, endPoint x: 986, endPoint y: 412, distance: 34.5
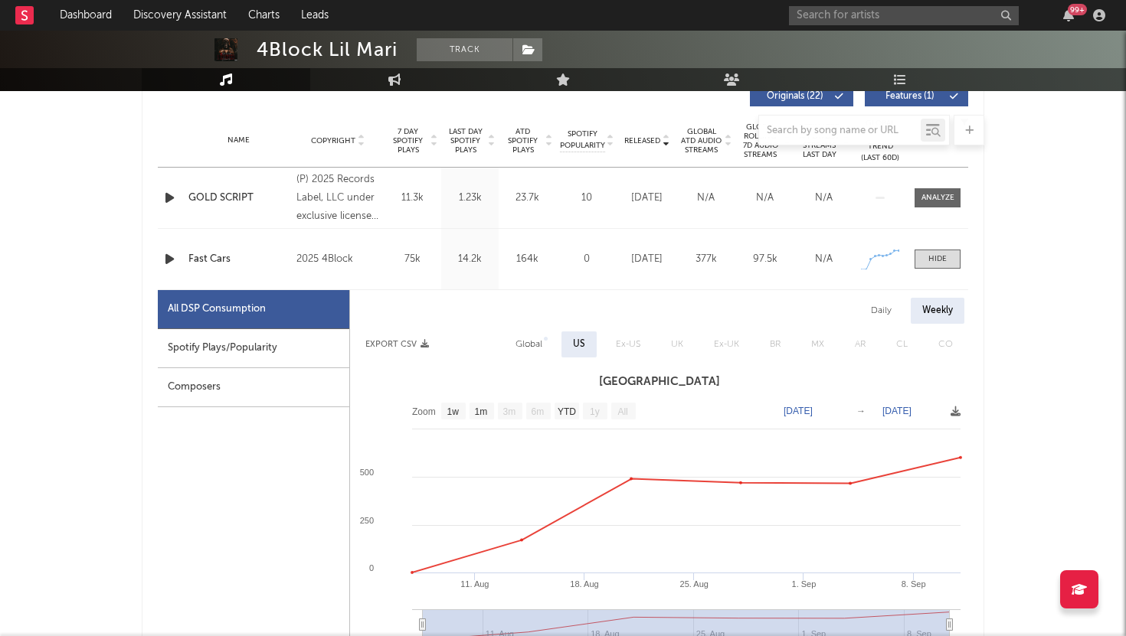
scroll to position [600, 0]
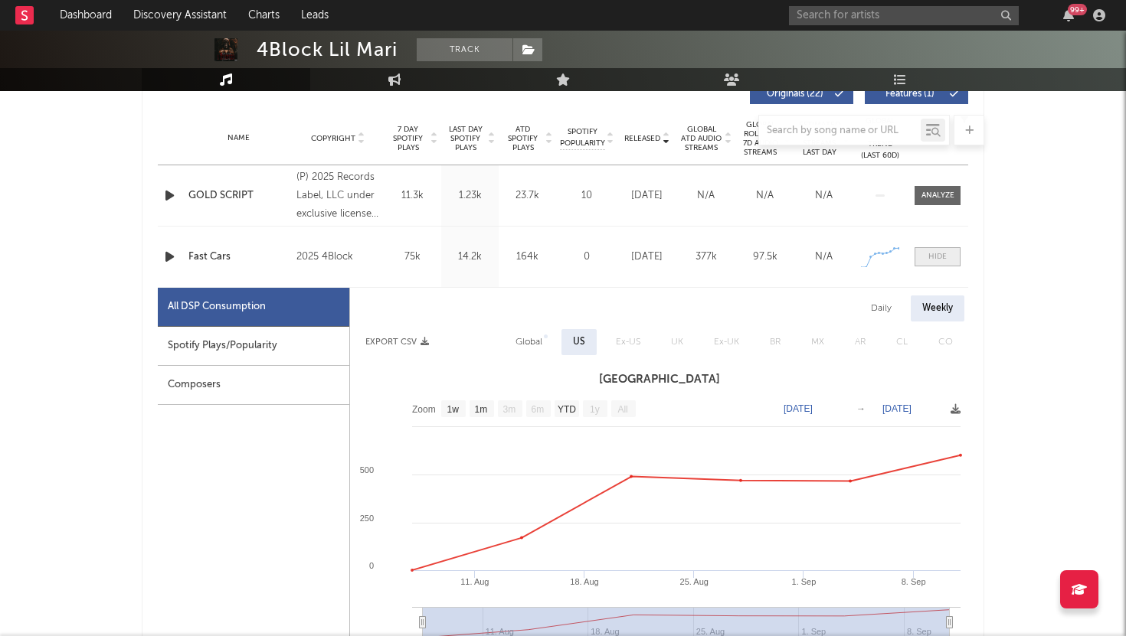
click at [921, 257] on span at bounding box center [937, 256] width 46 height 19
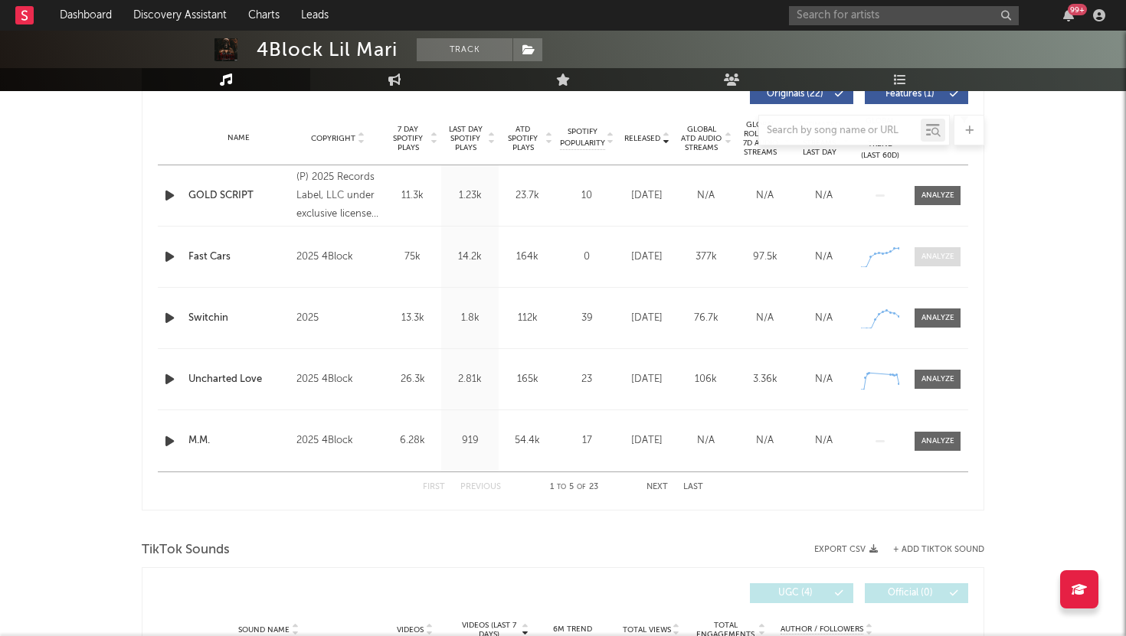
click at [921, 257] on div at bounding box center [937, 256] width 33 height 11
select select "1w"
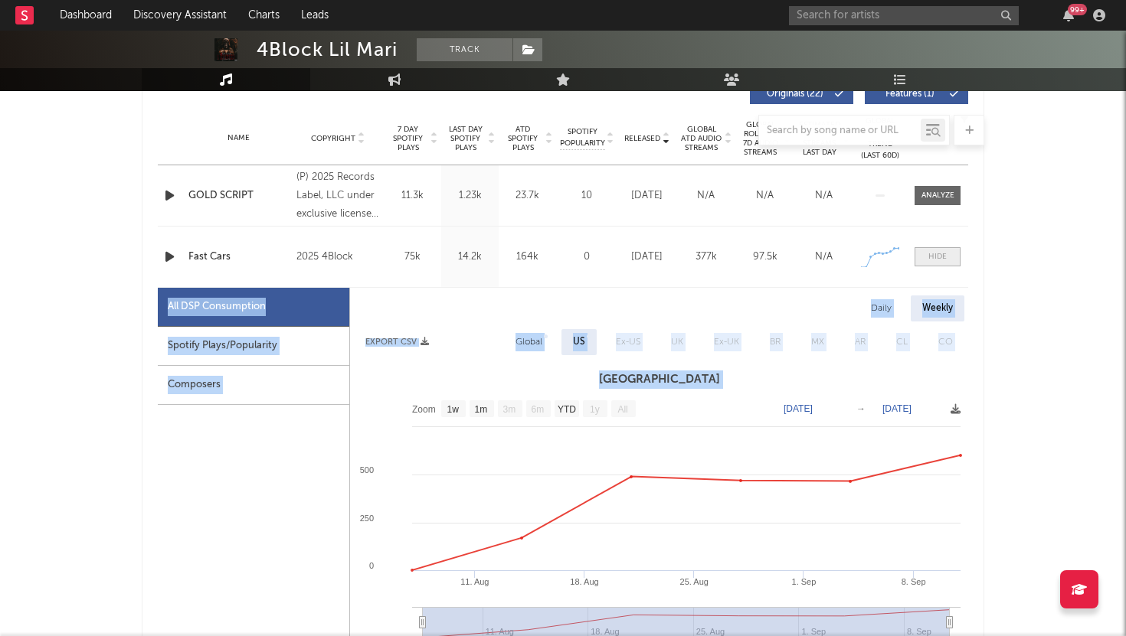
click at [921, 257] on span at bounding box center [937, 256] width 46 height 19
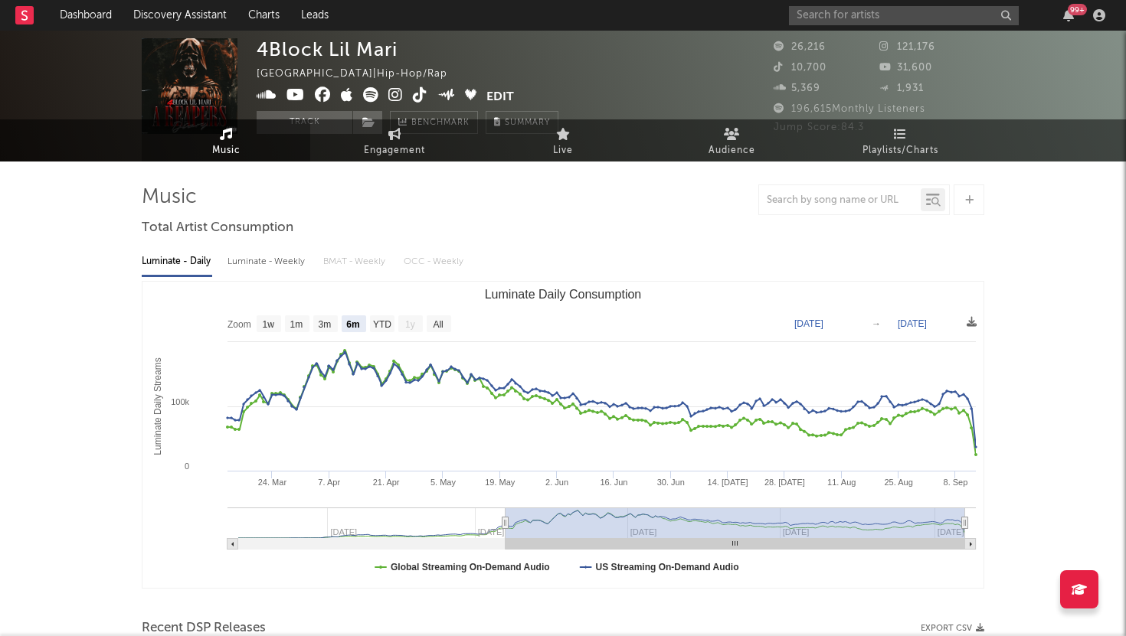
scroll to position [0, 0]
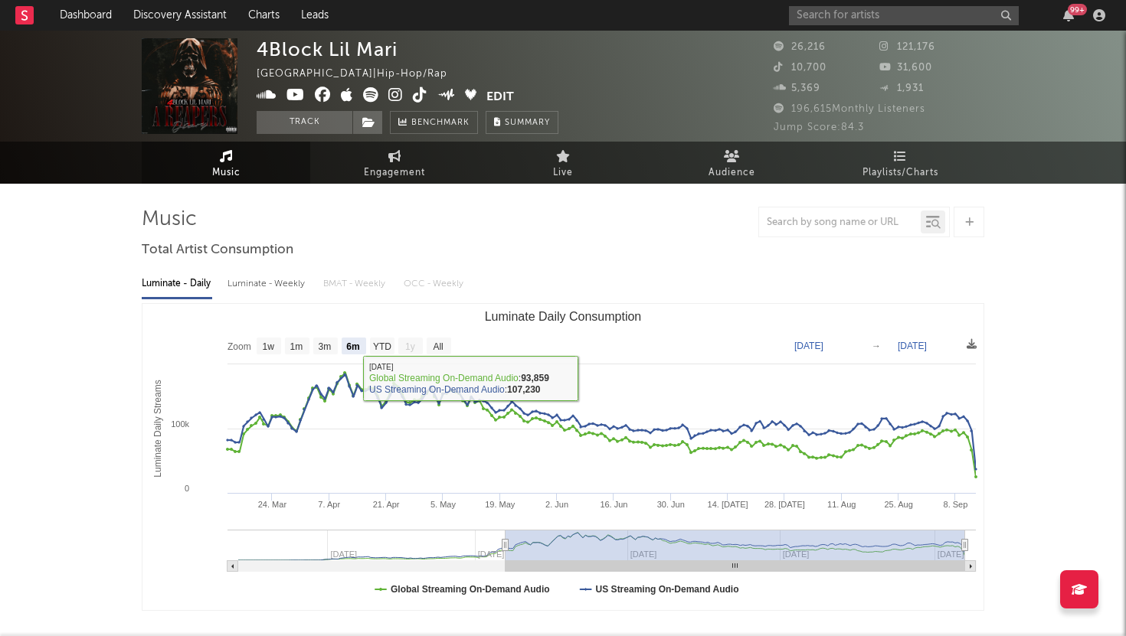
click at [284, 283] on div "Luminate - Weekly" at bounding box center [267, 284] width 80 height 26
select select "6m"
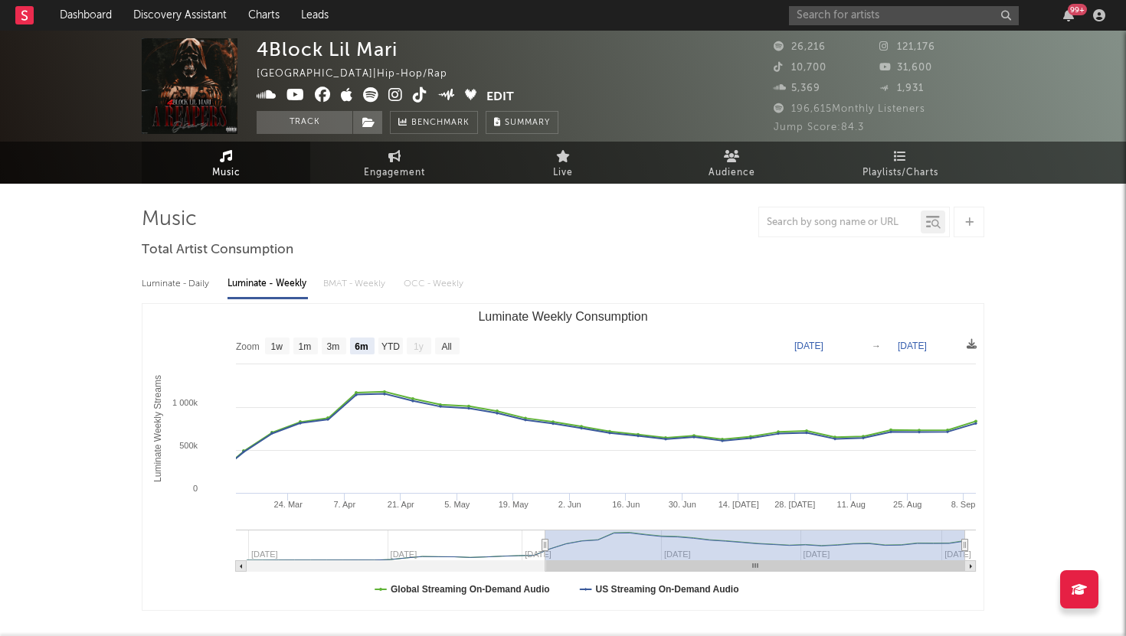
click at [176, 278] on div "Luminate - Daily" at bounding box center [177, 284] width 70 height 26
select select "6m"
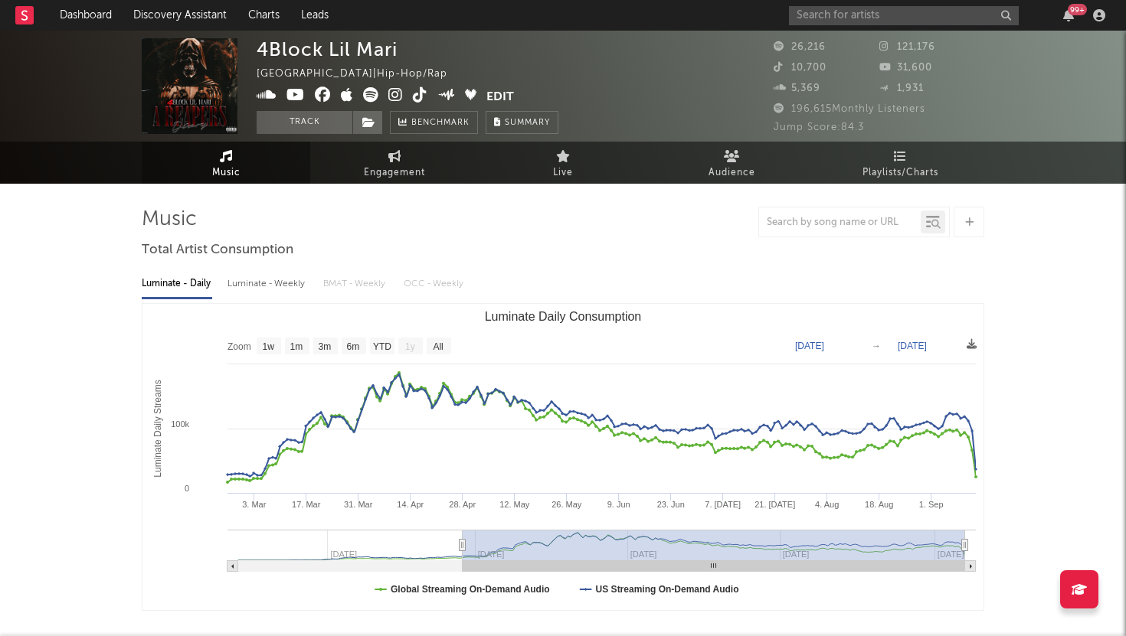
type input "[DATE]"
select select "All"
type input "[DATE]"
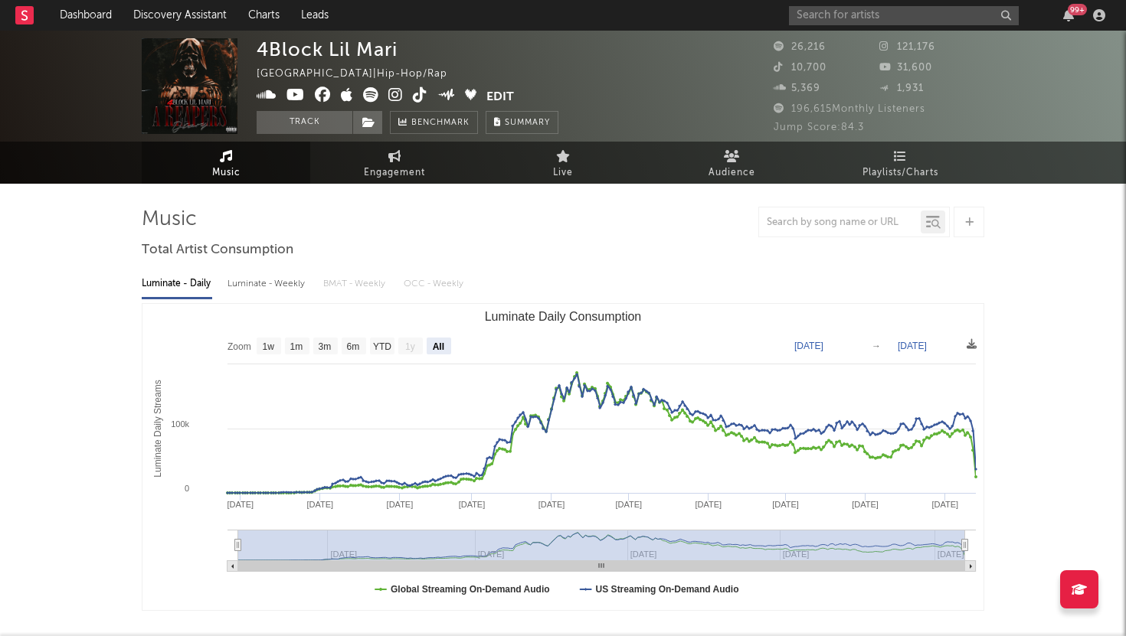
drag, startPoint x: 502, startPoint y: 545, endPoint x: 198, endPoint y: 570, distance: 305.1
click at [198, 570] on icon "Created with Highcharts 10.3.3 Luminate Daily Streams Luminate Daily Consumptio…" at bounding box center [562, 457] width 841 height 306
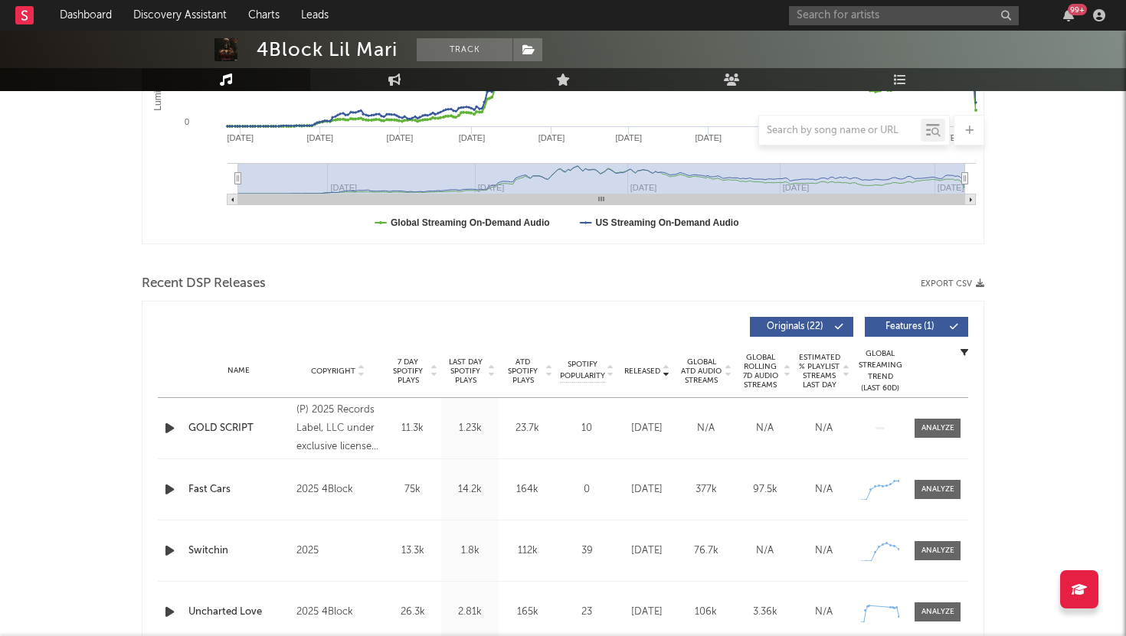
scroll to position [420, 0]
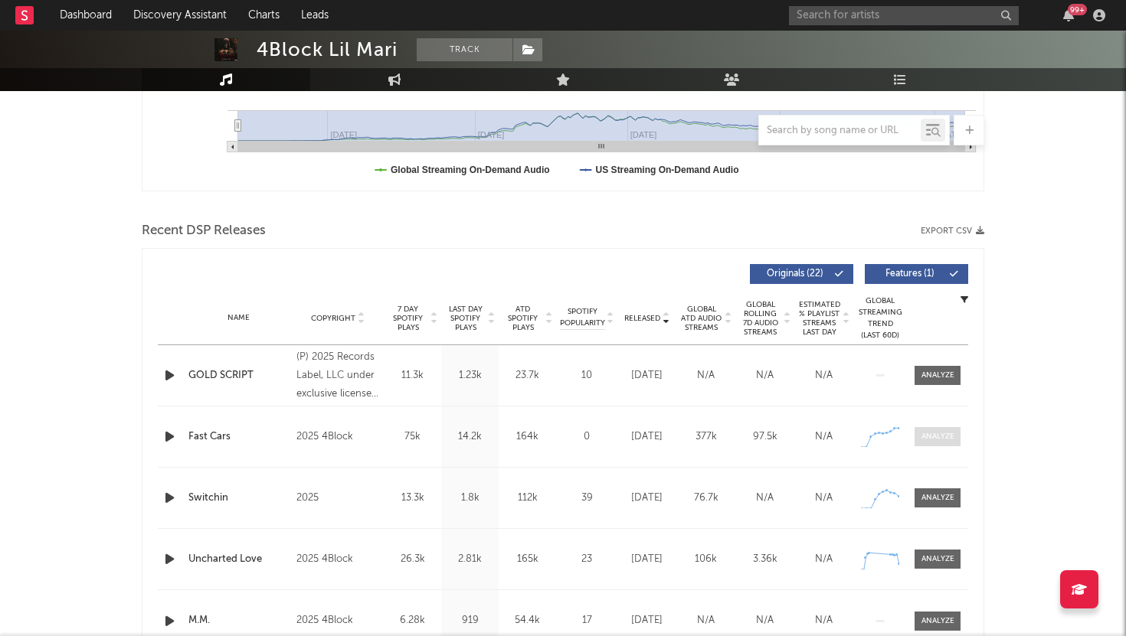
click at [931, 436] on div at bounding box center [937, 436] width 33 height 11
select select "1w"
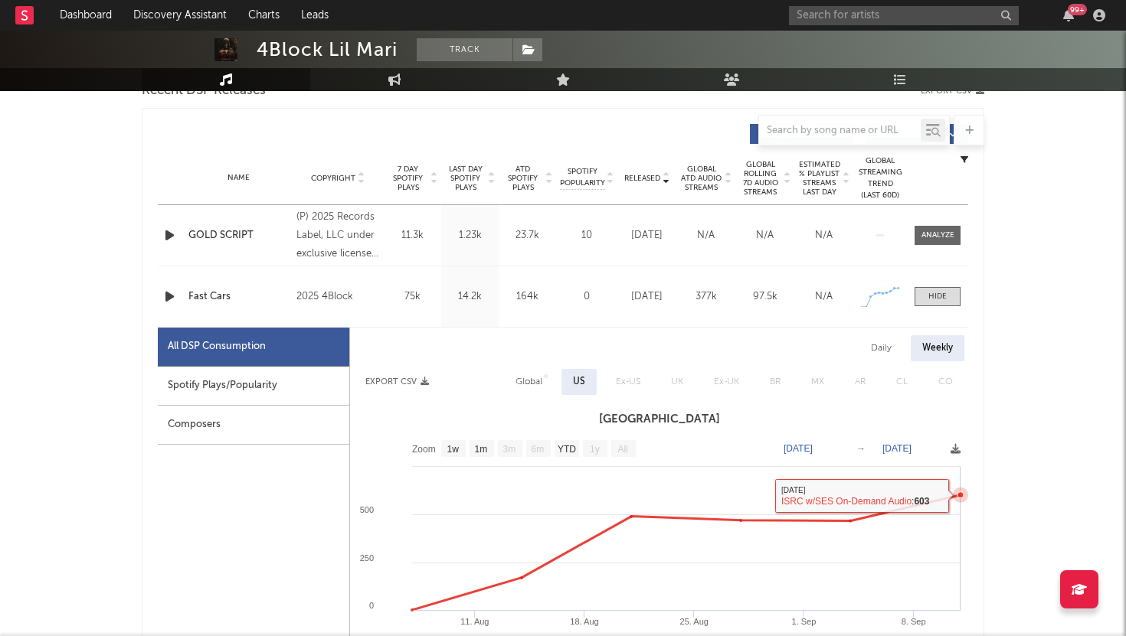
scroll to position [549, 0]
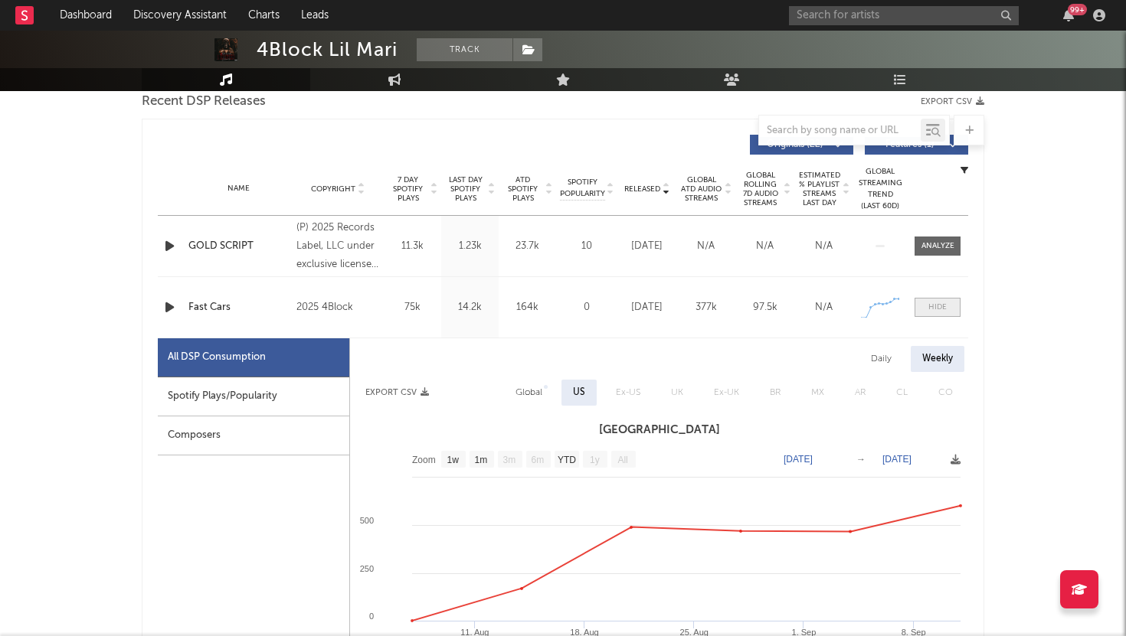
click at [927, 306] on span at bounding box center [937, 307] width 46 height 19
